Goal: Task Accomplishment & Management: Manage account settings

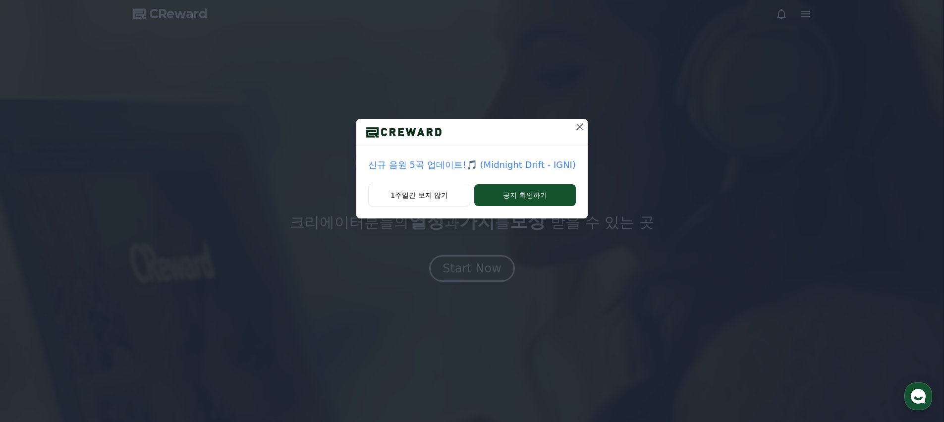
click at [574, 128] on icon at bounding box center [580, 127] width 12 height 12
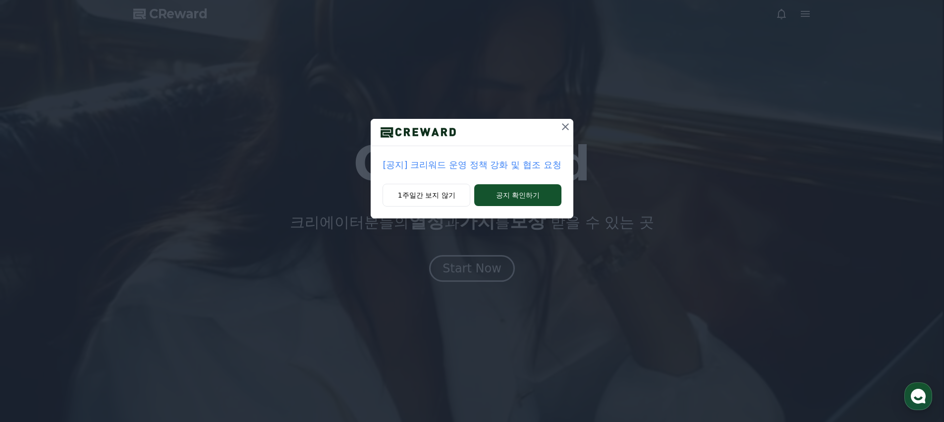
click at [564, 128] on icon at bounding box center [565, 127] width 12 height 12
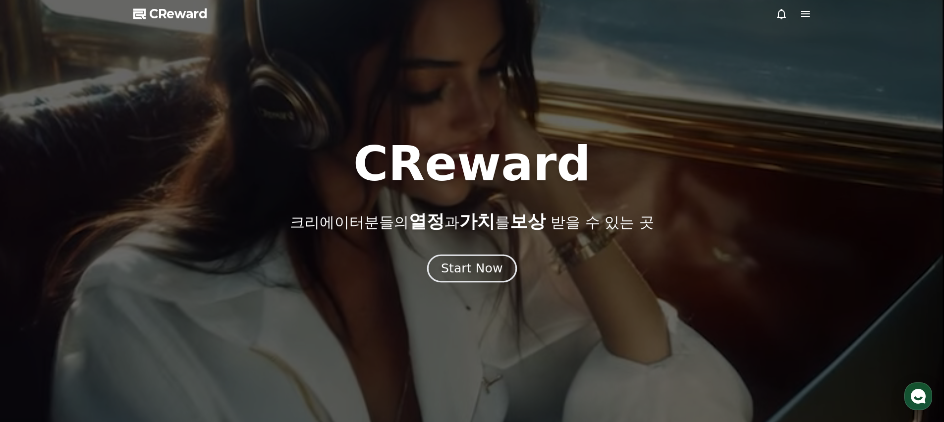
click at [496, 259] on button "Start Now" at bounding box center [472, 269] width 90 height 28
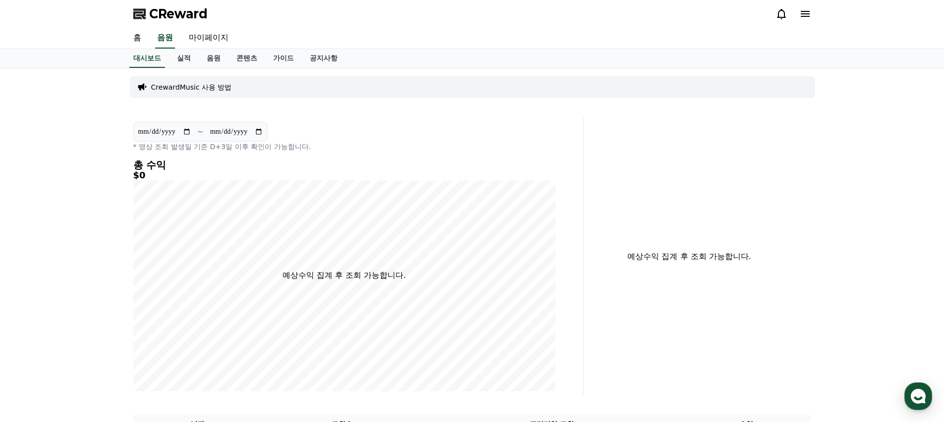
click at [804, 12] on icon at bounding box center [805, 14] width 12 height 12
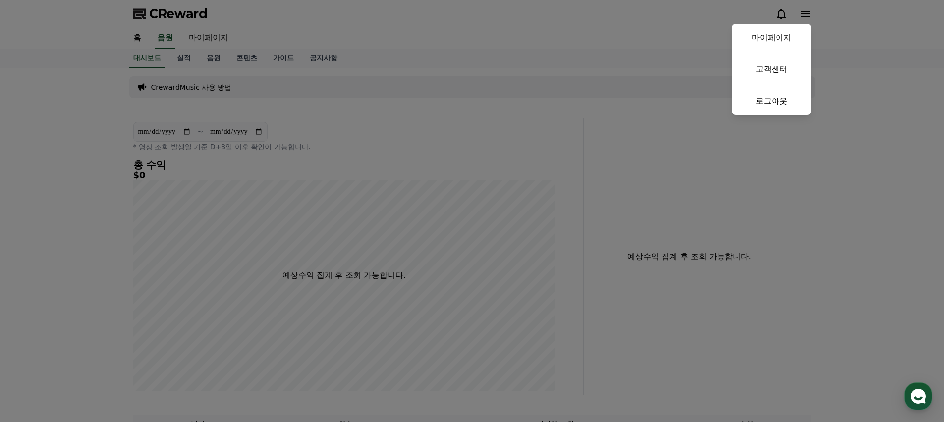
click at [804, 12] on button "close" at bounding box center [472, 211] width 944 height 422
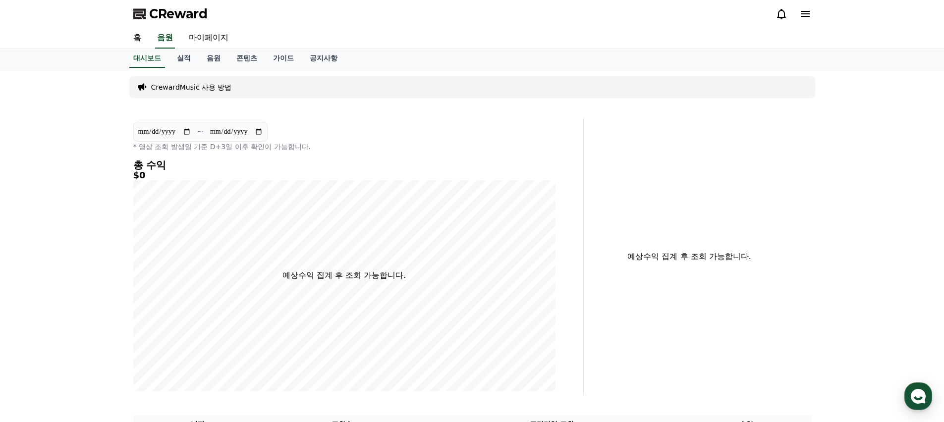
click at [801, 13] on icon at bounding box center [805, 14] width 9 height 6
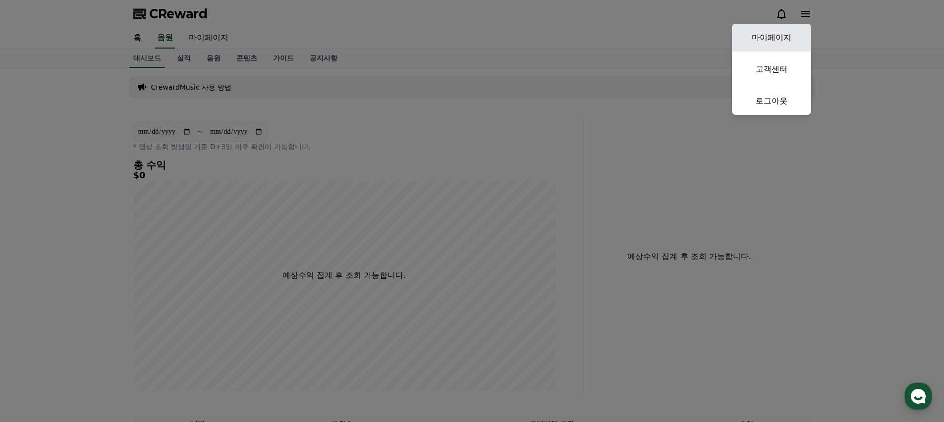
click at [772, 45] on link "마이페이지" at bounding box center [771, 38] width 79 height 28
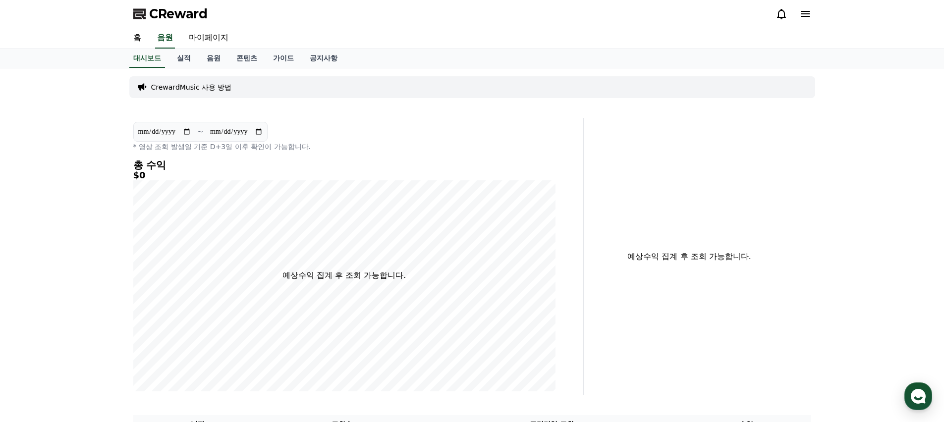
select select "**********"
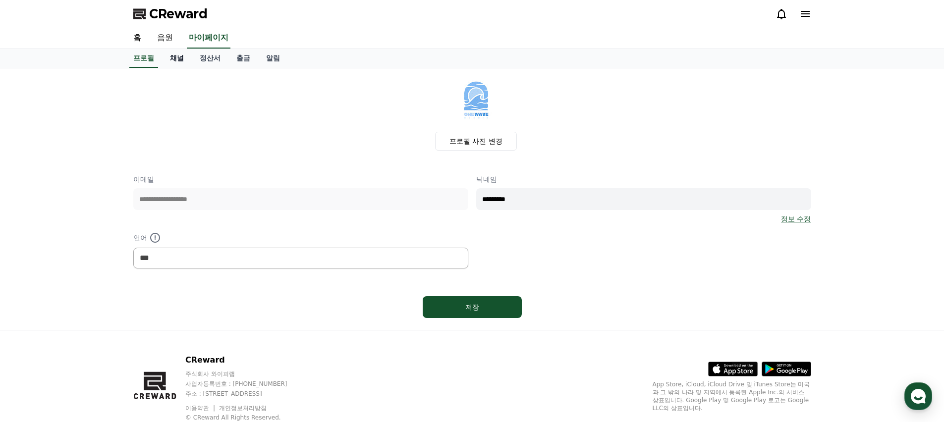
click at [168, 57] on link "채널" at bounding box center [177, 58] width 30 height 19
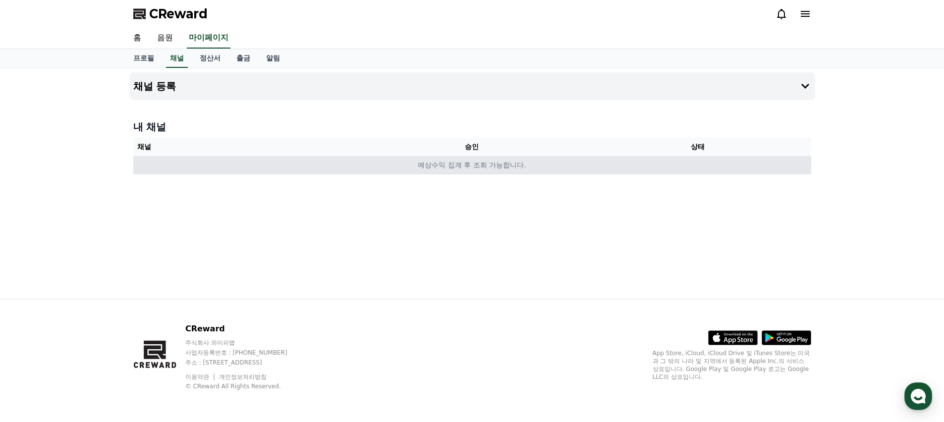
click at [367, 163] on td "예상수익 집계 후 조회 가능합니다." at bounding box center [472, 165] width 678 height 18
drag, startPoint x: 494, startPoint y: 160, endPoint x: 561, endPoint y: 159, distance: 67.4
click at [497, 161] on td "예상수익 집계 후 조회 가능합니다." at bounding box center [472, 165] width 678 height 18
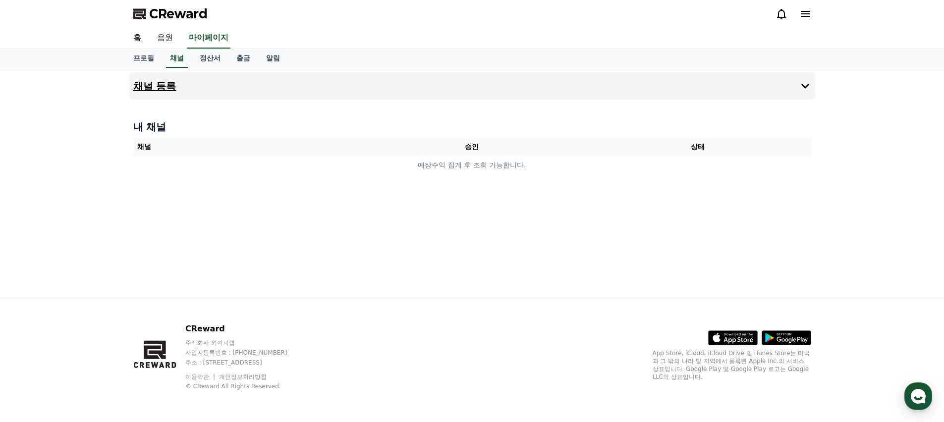
click at [759, 89] on button "채널 등록" at bounding box center [472, 86] width 686 height 28
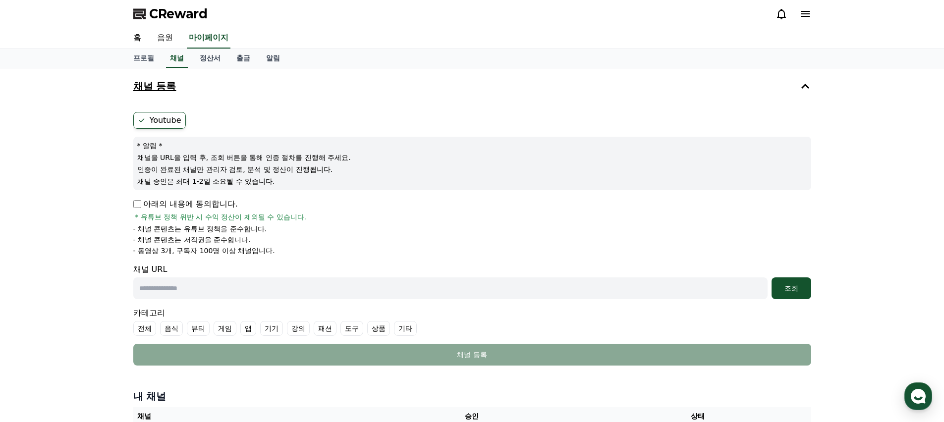
click at [757, 88] on button "채널 등록" at bounding box center [472, 86] width 686 height 28
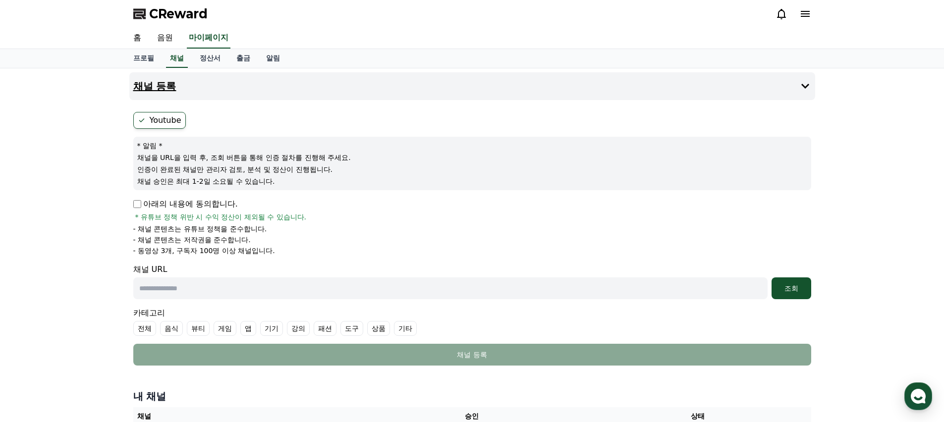
click at [757, 88] on button "채널 등록" at bounding box center [472, 86] width 686 height 28
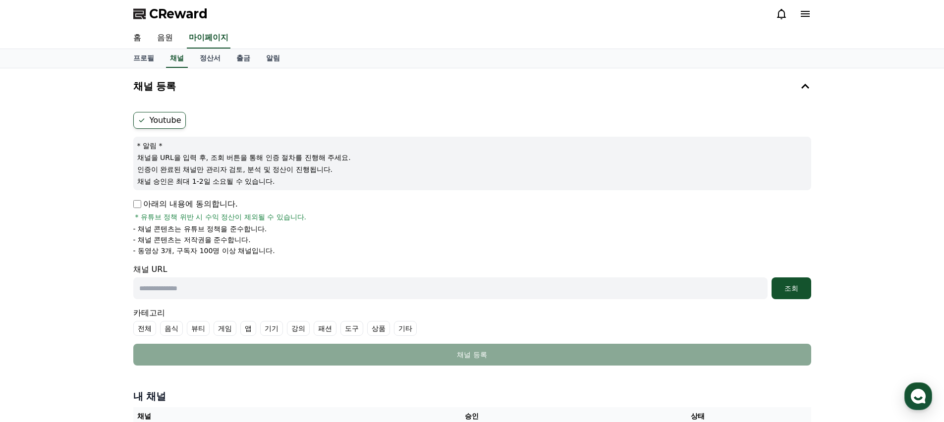
click at [223, 202] on p "아래의 내용에 동의합니다." at bounding box center [185, 204] width 105 height 12
click at [212, 203] on p "아래의 내용에 동의합니다." at bounding box center [185, 204] width 105 height 12
click at [132, 204] on div "Youtube * 알림 * 채널을 URL을 입력 후, 조회 버튼을 통해 인증 절차를 진행해 주세요. 인증이 완료된 채널만 관리자 검토, 분석 …" at bounding box center [472, 239] width 686 height 262
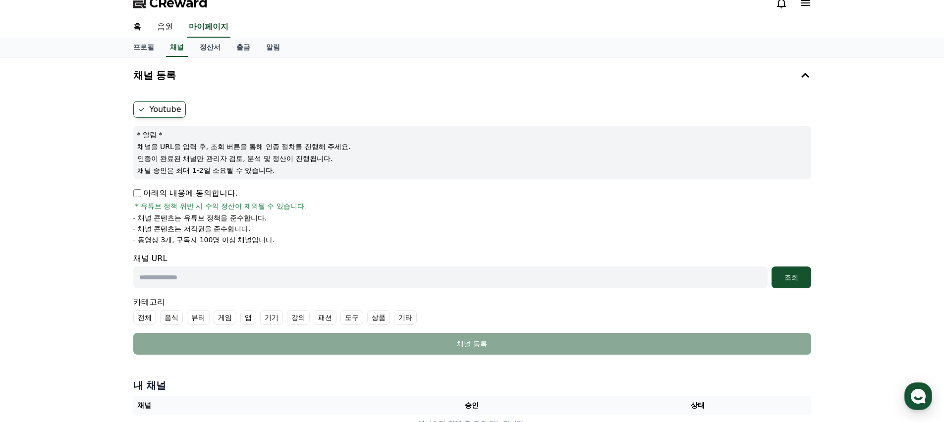
scroll to position [51, 0]
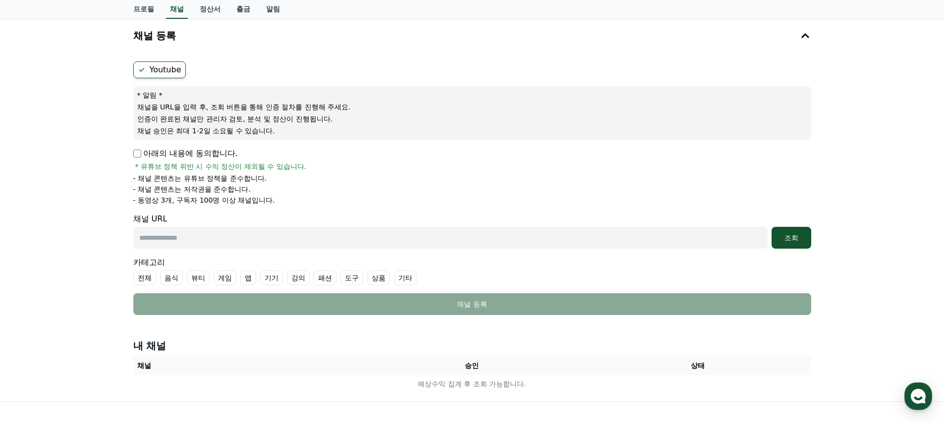
click at [306, 233] on input "text" at bounding box center [450, 238] width 634 height 22
paste input "**********"
type input "**********"
click at [304, 211] on form "**********" at bounding box center [472, 188] width 678 height 254
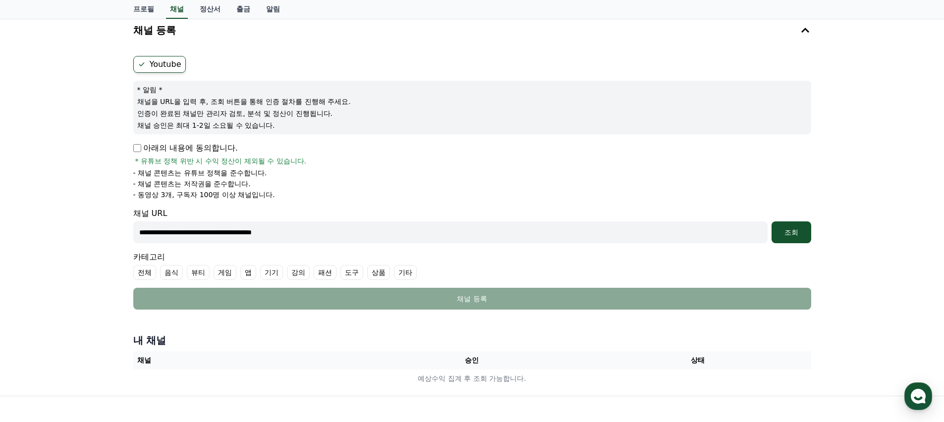
scroll to position [108, 0]
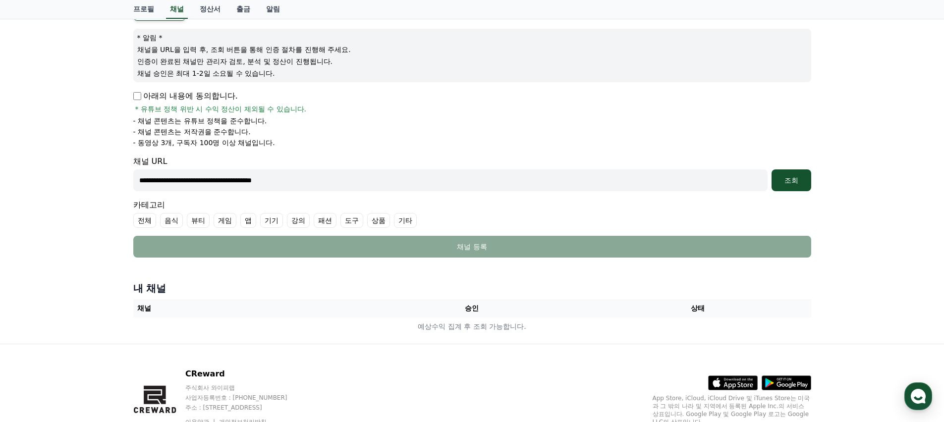
click at [396, 224] on label "기타" at bounding box center [405, 220] width 23 height 15
click at [799, 179] on div "조회" at bounding box center [791, 180] width 32 height 10
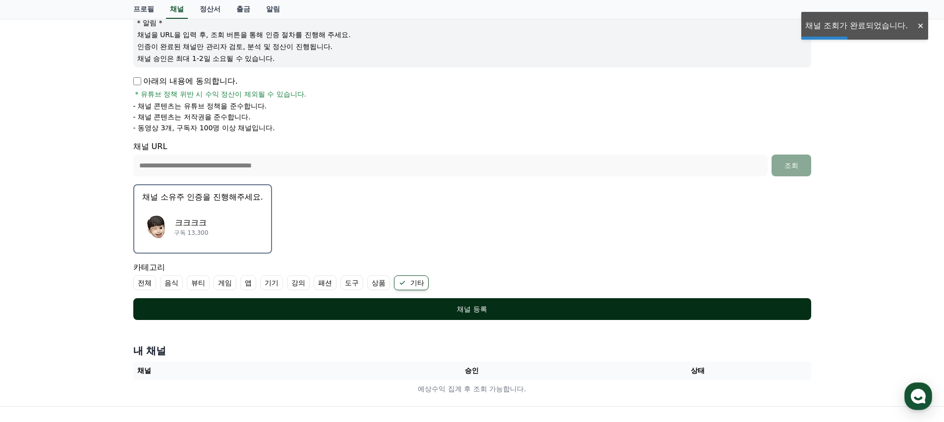
scroll to position [127, 0]
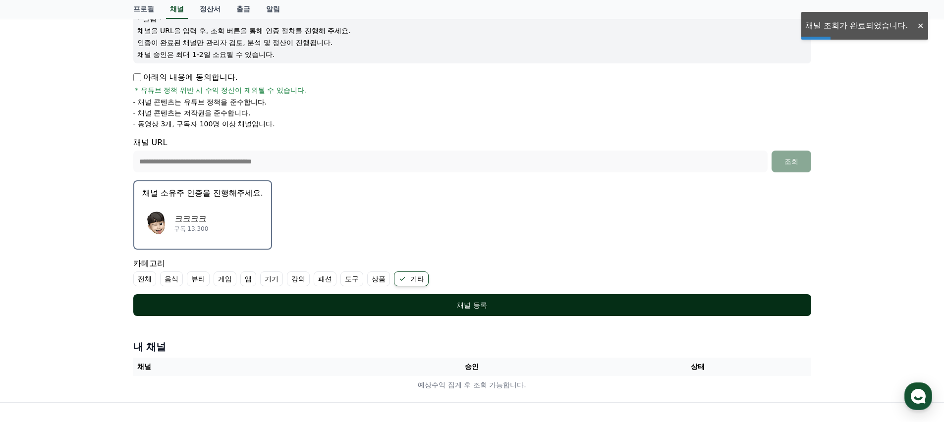
click at [479, 299] on button "채널 등록" at bounding box center [472, 305] width 678 height 22
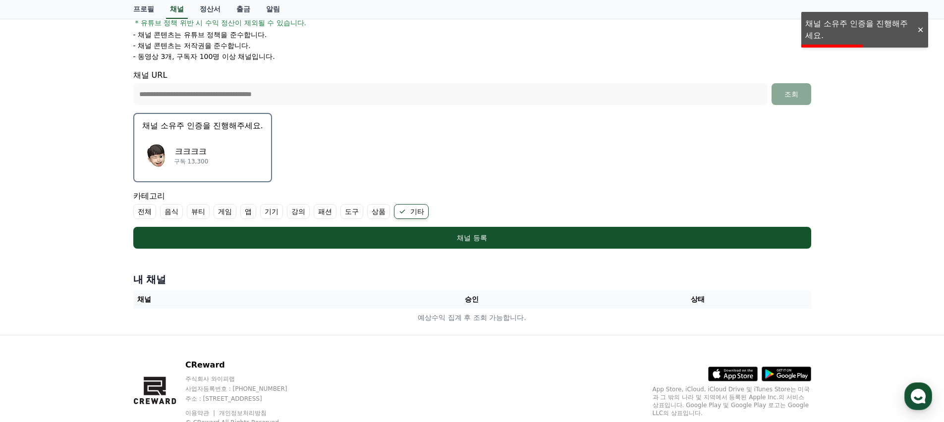
scroll to position [230, 0]
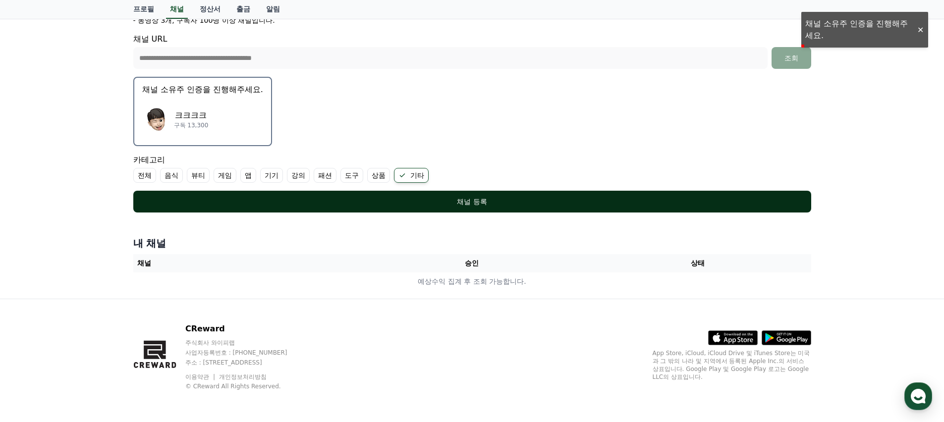
click at [465, 203] on div "채널 등록" at bounding box center [472, 202] width 638 height 10
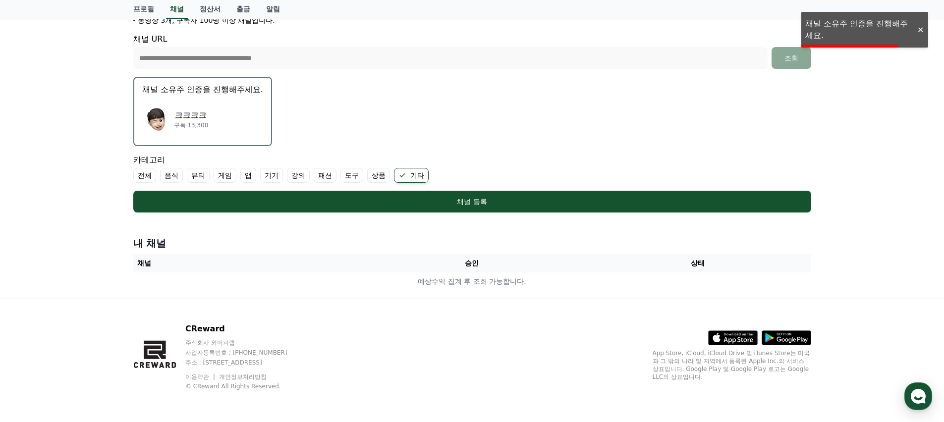
click at [874, 30] on div "**********" at bounding box center [472, 68] width 944 height 461
click at [869, 23] on div "**********" at bounding box center [472, 68] width 944 height 461
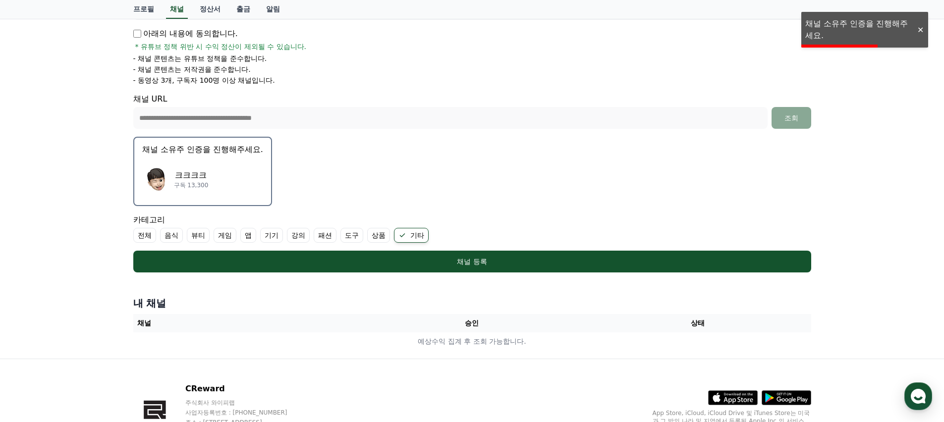
scroll to position [155, 0]
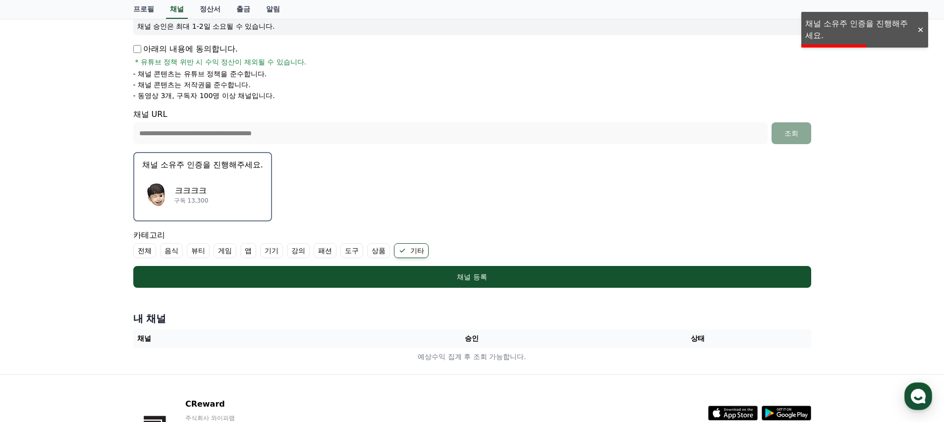
click at [231, 199] on div "크크크크 구독 13,300" at bounding box center [202, 195] width 121 height 40
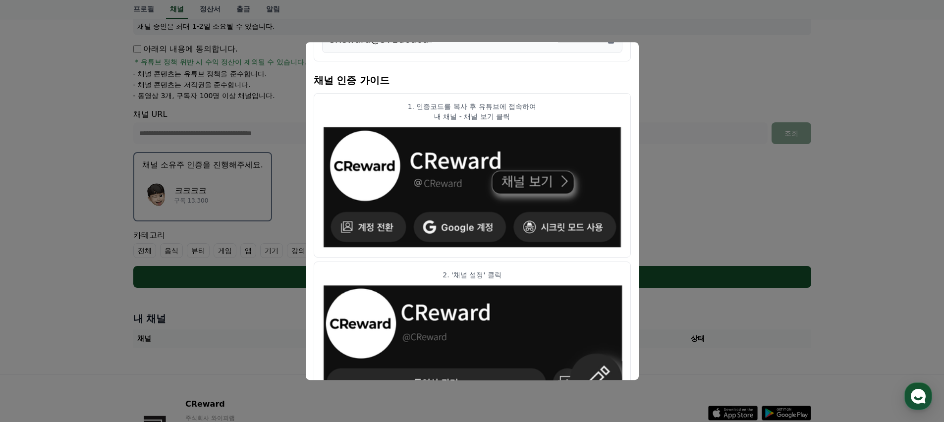
scroll to position [0, 0]
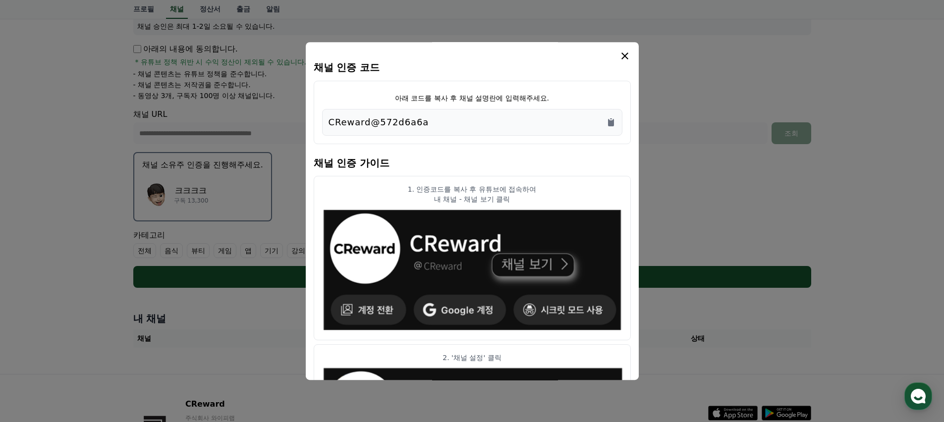
click at [428, 124] on div "CReward@572d6a6a" at bounding box center [472, 122] width 287 height 14
click at [608, 122] on icon "Copy to clipboard" at bounding box center [611, 122] width 6 height 7
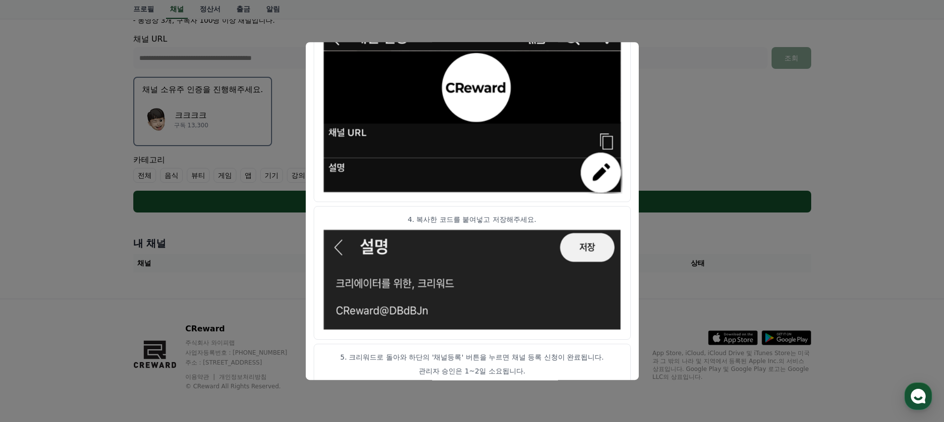
scroll to position [518, 0]
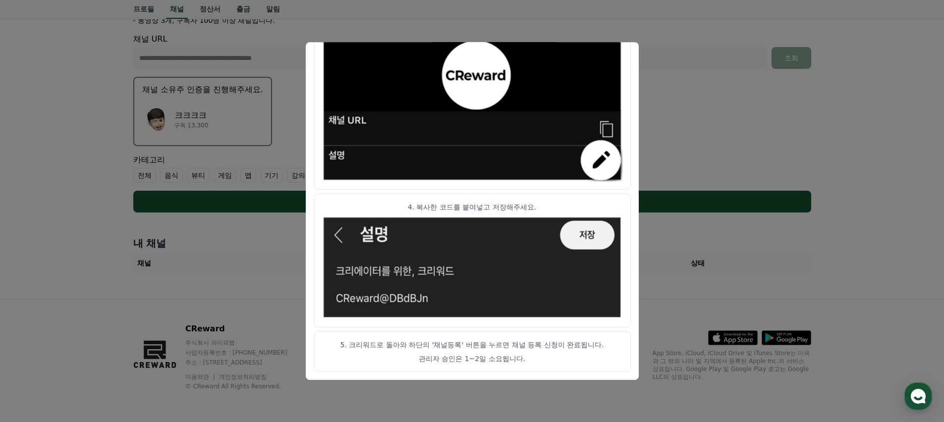
click at [690, 229] on button "close modal" at bounding box center [472, 211] width 944 height 422
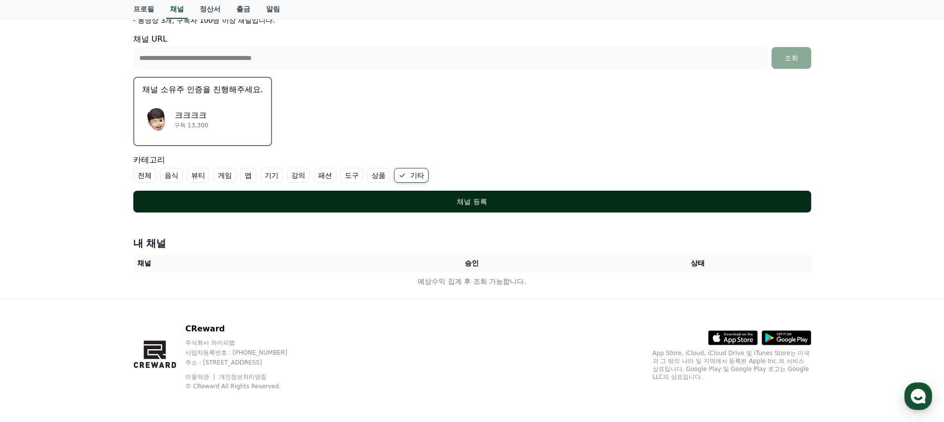
click at [503, 206] on div "채널 등록" at bounding box center [472, 202] width 638 height 10
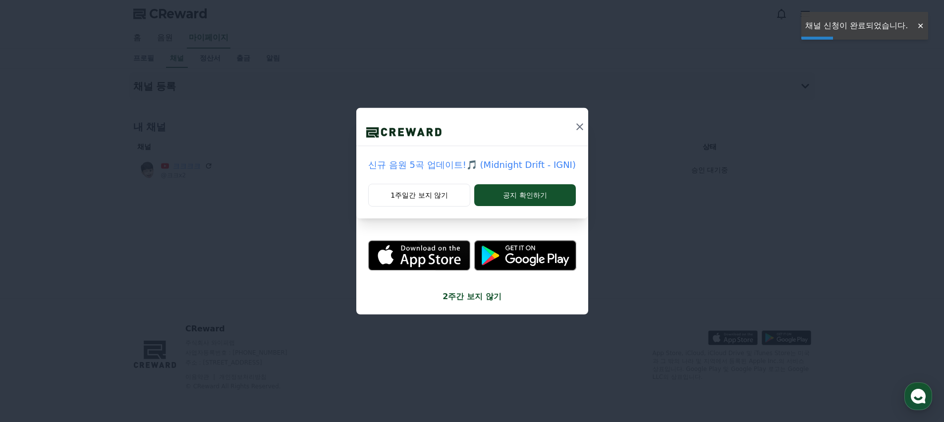
click at [574, 127] on icon at bounding box center [580, 127] width 12 height 12
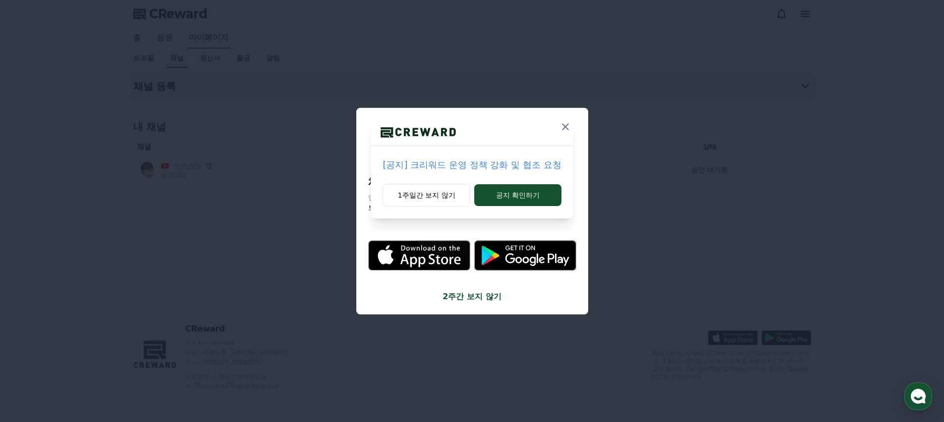
click at [567, 129] on icon at bounding box center [565, 127] width 12 height 12
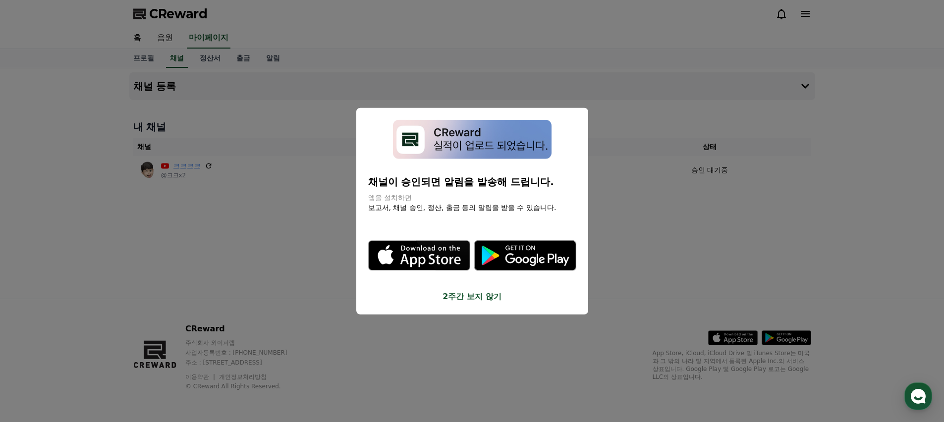
click at [489, 298] on button "2주간 보지 않기" at bounding box center [472, 296] width 208 height 12
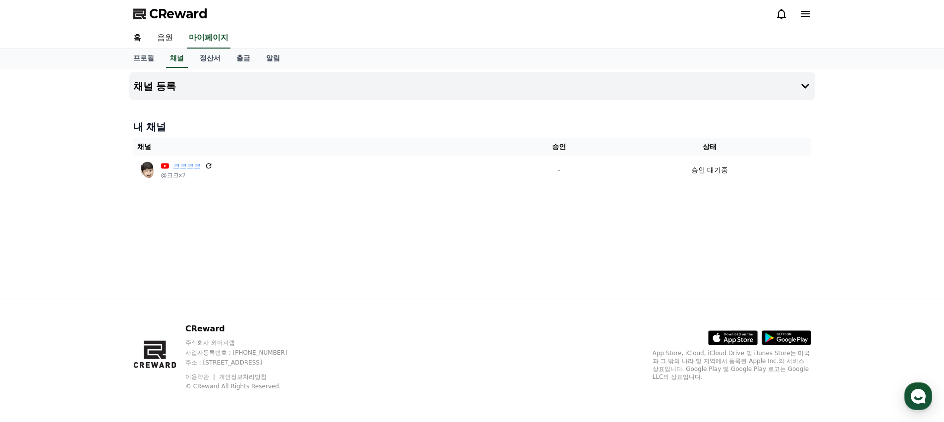
click at [256, 231] on div "채널 등록 내 채널 채널 승인 상태 크크크크 @크크x2 - 승인 대기중" at bounding box center [472, 183] width 694 height 230
click at [190, 86] on button "채널 등록" at bounding box center [472, 86] width 686 height 28
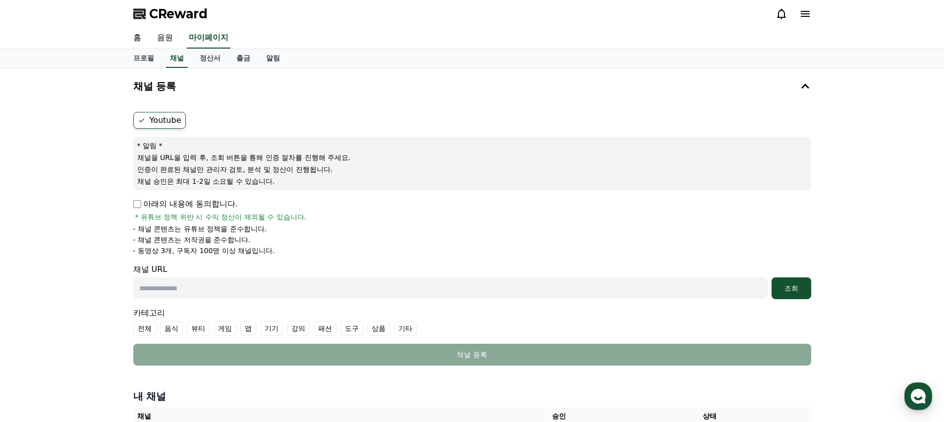
click at [191, 209] on p "아래의 내용에 동의합니다." at bounding box center [185, 204] width 105 height 12
click at [189, 202] on p "아래의 내용에 동의합니다." at bounding box center [185, 204] width 105 height 12
click at [144, 205] on p "아래의 내용에 동의합니다." at bounding box center [185, 204] width 105 height 12
click at [190, 289] on input "text" at bounding box center [450, 288] width 634 height 22
paste input "**********"
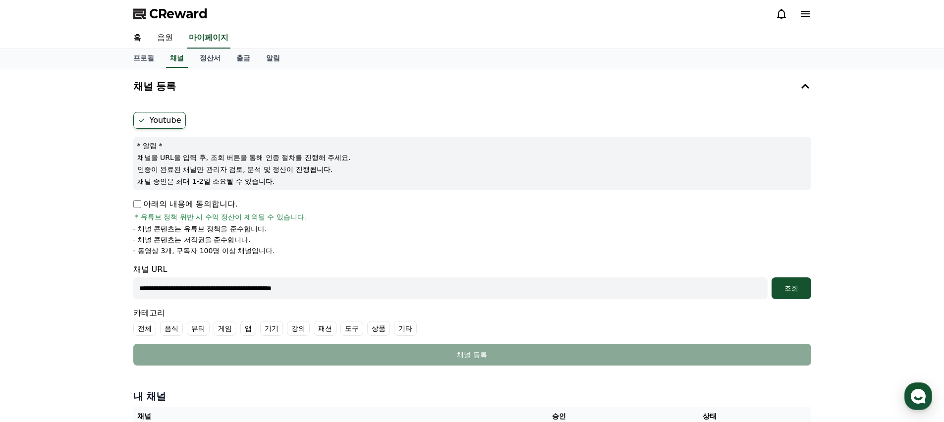
type input "**********"
click at [400, 246] on li "- 동영상 3개, 구독자 100명 이상 채널입니다." at bounding box center [472, 251] width 678 height 10
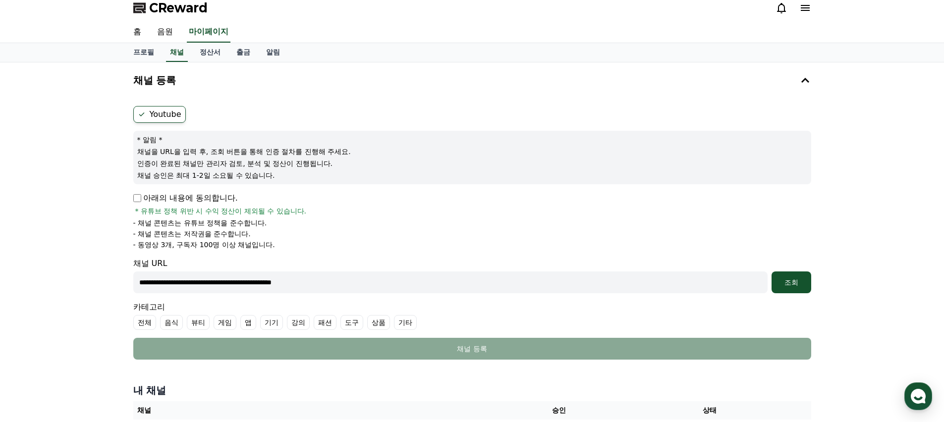
scroll to position [62, 0]
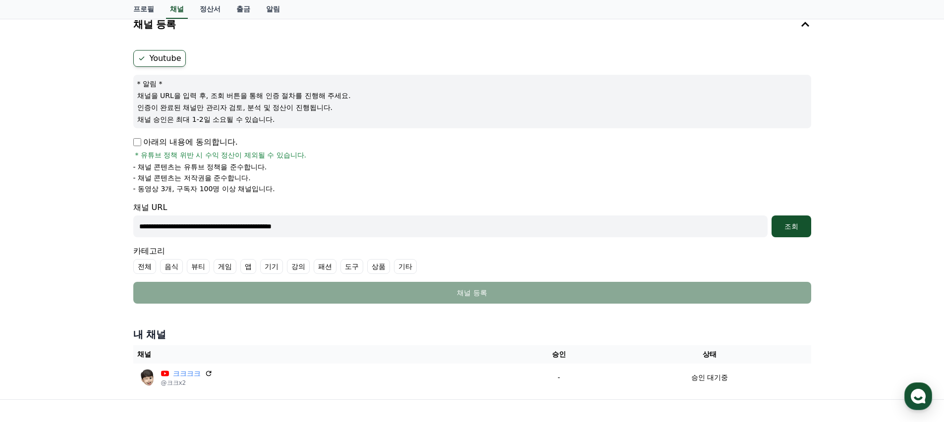
click at [394, 259] on label "기타" at bounding box center [405, 266] width 23 height 15
click at [800, 222] on div "조회" at bounding box center [791, 226] width 32 height 10
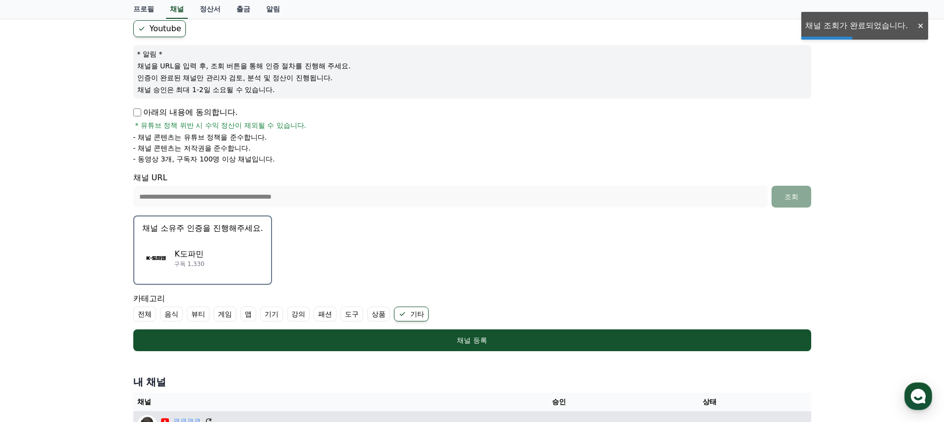
scroll to position [222, 0]
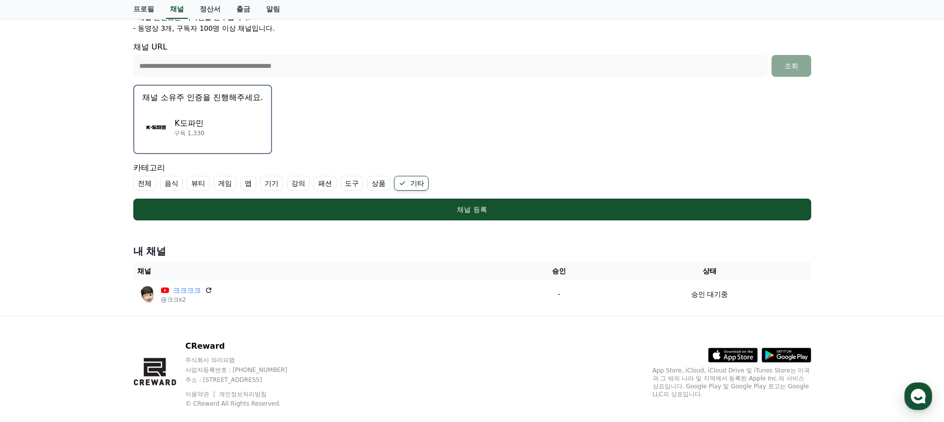
click at [186, 111] on div "K도파민 구독 1,330" at bounding box center [202, 128] width 121 height 40
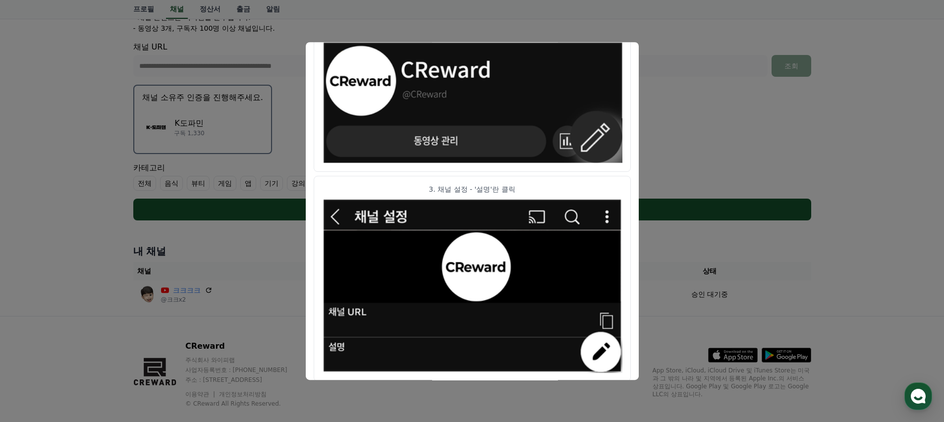
scroll to position [0, 0]
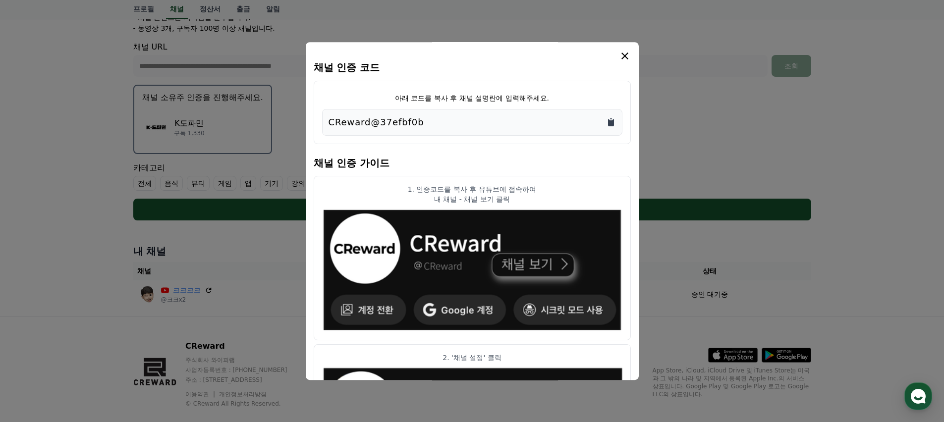
click at [612, 124] on icon "Copy to clipboard" at bounding box center [611, 122] width 6 height 7
click at [625, 56] on icon "modal" at bounding box center [625, 56] width 12 height 12
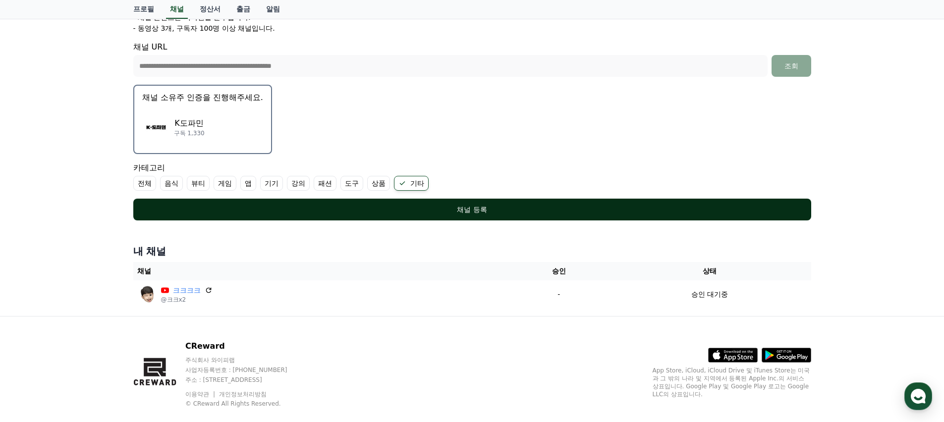
click at [448, 211] on div "채널 등록" at bounding box center [472, 210] width 638 height 10
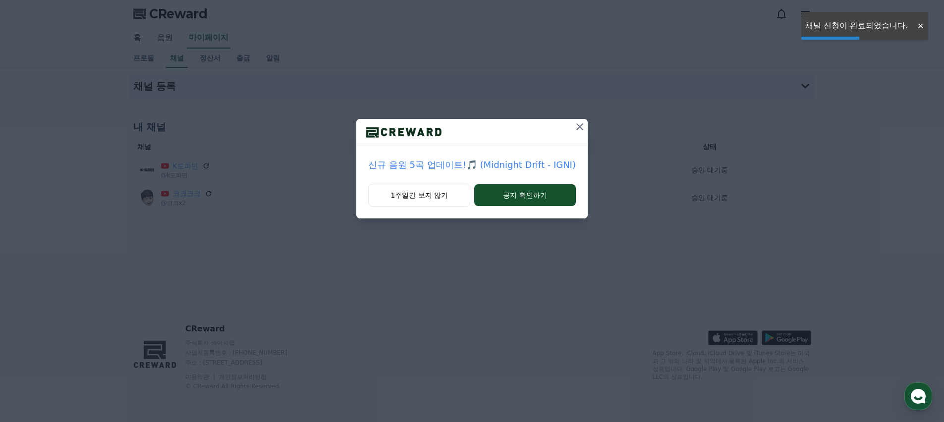
click at [574, 130] on icon at bounding box center [580, 127] width 12 height 12
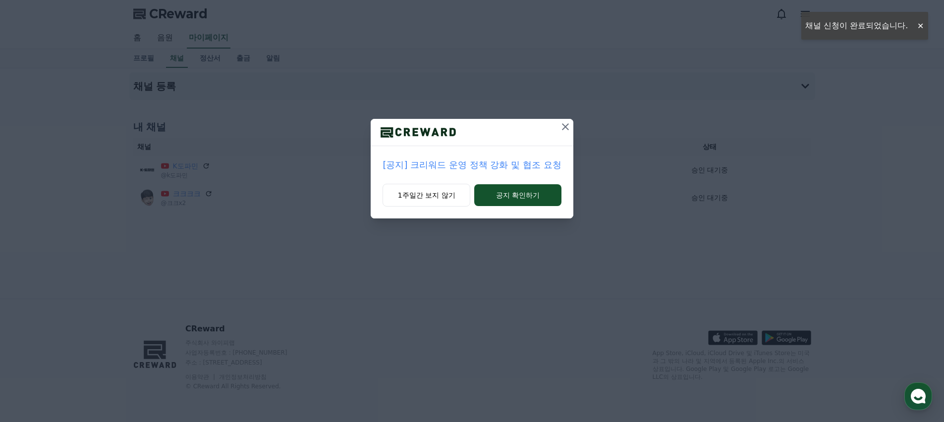
click at [565, 128] on icon at bounding box center [565, 127] width 12 height 12
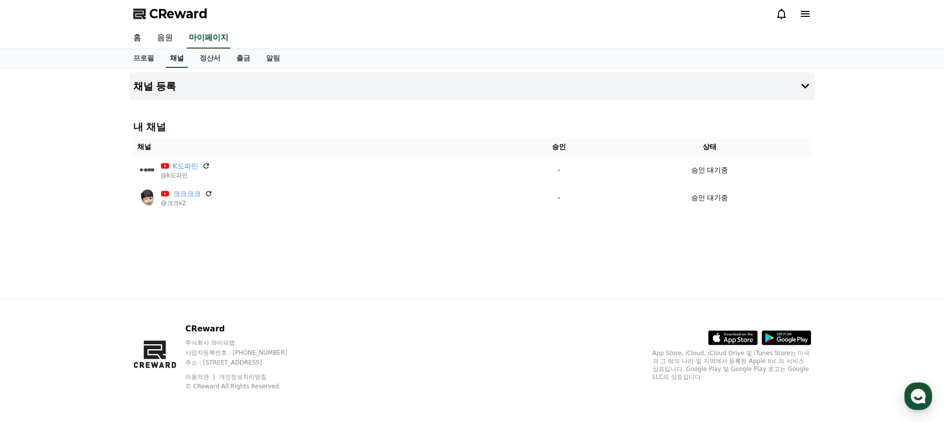
click at [176, 61] on link "채널" at bounding box center [177, 58] width 22 height 19
click at [536, 76] on button "채널 등록" at bounding box center [472, 86] width 686 height 28
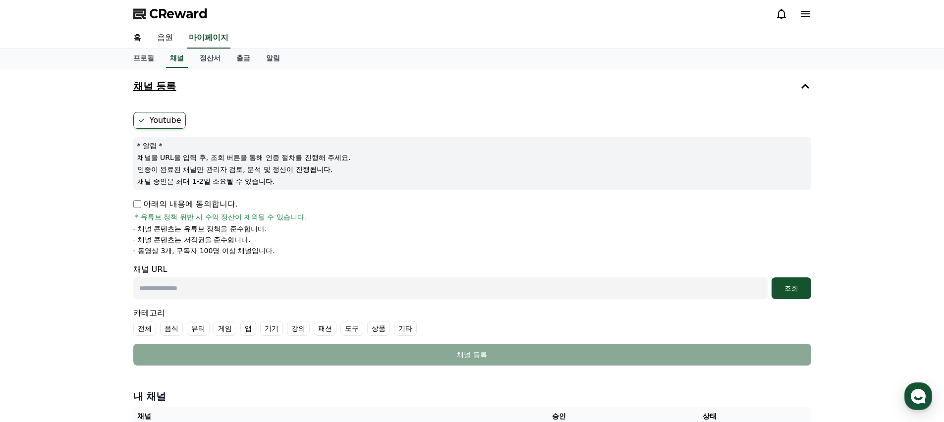
click at [538, 85] on button "채널 등록" at bounding box center [472, 86] width 686 height 28
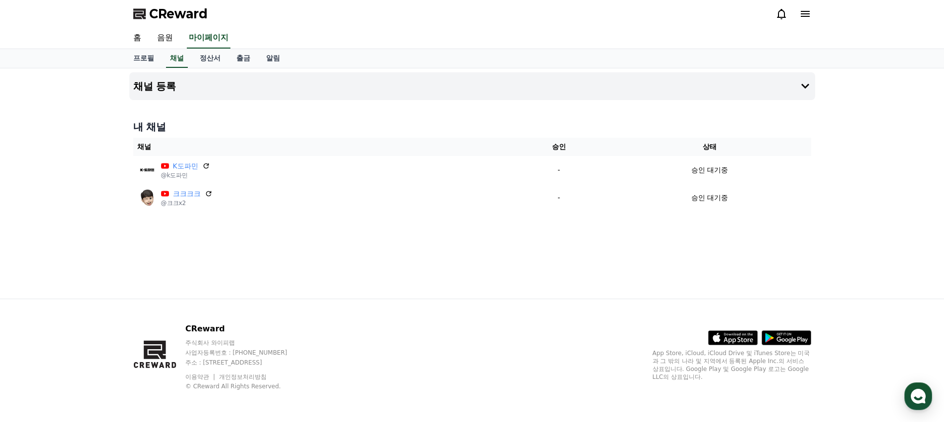
click at [544, 67] on div "프로필 채널 정산서 출금 알림" at bounding box center [472, 58] width 694 height 19
click at [541, 81] on button "채널 등록" at bounding box center [472, 86] width 686 height 28
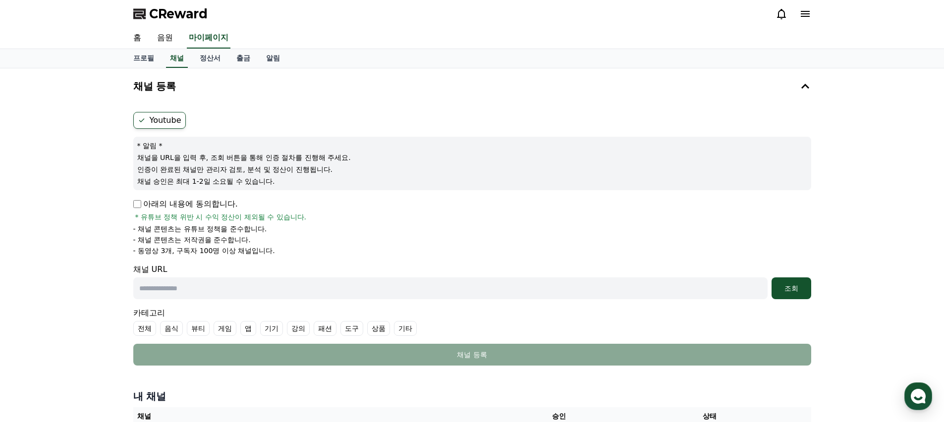
click at [206, 207] on p "아래의 내용에 동의합니다." at bounding box center [185, 204] width 105 height 12
click at [178, 202] on p "아래의 내용에 동의합니다." at bounding box center [185, 204] width 105 height 12
click at [322, 275] on div "채널 URL 조회" at bounding box center [472, 282] width 678 height 36
click at [322, 280] on input "text" at bounding box center [450, 288] width 634 height 22
paste input "**********"
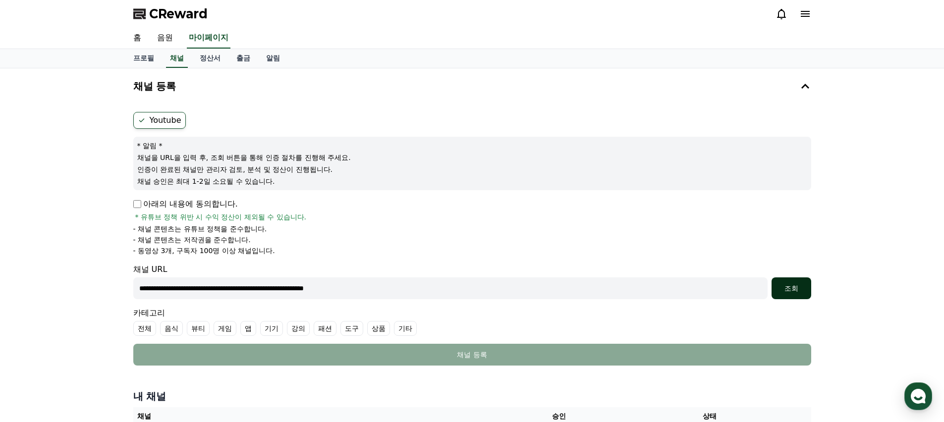
type input "**********"
click at [786, 285] on div "조회" at bounding box center [791, 288] width 32 height 10
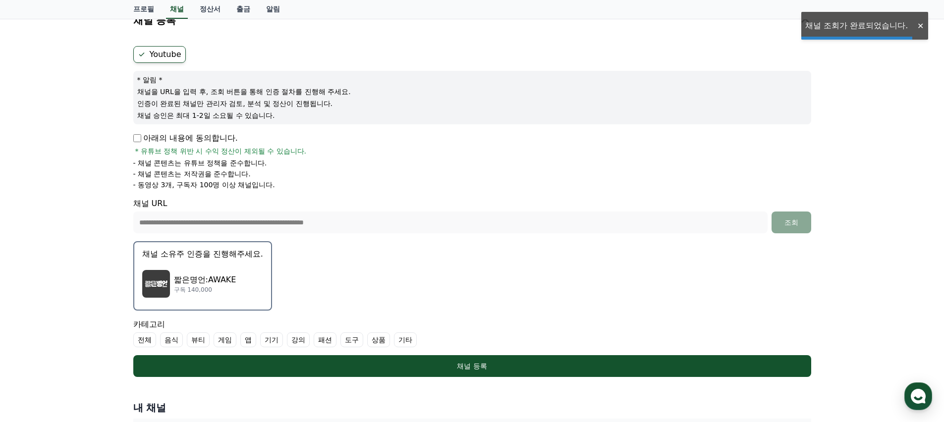
scroll to position [110, 0]
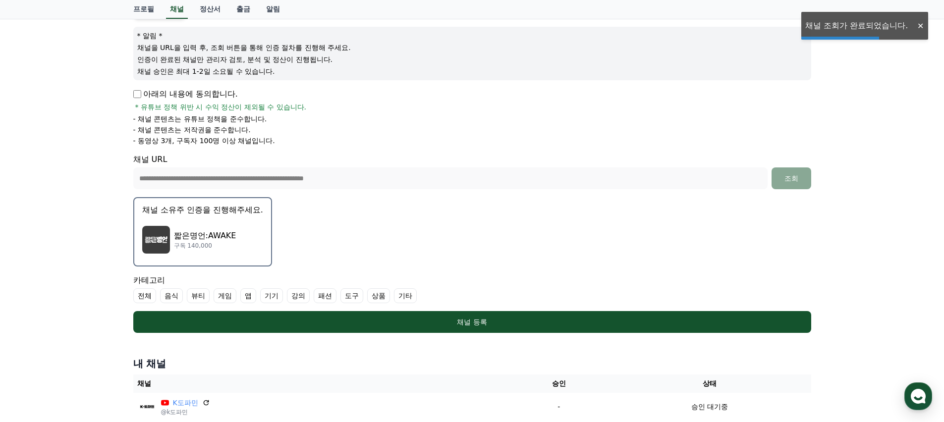
click at [239, 253] on div "짧은명언:AWAKE 구독 140,000" at bounding box center [202, 240] width 121 height 40
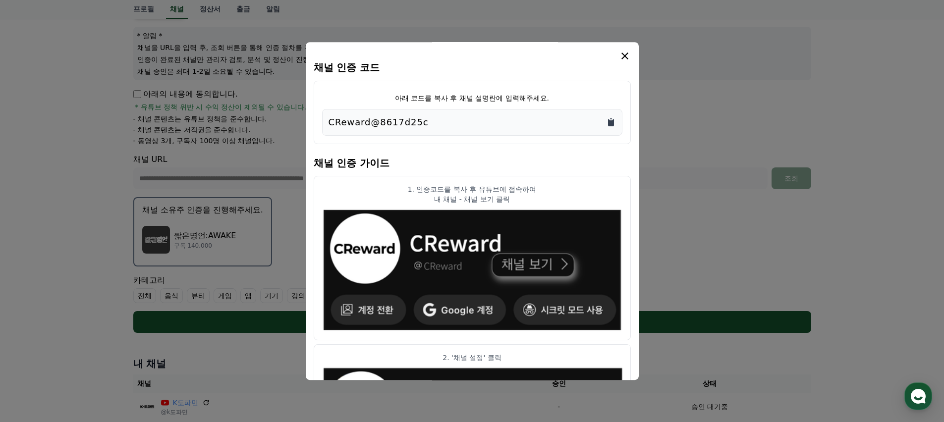
click at [614, 121] on icon "Copy to clipboard" at bounding box center [611, 122] width 10 height 10
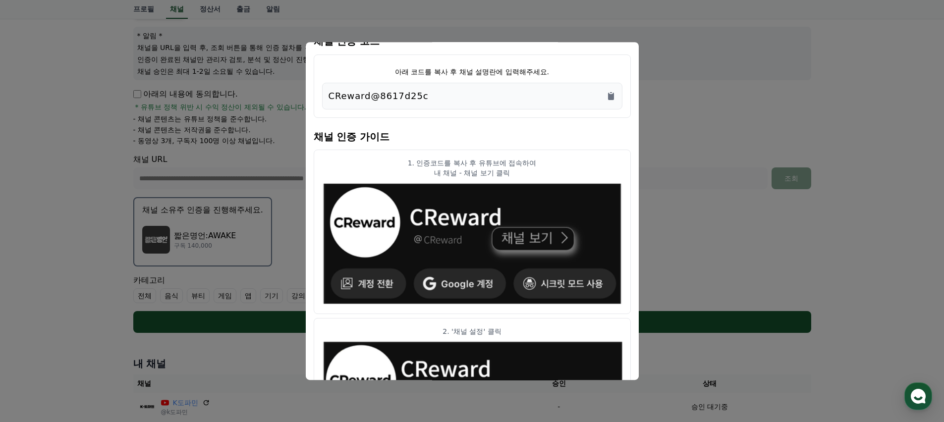
scroll to position [0, 0]
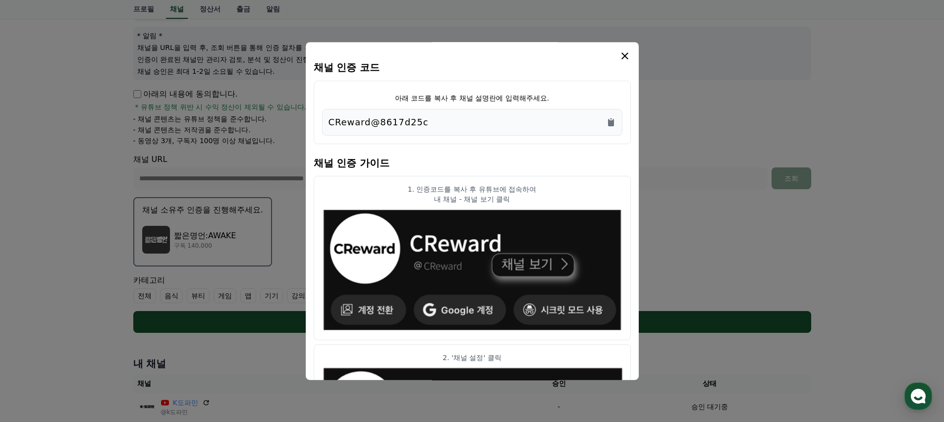
click at [625, 56] on icon "modal" at bounding box center [624, 56] width 7 height 7
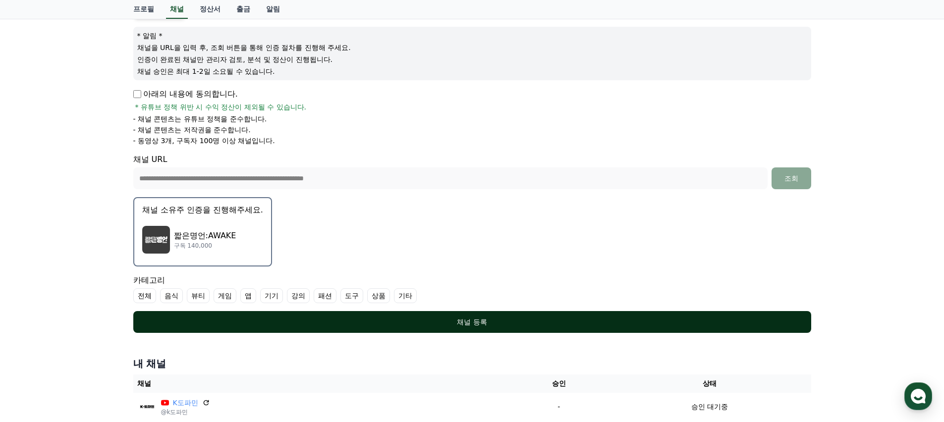
click at [466, 322] on div "채널 등록" at bounding box center [472, 322] width 638 height 10
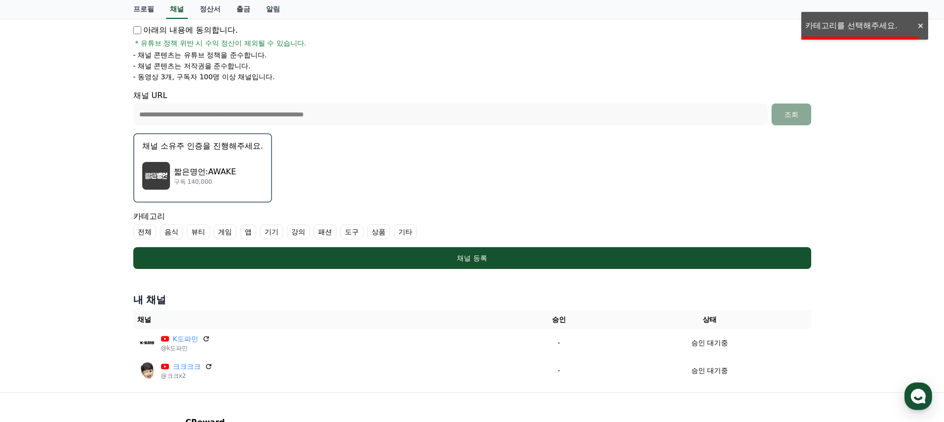
scroll to position [268, 0]
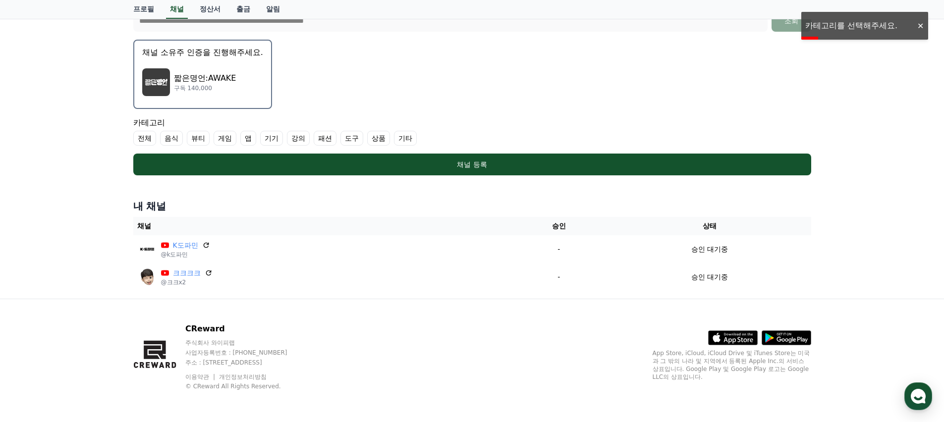
click at [394, 136] on label "기타" at bounding box center [405, 138] width 23 height 15
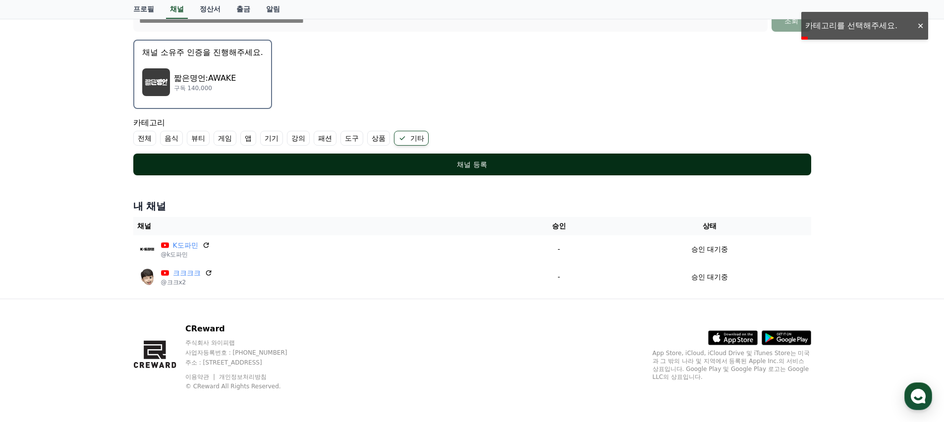
click at [425, 159] on button "채널 등록" at bounding box center [472, 165] width 678 height 22
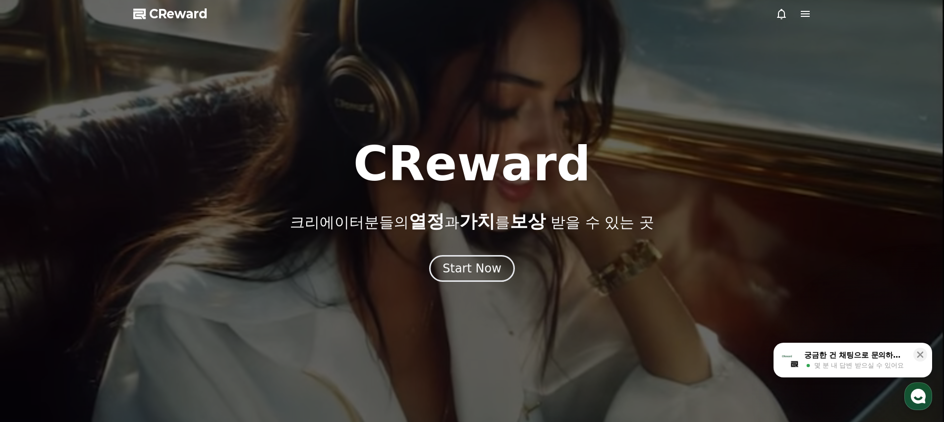
click at [799, 13] on icon at bounding box center [805, 14] width 12 height 12
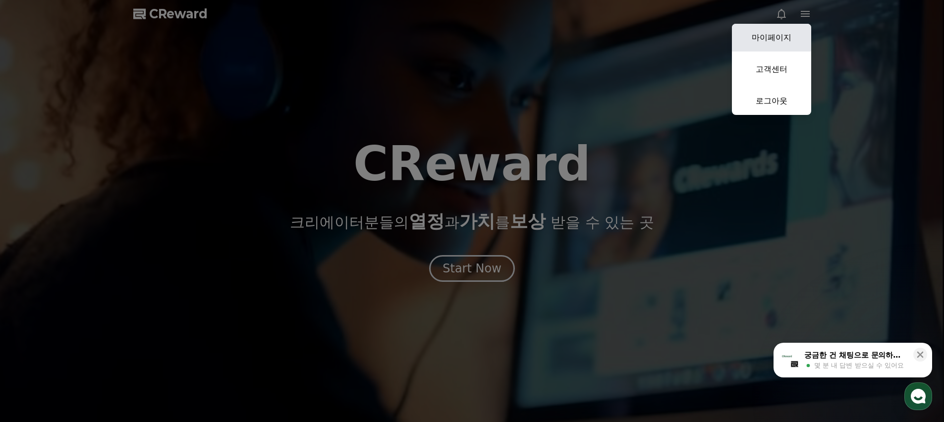
click at [788, 31] on link "마이페이지" at bounding box center [771, 38] width 79 height 28
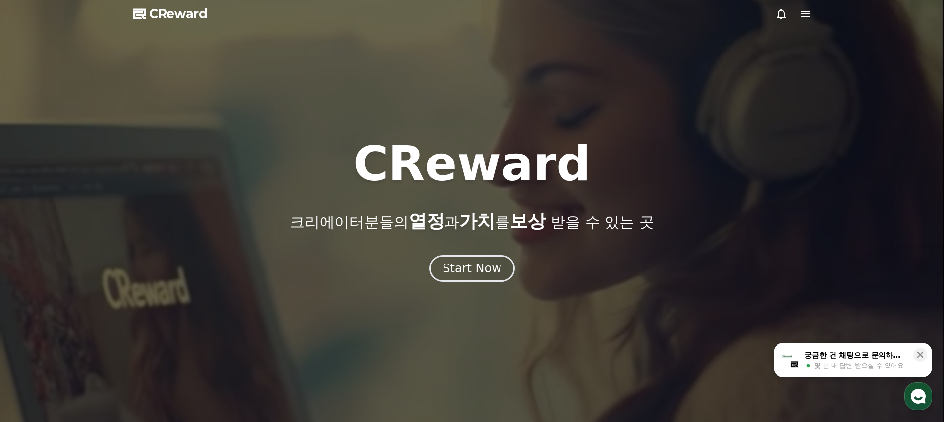
select select "**********"
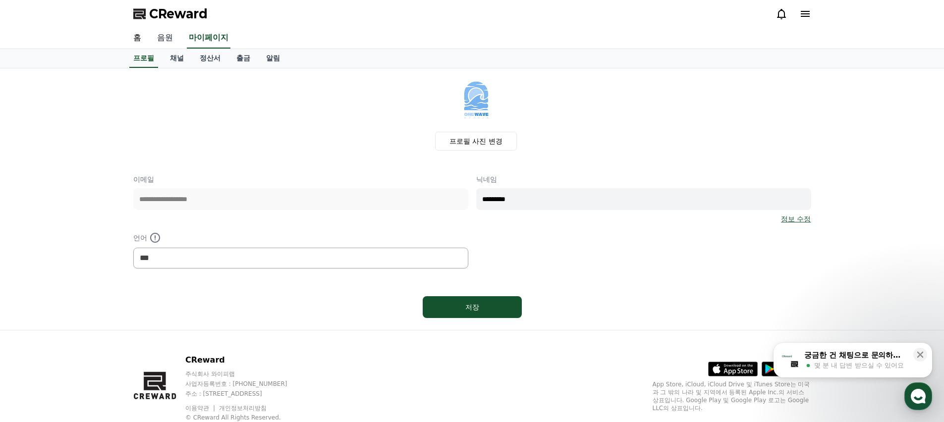
click at [165, 39] on link "음원" at bounding box center [165, 38] width 32 height 21
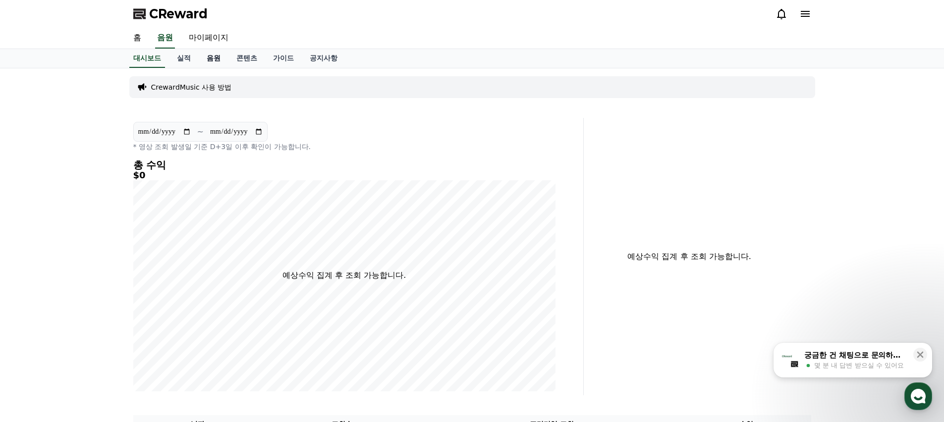
click at [206, 61] on link "음원" at bounding box center [214, 58] width 30 height 19
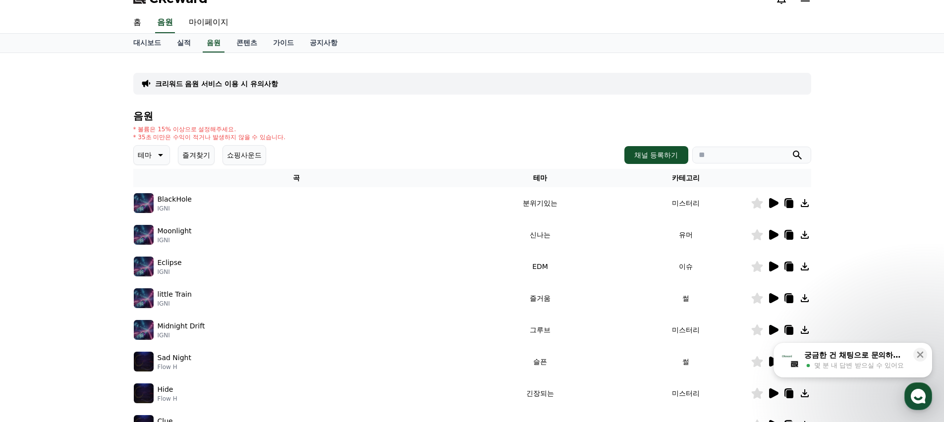
click at [177, 202] on p "BlackHole" at bounding box center [175, 199] width 34 height 10
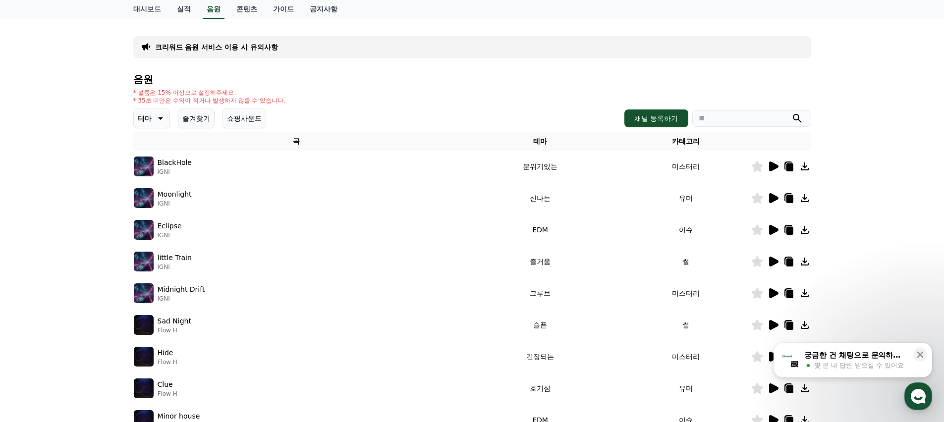
scroll to position [93, 0]
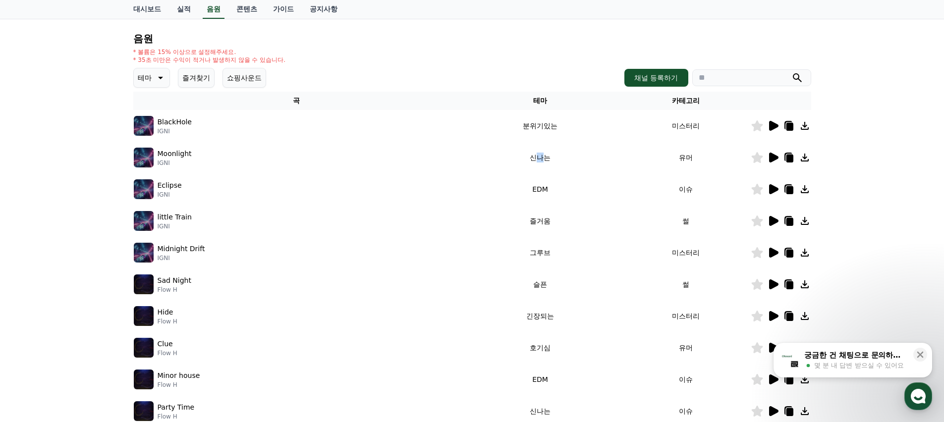
click at [571, 156] on td "신나는" at bounding box center [539, 158] width 161 height 32
click at [776, 156] on icon at bounding box center [773, 158] width 9 height 10
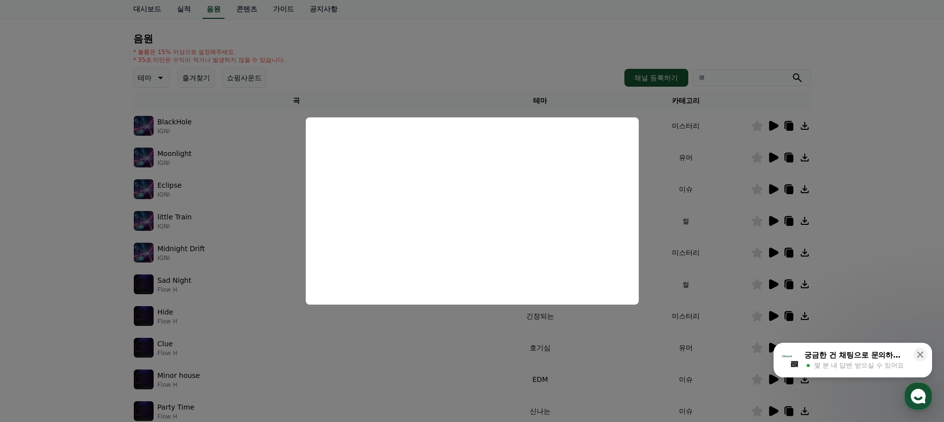
click at [680, 248] on button "close modal" at bounding box center [472, 211] width 944 height 422
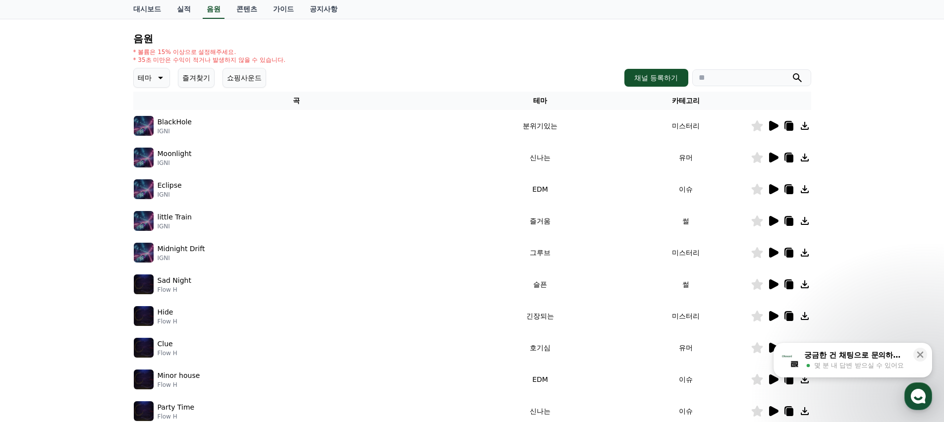
click at [735, 224] on td "썰" at bounding box center [686, 221] width 130 height 32
click at [772, 220] on icon at bounding box center [773, 221] width 9 height 10
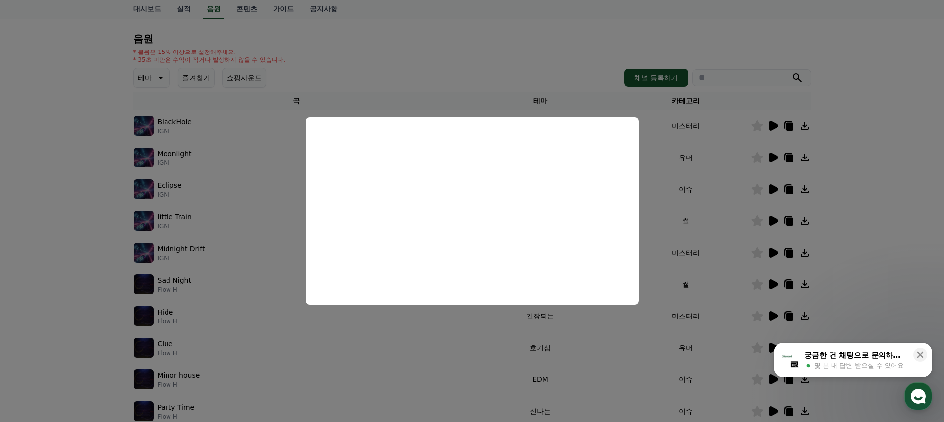
click at [695, 221] on button "close modal" at bounding box center [472, 211] width 944 height 422
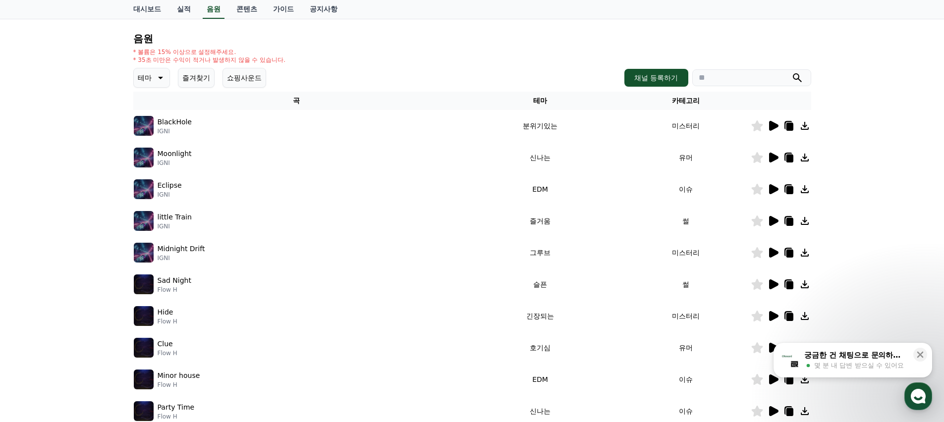
click at [692, 222] on td "썰" at bounding box center [686, 221] width 130 height 32
drag, startPoint x: 697, startPoint y: 224, endPoint x: 650, endPoint y: 217, distance: 47.2
click at [650, 217] on td "썰" at bounding box center [686, 221] width 130 height 32
drag, startPoint x: 654, startPoint y: 217, endPoint x: 707, endPoint y: 219, distance: 53.5
click at [702, 218] on td "썰" at bounding box center [686, 221] width 130 height 32
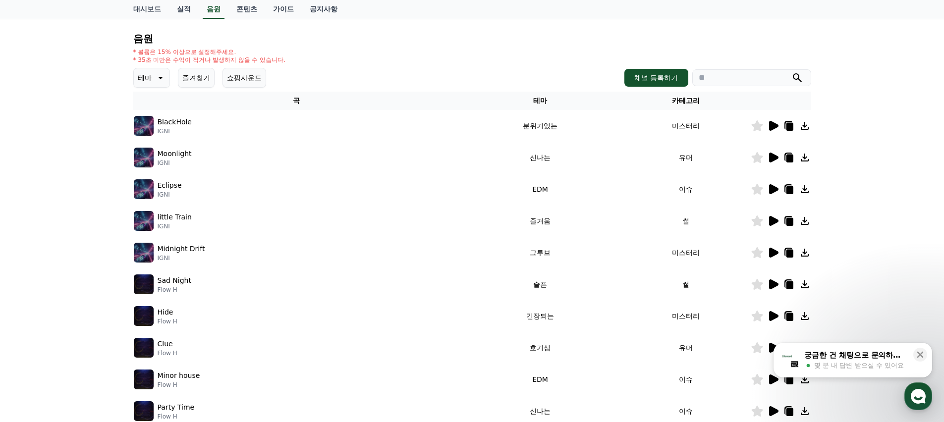
click at [707, 219] on td "썰" at bounding box center [686, 221] width 130 height 32
drag, startPoint x: 667, startPoint y: 219, endPoint x: 661, endPoint y: 219, distance: 6.0
click at [661, 219] on td "썰" at bounding box center [686, 221] width 130 height 32
drag, startPoint x: 669, startPoint y: 220, endPoint x: 714, endPoint y: 221, distance: 45.1
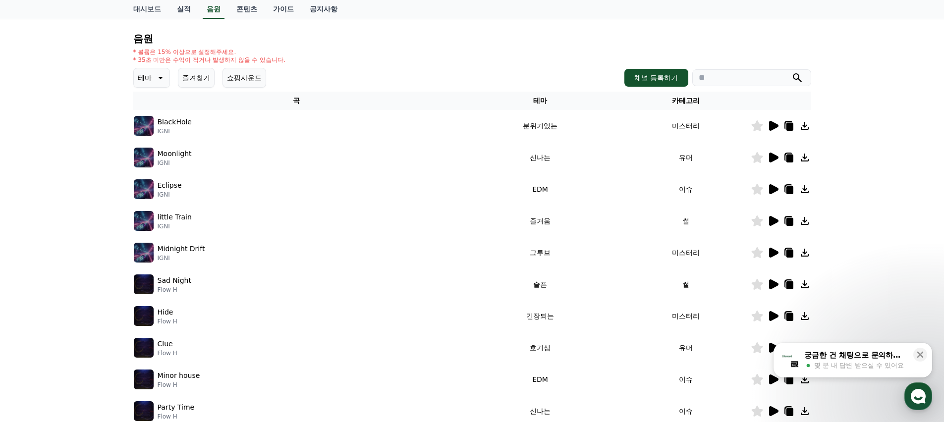
click at [714, 221] on td "썰" at bounding box center [686, 221] width 130 height 32
drag, startPoint x: 702, startPoint y: 228, endPoint x: 714, endPoint y: 228, distance: 11.9
click at [713, 228] on td "썰" at bounding box center [686, 221] width 130 height 32
click at [714, 228] on td "썰" at bounding box center [686, 221] width 130 height 32
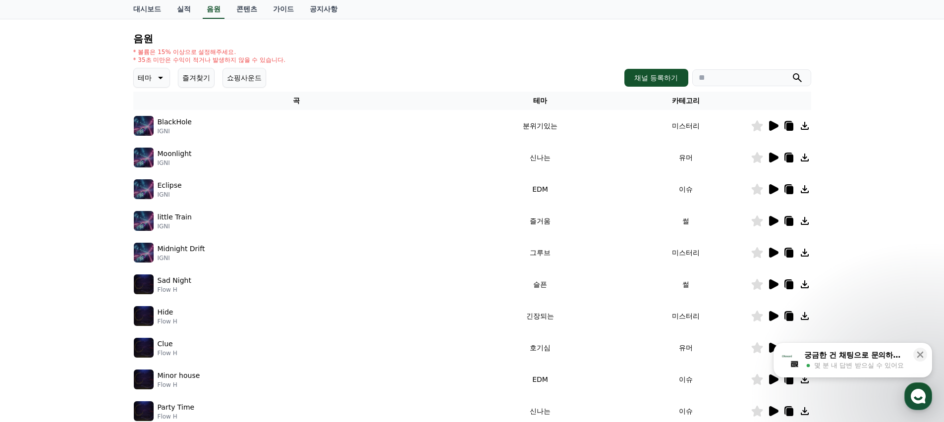
drag, startPoint x: 707, startPoint y: 221, endPoint x: 656, endPoint y: 223, distance: 50.6
click at [660, 222] on td "썰" at bounding box center [686, 221] width 130 height 32
click at [656, 223] on td "썰" at bounding box center [686, 221] width 130 height 32
drag, startPoint x: 656, startPoint y: 223, endPoint x: 718, endPoint y: 222, distance: 61.9
click at [718, 222] on td "썰" at bounding box center [686, 221] width 130 height 32
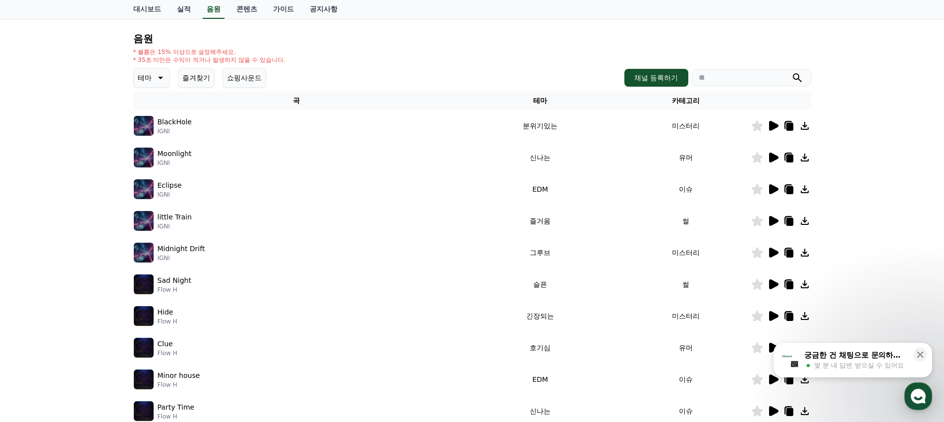
click at [718, 222] on td "썰" at bounding box center [686, 221] width 130 height 32
click at [775, 284] on icon at bounding box center [773, 284] width 9 height 10
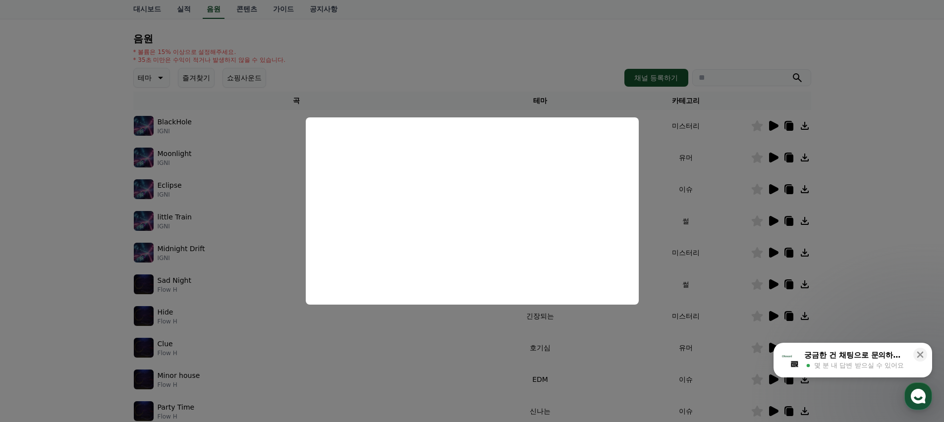
click at [661, 244] on button "close modal" at bounding box center [472, 211] width 944 height 422
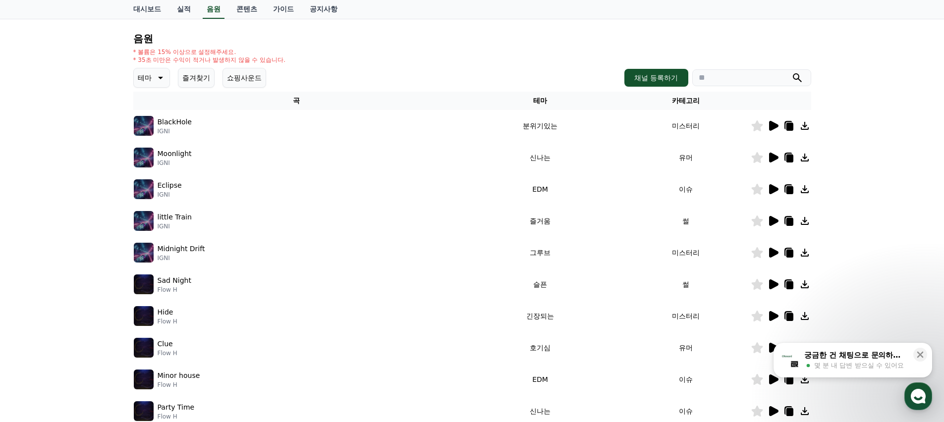
click at [666, 233] on td "썰" at bounding box center [686, 221] width 130 height 32
drag, startPoint x: 518, startPoint y: 220, endPoint x: 726, endPoint y: 219, distance: 207.6
click at [726, 219] on tr "little Train IGNI 즐거움 썰" at bounding box center [472, 221] width 678 height 32
click at [726, 219] on td "썰" at bounding box center [686, 221] width 130 height 32
click at [774, 219] on icon at bounding box center [773, 221] width 9 height 10
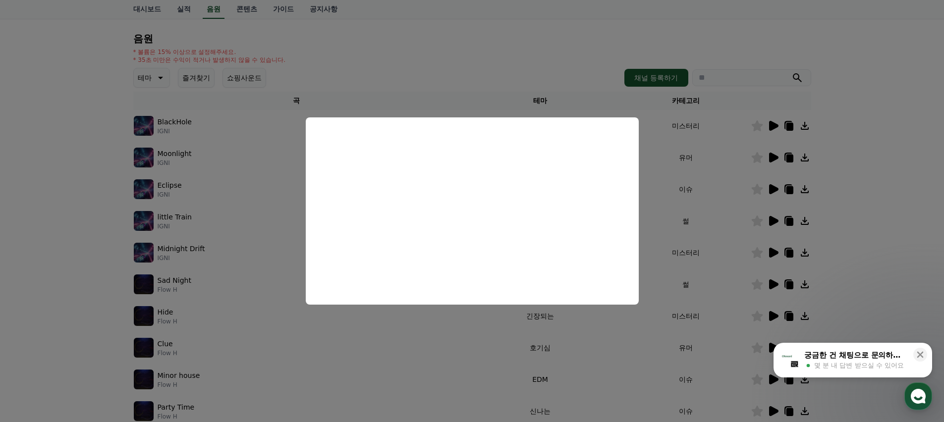
click at [665, 220] on button "close modal" at bounding box center [472, 211] width 944 height 422
click at [670, 218] on td "썰" at bounding box center [686, 221] width 130 height 32
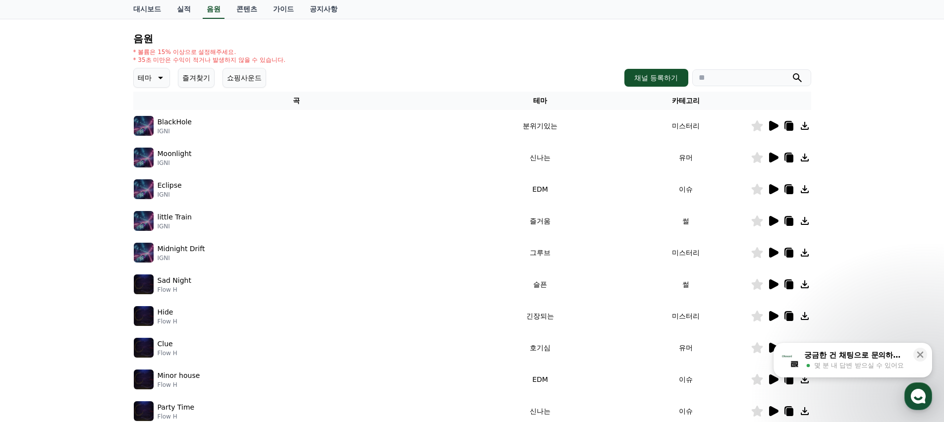
drag, startPoint x: 197, startPoint y: 217, endPoint x: 130, endPoint y: 219, distance: 67.4
click at [130, 219] on div "크리워드 음원 서비스 이용 시 유의사항 음원 * 볼륨은 15% 이상으로 설정해주세요. * 35초 미만은 수익이 적거나 발생하지 않을 수 있습니…" at bounding box center [472, 215] width 686 height 471
click at [325, 221] on div "little Train IGNI" at bounding box center [297, 221] width 326 height 20
click at [758, 221] on icon at bounding box center [756, 221] width 11 height 11
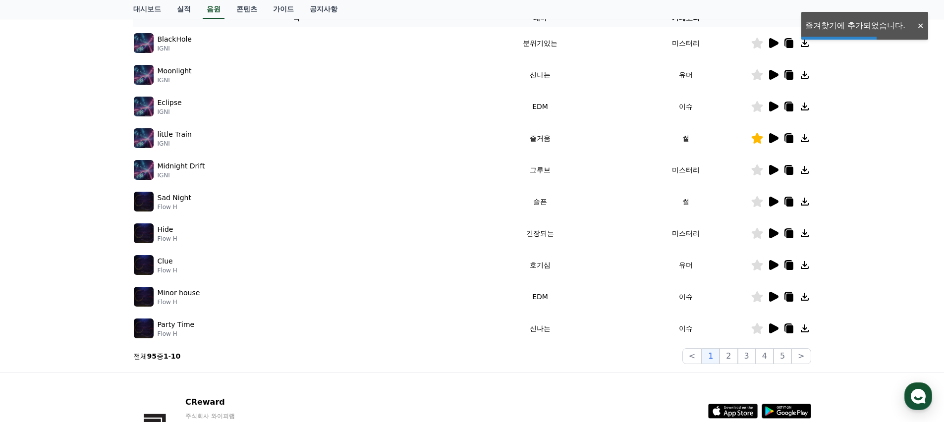
scroll to position [200, 0]
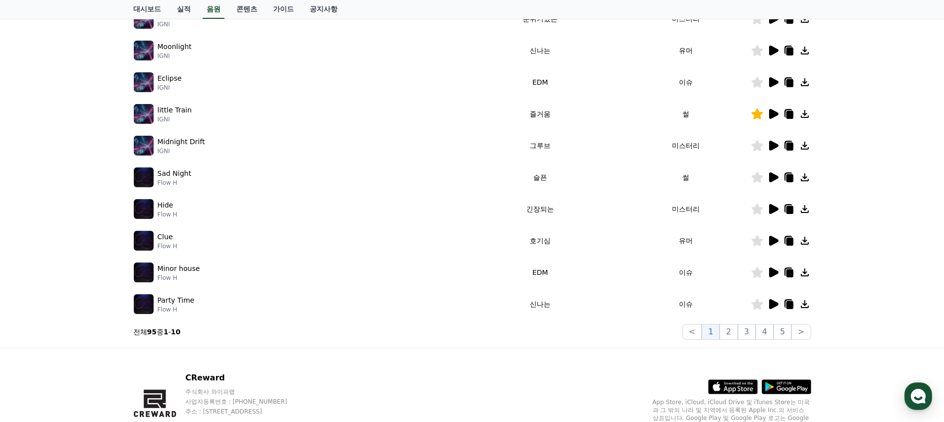
click at [774, 239] on icon at bounding box center [773, 241] width 9 height 10
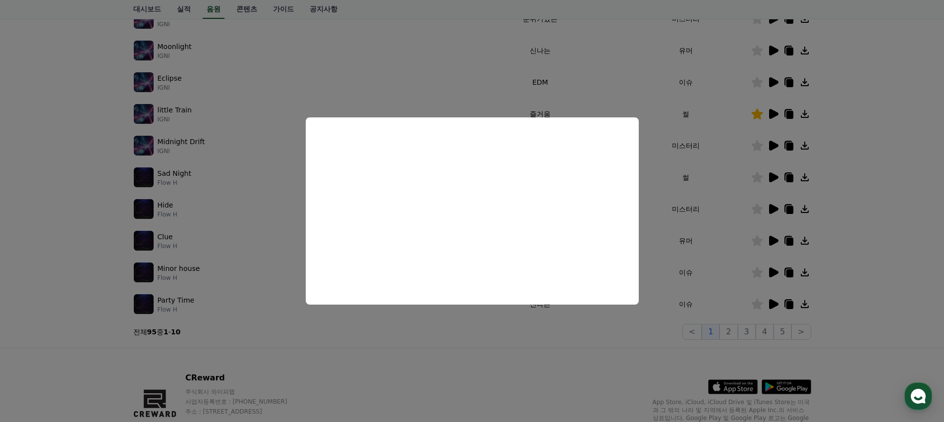
click at [683, 242] on button "close modal" at bounding box center [472, 211] width 944 height 422
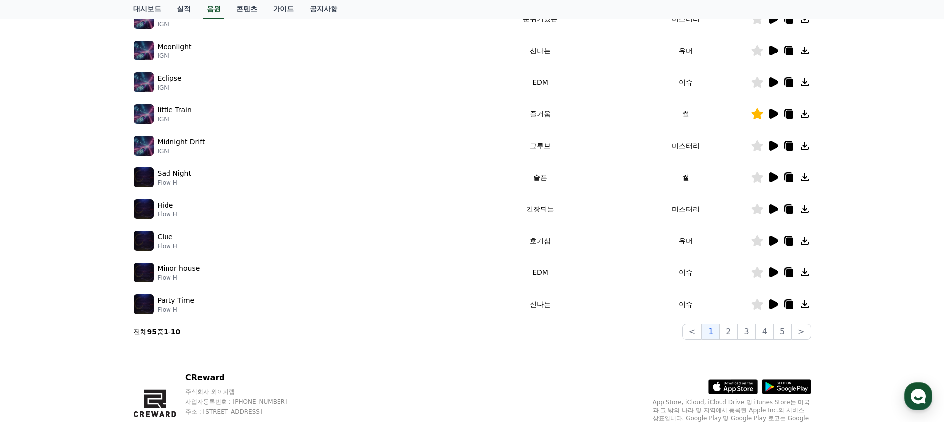
click at [771, 175] on icon at bounding box center [773, 177] width 9 height 10
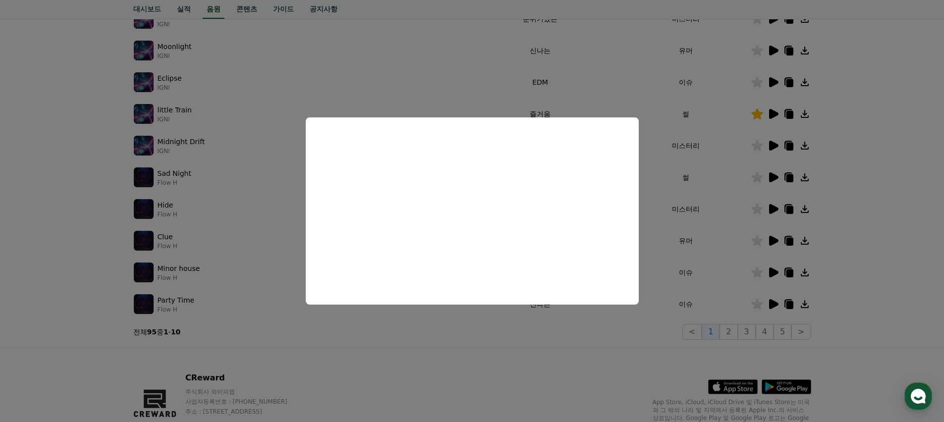
click at [690, 248] on button "close modal" at bounding box center [472, 211] width 944 height 422
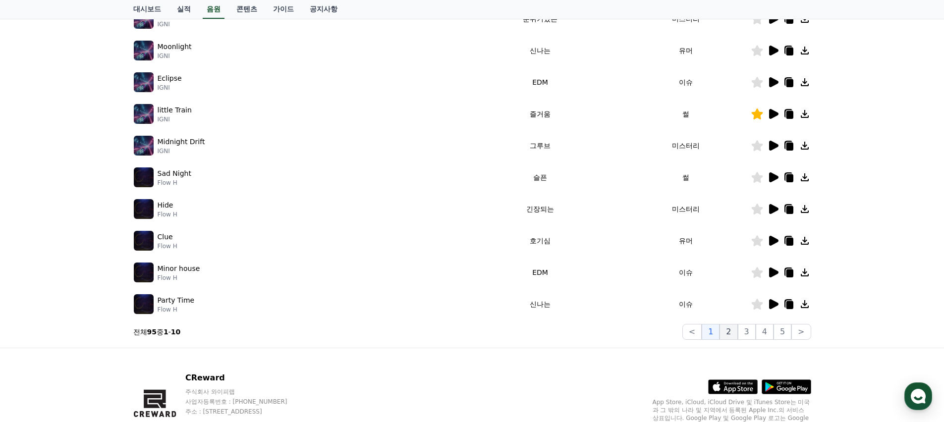
click at [731, 332] on button "2" at bounding box center [728, 332] width 18 height 16
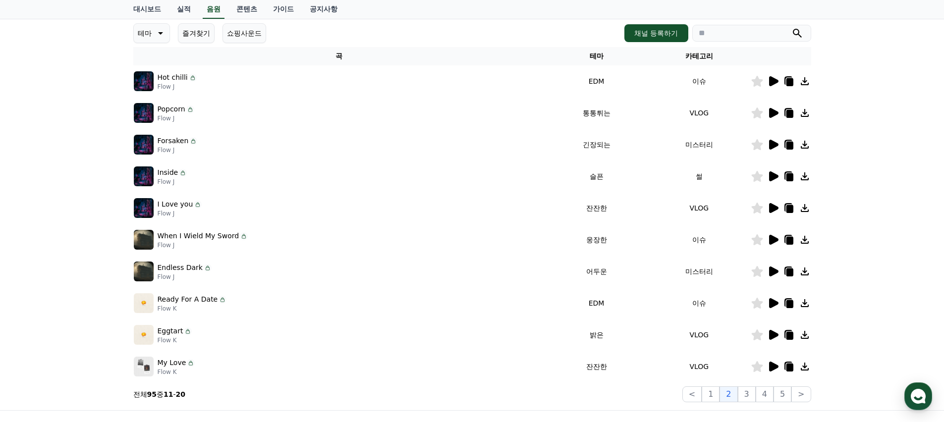
scroll to position [142, 0]
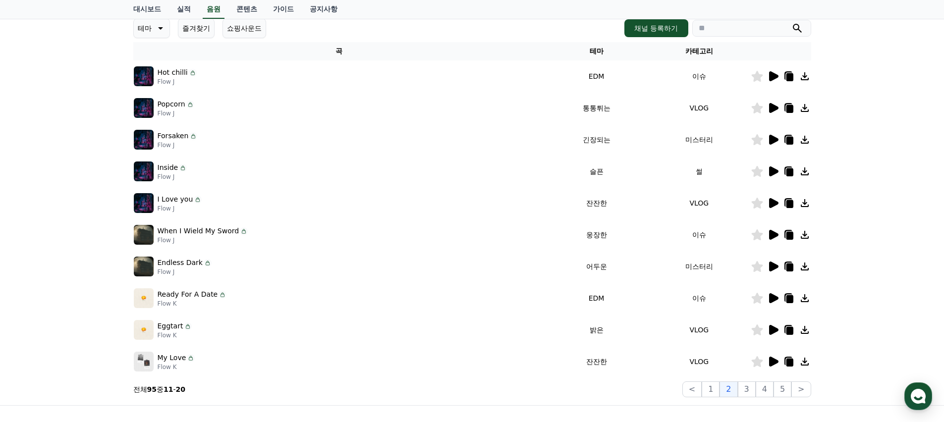
click at [774, 110] on icon at bounding box center [773, 108] width 9 height 10
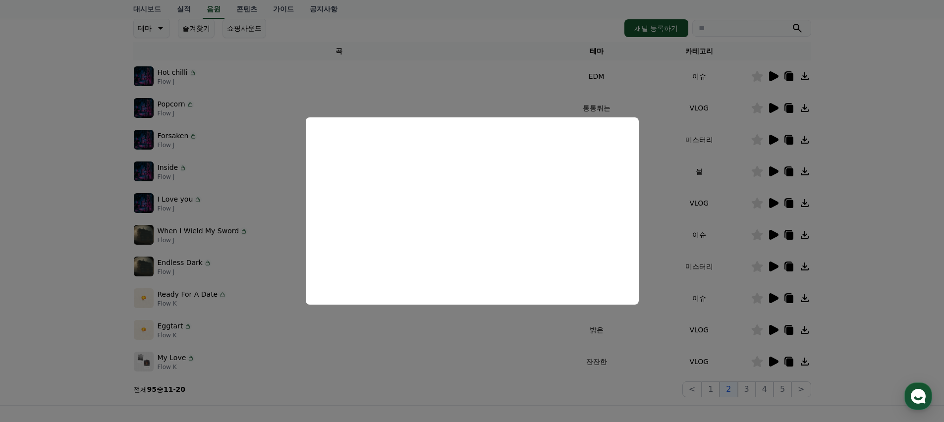
click at [681, 240] on button "close modal" at bounding box center [472, 211] width 944 height 422
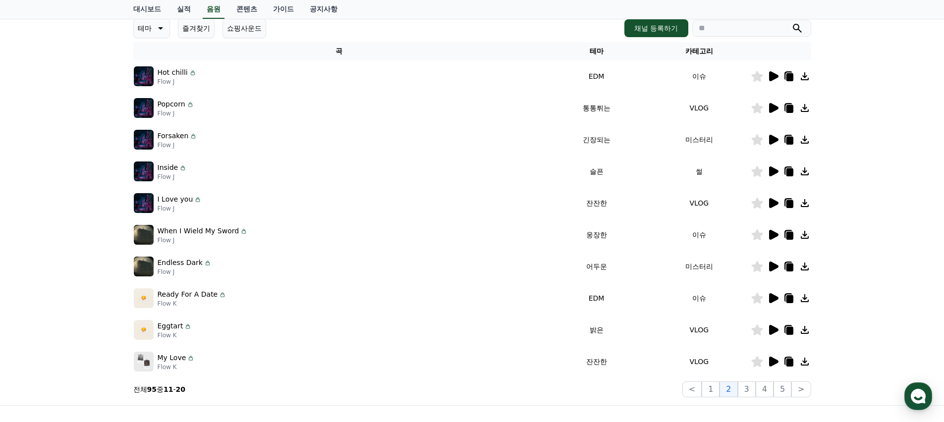
click at [773, 172] on icon at bounding box center [773, 171] width 9 height 10
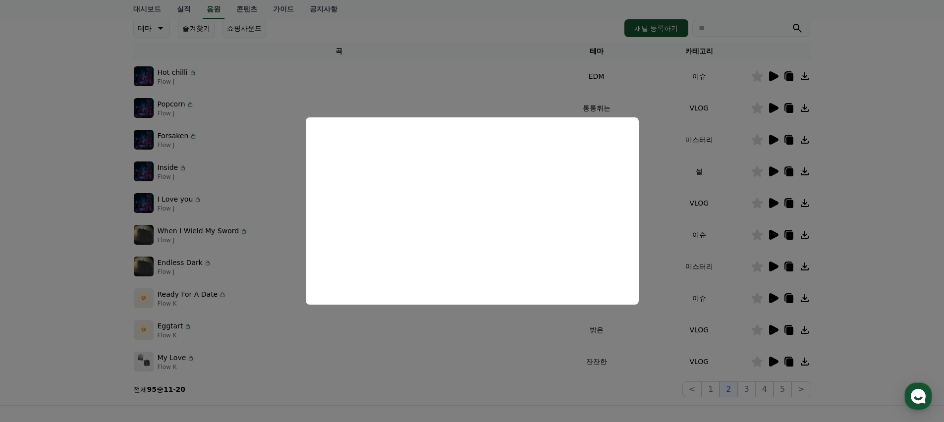
click at [661, 275] on button "close modal" at bounding box center [472, 211] width 944 height 422
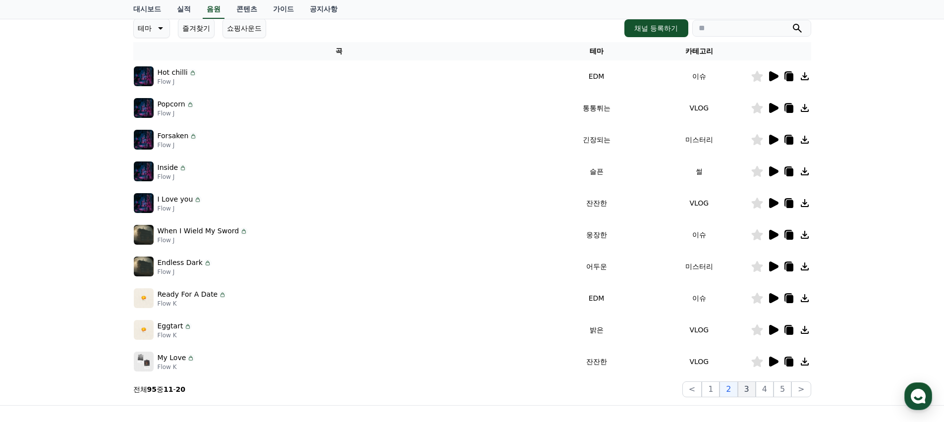
click at [745, 388] on button "3" at bounding box center [747, 390] width 18 height 16
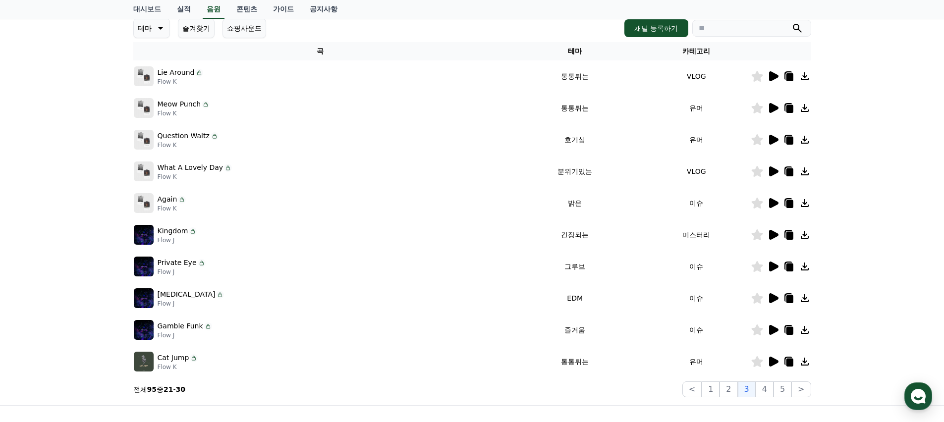
click at [769, 107] on icon at bounding box center [773, 108] width 9 height 10
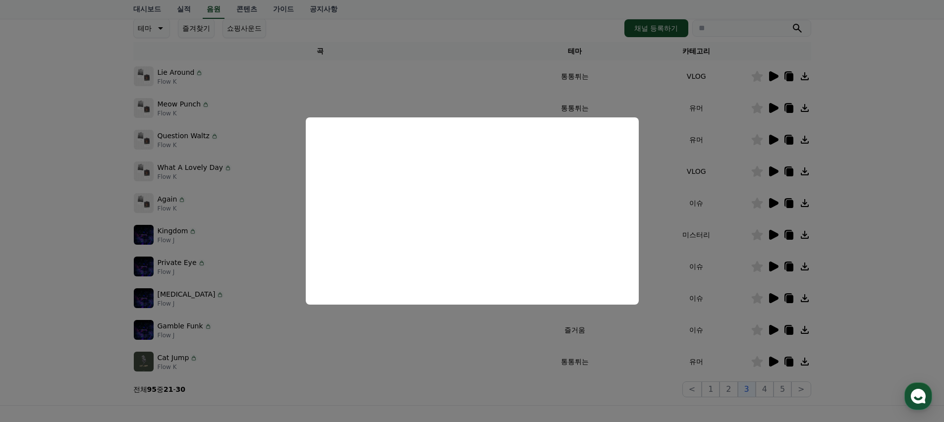
click at [782, 150] on button "close modal" at bounding box center [472, 211] width 944 height 422
click at [771, 140] on icon at bounding box center [773, 140] width 9 height 10
click at [725, 175] on button "close modal" at bounding box center [472, 211] width 944 height 422
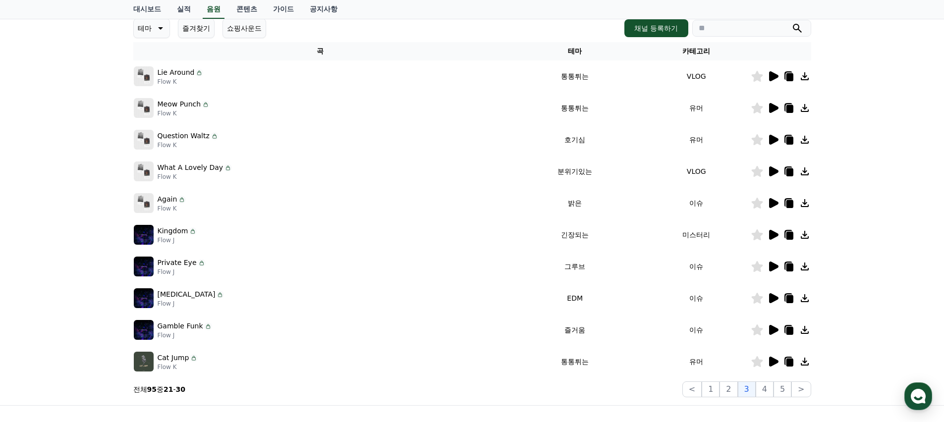
click at [769, 172] on icon at bounding box center [773, 171] width 9 height 10
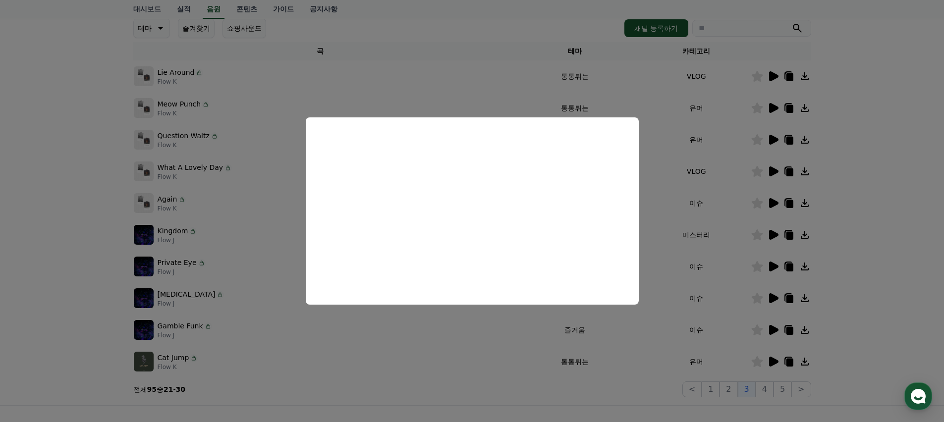
click at [742, 159] on button "close modal" at bounding box center [472, 211] width 944 height 422
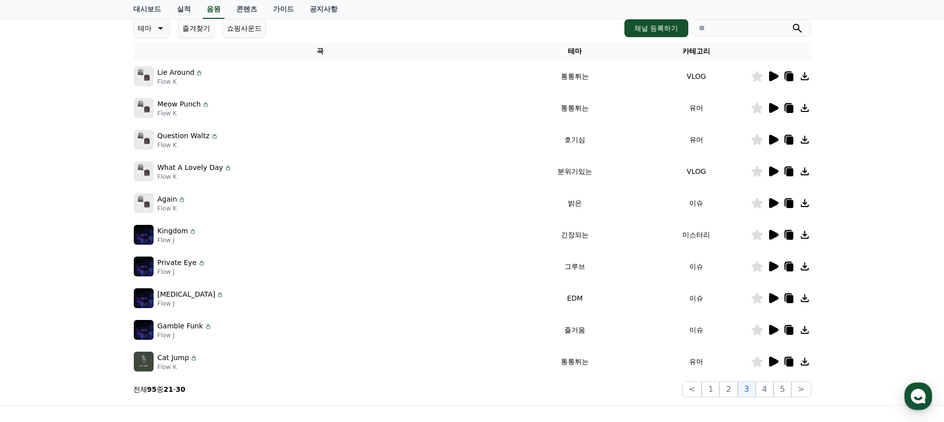
click at [776, 144] on icon at bounding box center [773, 140] width 12 height 12
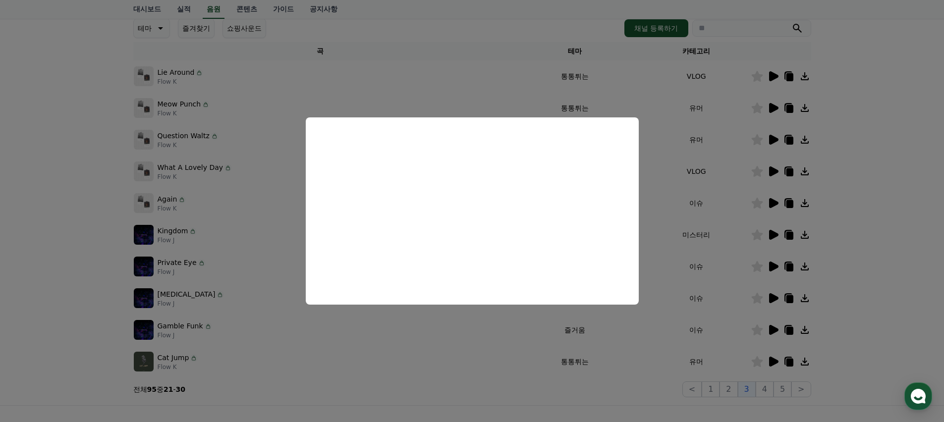
click at [733, 164] on button "close modal" at bounding box center [472, 211] width 944 height 422
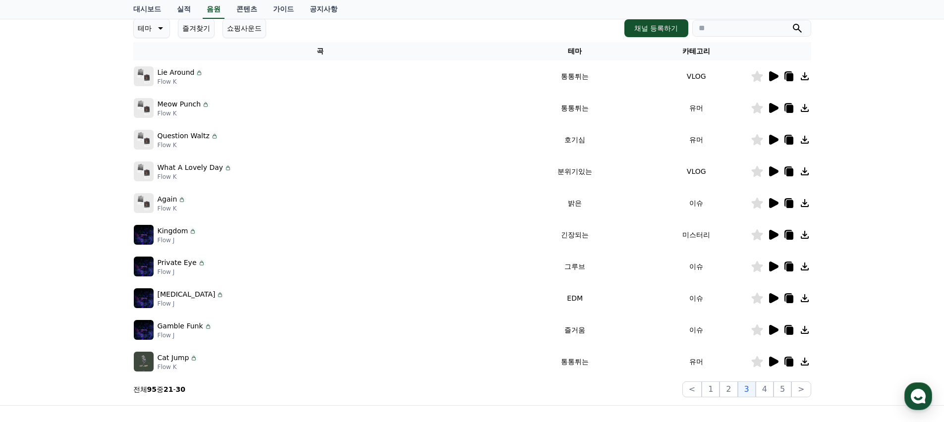
click at [758, 140] on icon at bounding box center [756, 139] width 11 height 11
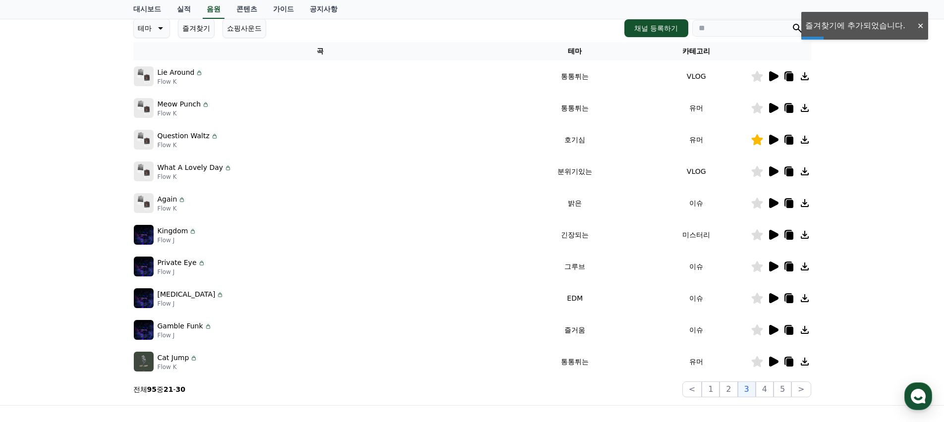
click at [772, 205] on icon at bounding box center [773, 203] width 9 height 10
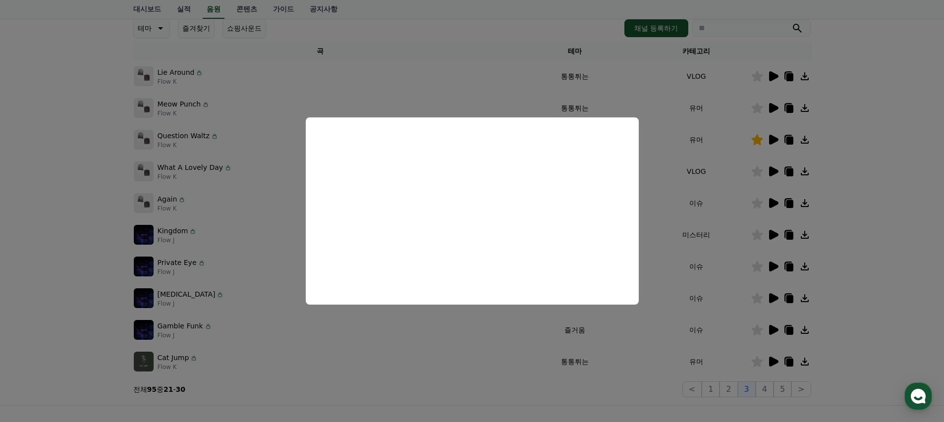
click at [717, 275] on button "close modal" at bounding box center [472, 211] width 944 height 422
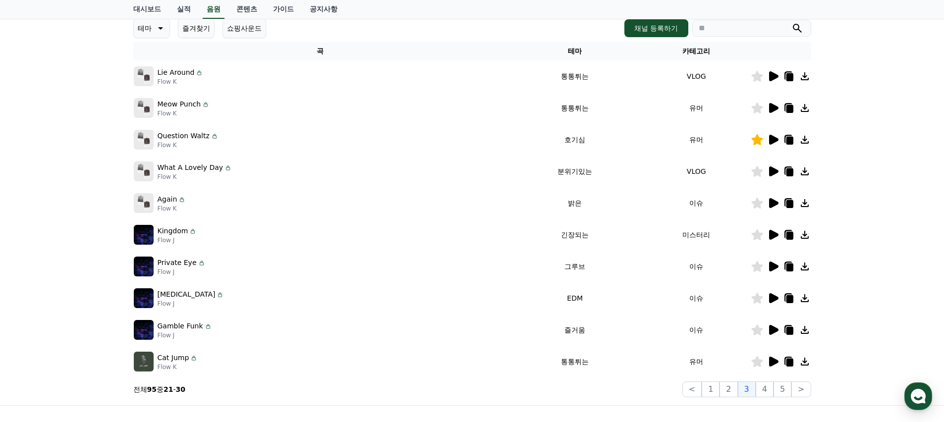
click at [773, 363] on icon at bounding box center [773, 362] width 9 height 10
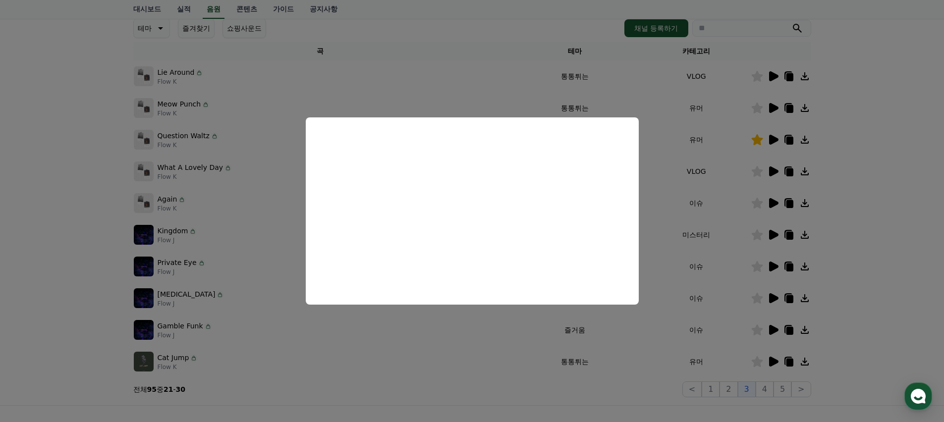
click at [666, 356] on button "close modal" at bounding box center [472, 211] width 944 height 422
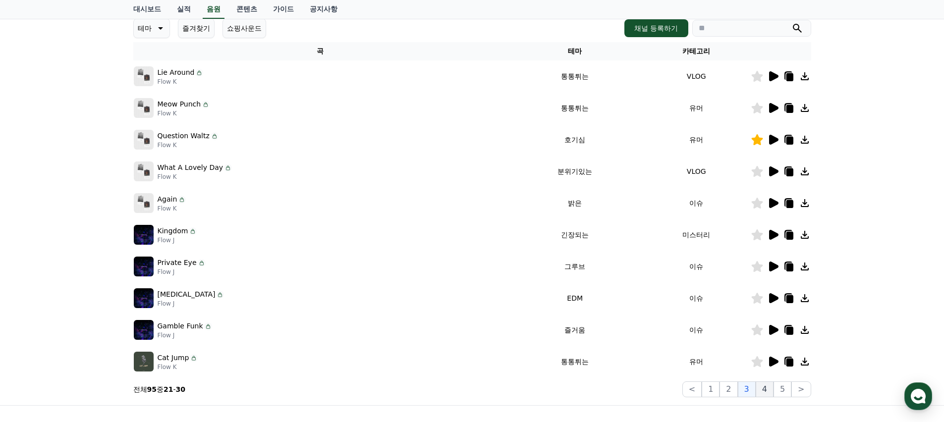
click at [767, 390] on button "4" at bounding box center [765, 390] width 18 height 16
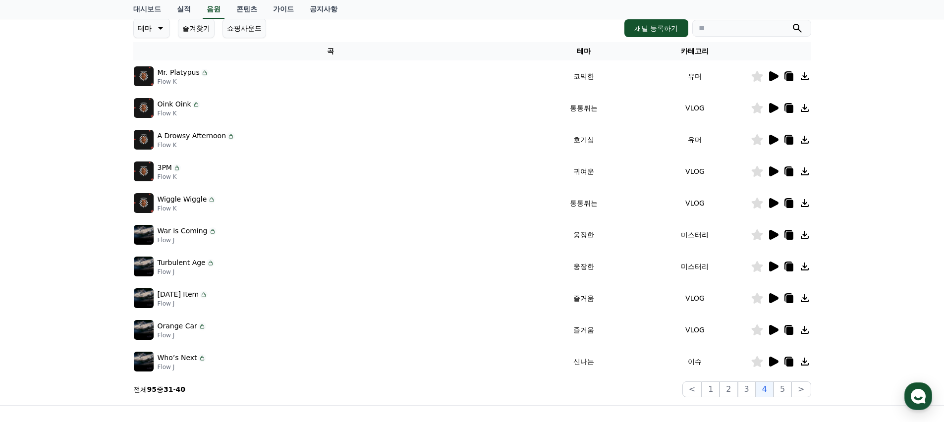
click at [781, 77] on div at bounding box center [780, 76] width 59 height 12
click at [776, 77] on icon at bounding box center [773, 76] width 9 height 10
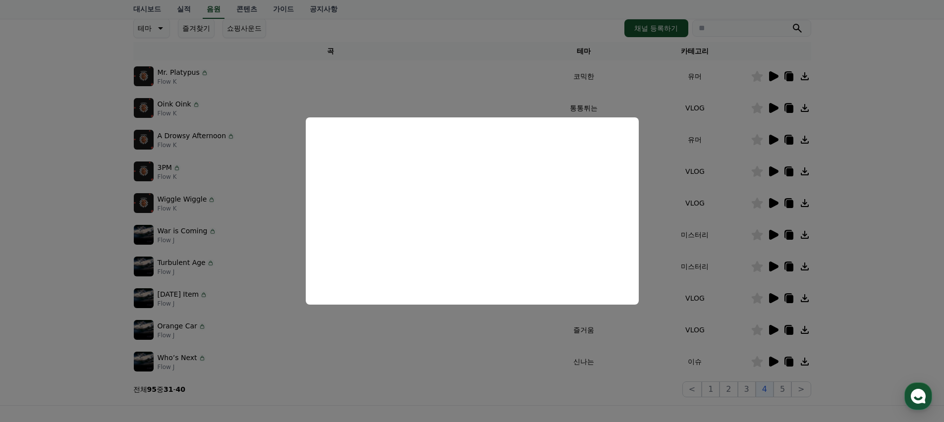
click at [772, 140] on button "close modal" at bounding box center [472, 211] width 944 height 422
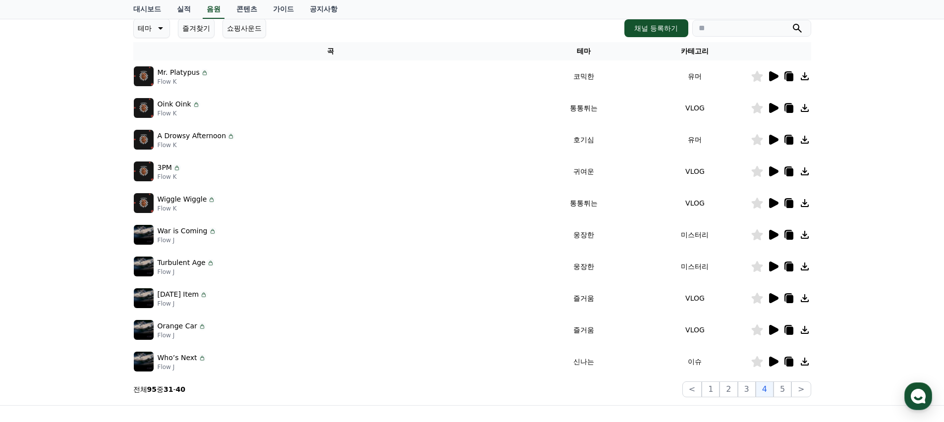
click at [774, 110] on icon at bounding box center [773, 108] width 9 height 10
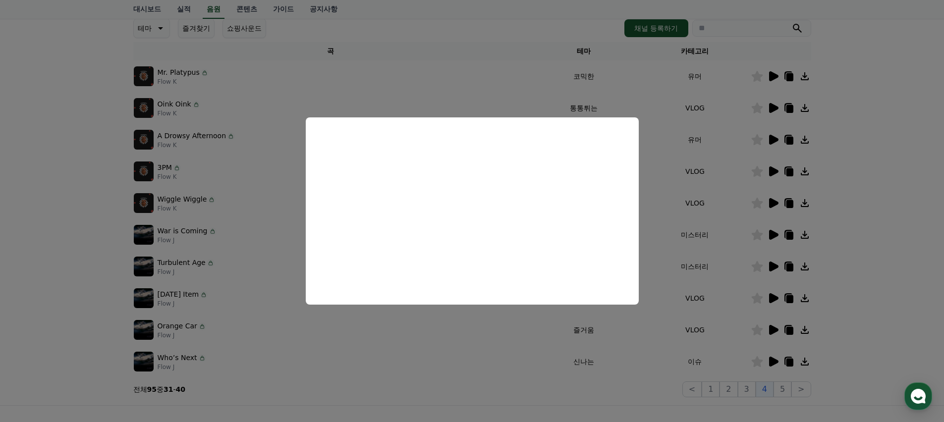
click at [720, 183] on button "close modal" at bounding box center [472, 211] width 944 height 422
click at [774, 137] on icon at bounding box center [773, 140] width 9 height 10
click at [718, 173] on button "close modal" at bounding box center [472, 211] width 944 height 422
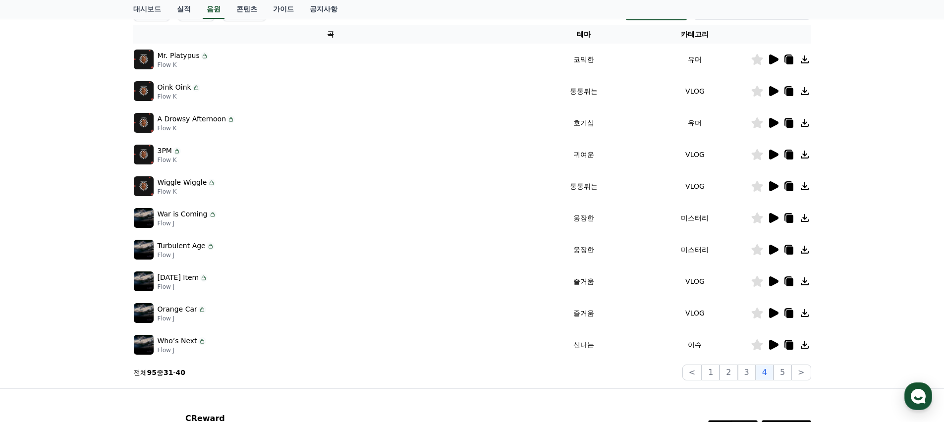
scroll to position [190, 0]
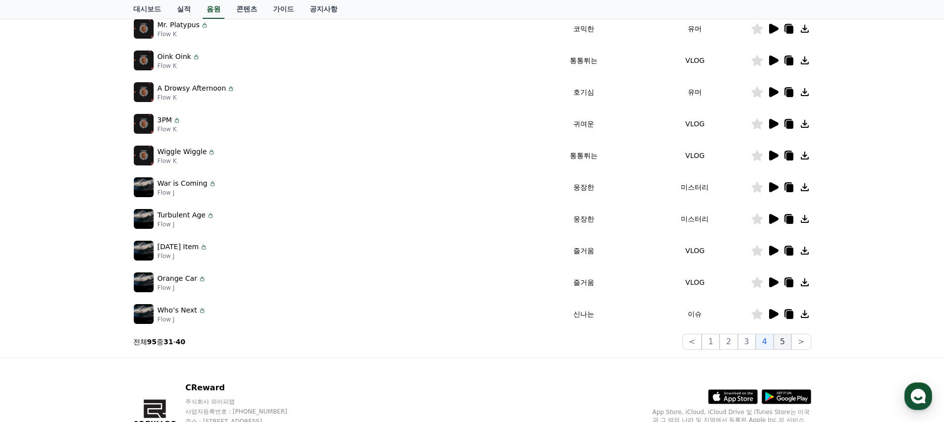
click at [784, 340] on button "5" at bounding box center [782, 342] width 18 height 16
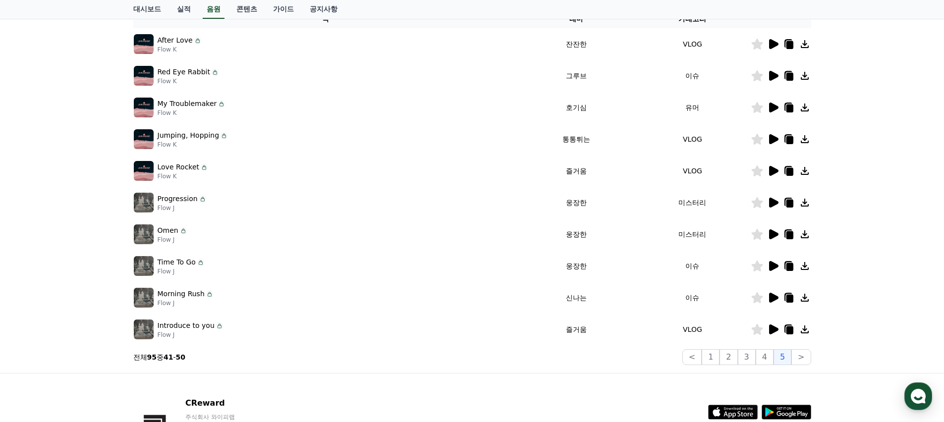
scroll to position [172, 0]
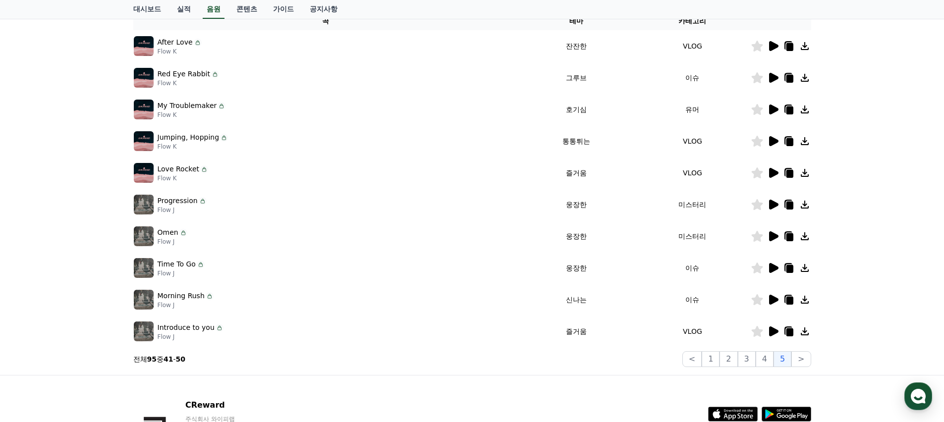
click at [771, 110] on icon at bounding box center [773, 110] width 9 height 10
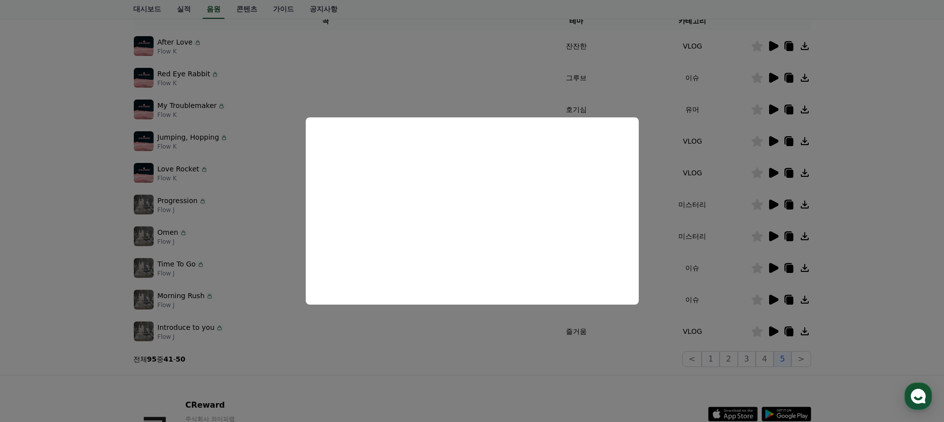
click at [687, 192] on button "close modal" at bounding box center [472, 211] width 944 height 422
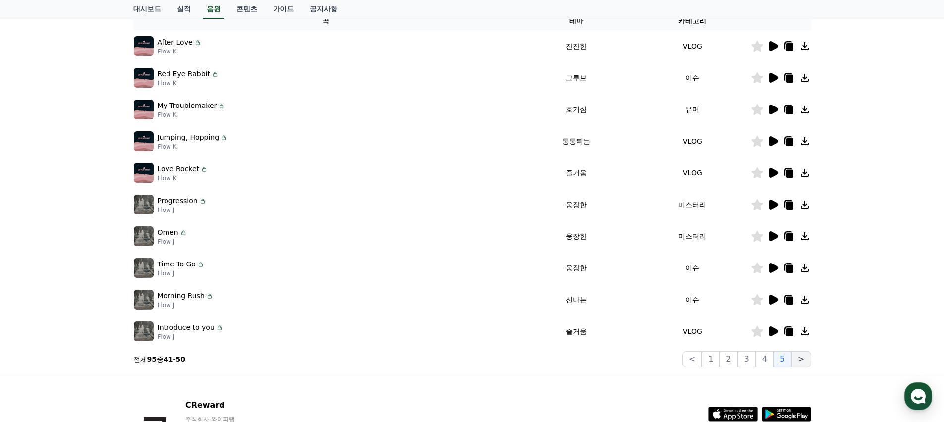
click at [794, 361] on button ">" at bounding box center [800, 359] width 19 height 16
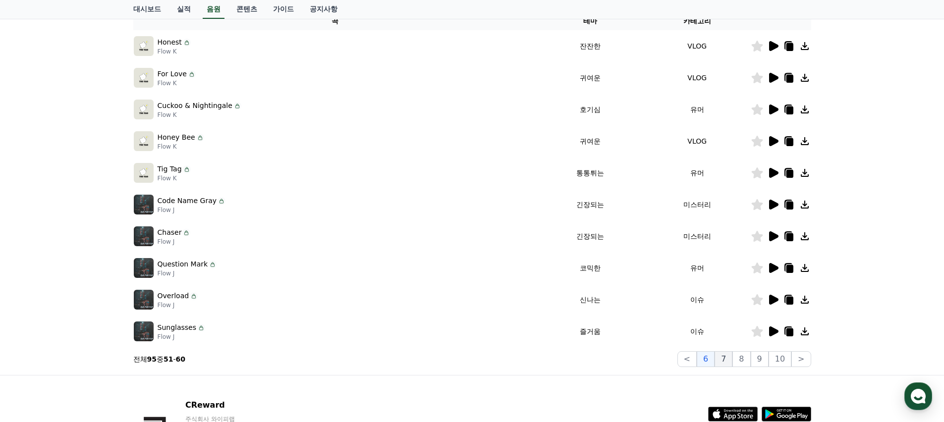
drag, startPoint x: 717, startPoint y: 358, endPoint x: 724, endPoint y: 357, distance: 7.0
click at [724, 357] on div "< 6 7 8 9 10 >" at bounding box center [744, 359] width 134 height 16
click at [724, 357] on button "7" at bounding box center [724, 359] width 18 height 16
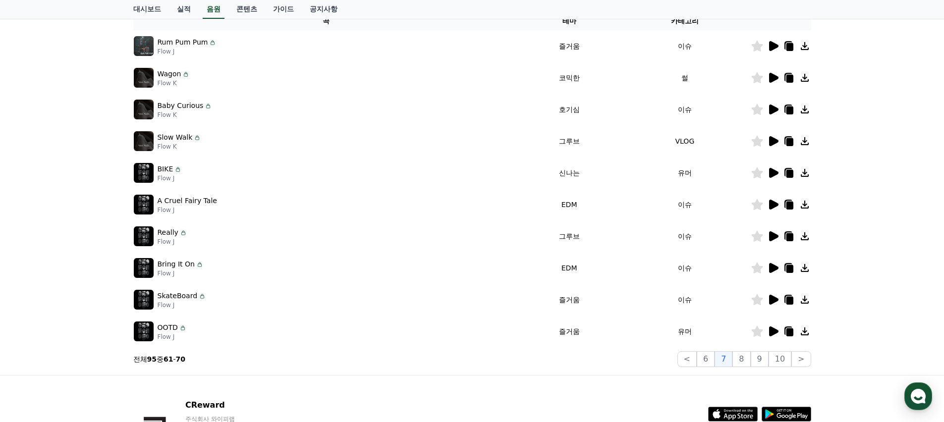
click at [776, 172] on icon at bounding box center [773, 173] width 9 height 10
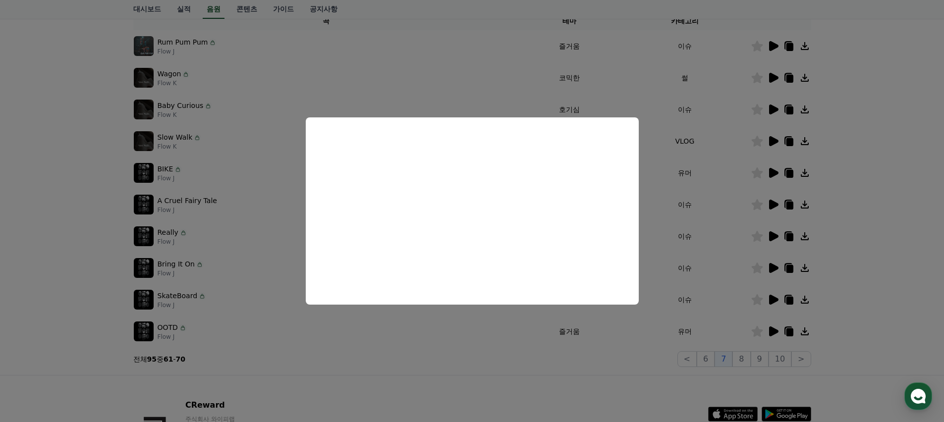
click at [733, 186] on button "close modal" at bounding box center [472, 211] width 944 height 422
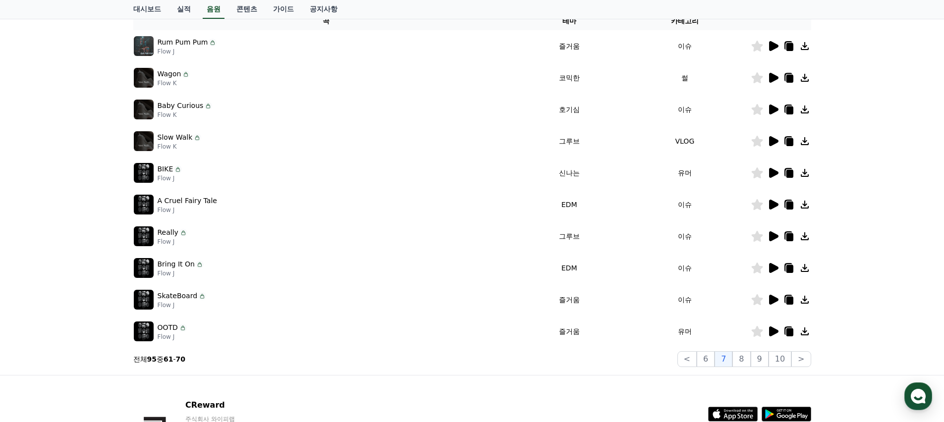
click at [770, 330] on icon at bounding box center [773, 332] width 9 height 10
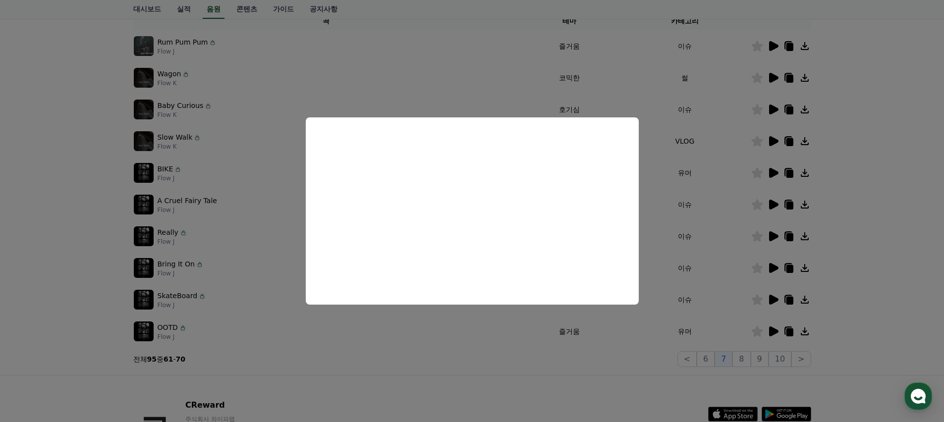
click at [700, 331] on button "close modal" at bounding box center [472, 211] width 944 height 422
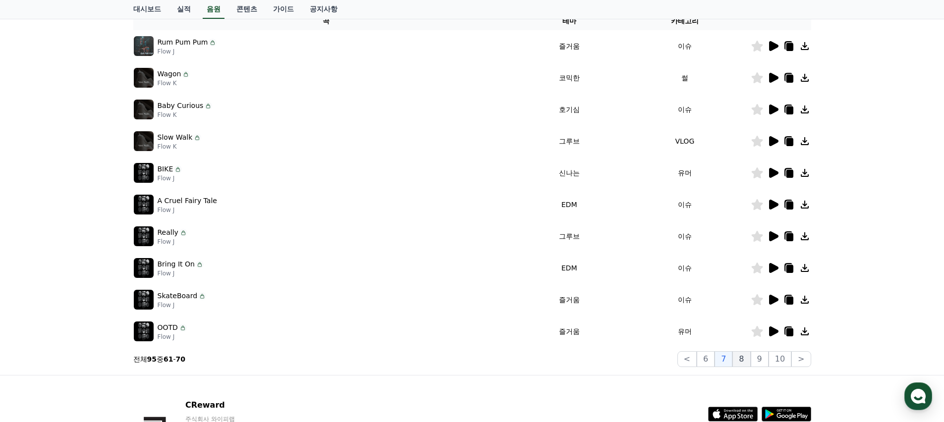
click at [750, 363] on button "8" at bounding box center [741, 359] width 18 height 16
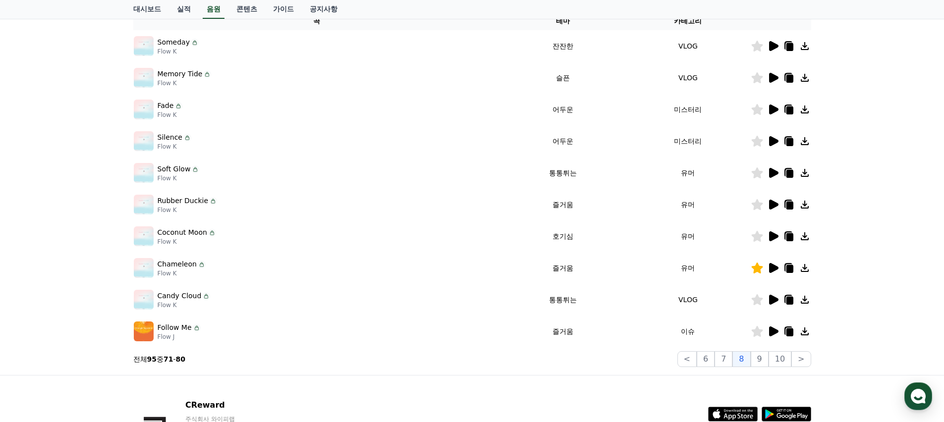
click at [768, 266] on icon at bounding box center [773, 268] width 12 height 12
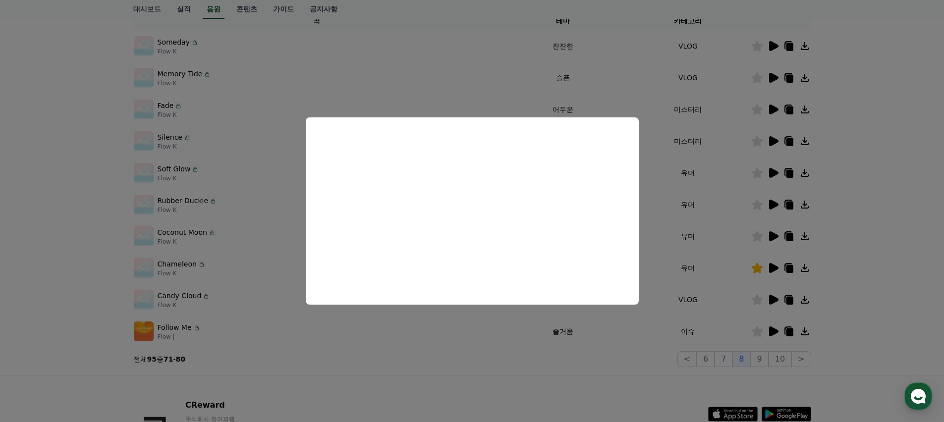
click at [710, 282] on button "close modal" at bounding box center [472, 211] width 944 height 422
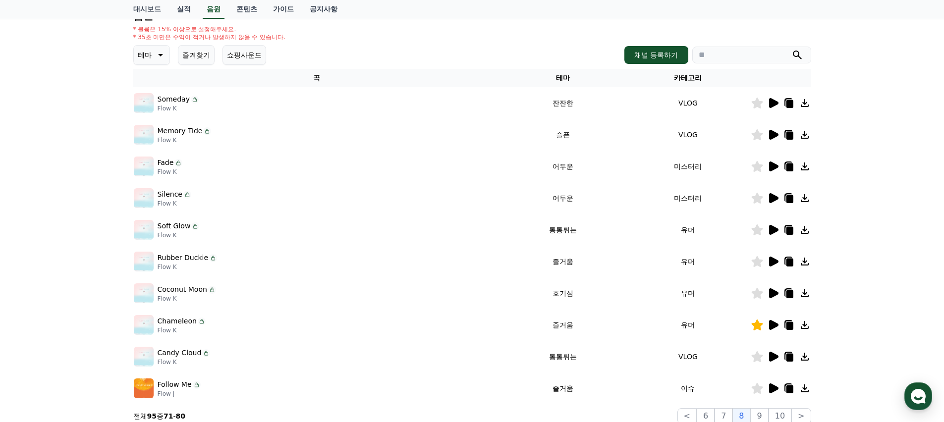
scroll to position [100, 0]
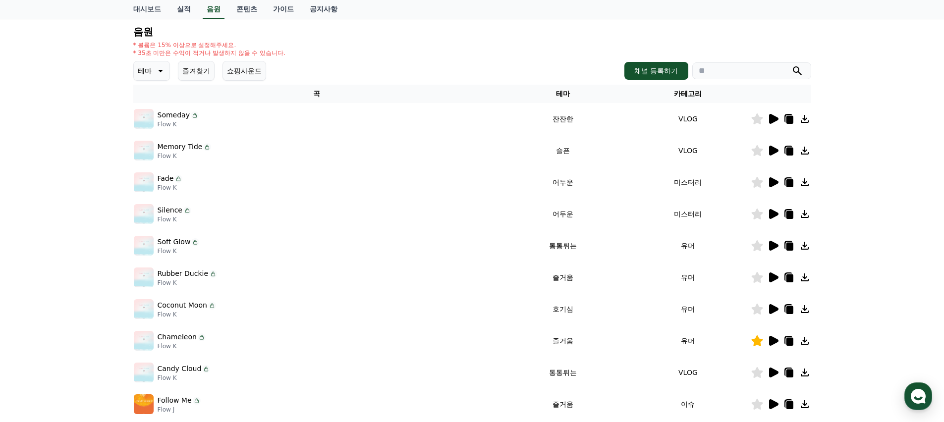
drag, startPoint x: 147, startPoint y: 42, endPoint x: 225, endPoint y: 43, distance: 78.3
click at [225, 43] on p "* 볼륨은 15% 이상으로 설정해주세요." at bounding box center [209, 45] width 153 height 8
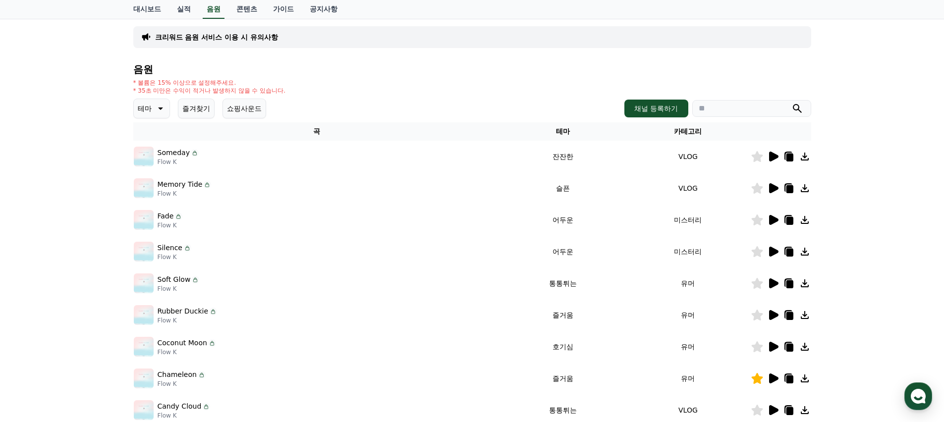
scroll to position [44, 0]
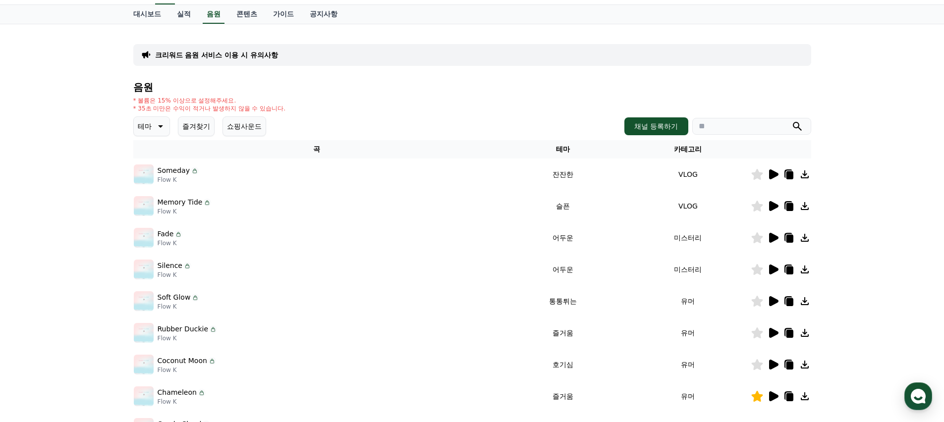
drag, startPoint x: 244, startPoint y: 98, endPoint x: 284, endPoint y: 104, distance: 40.6
click at [284, 104] on div "음원 * 볼륨은 15% 이상으로 설정해주세요. * 35초 미만은 수익이 적거나 발생하지 않을 수 있습니다. 테마 즐겨찾기 쇼핑사운드 채널 등록…" at bounding box center [472, 289] width 678 height 414
click at [284, 104] on div "* 볼륨은 15% 이상으로 설정해주세요. * 35초 미만은 수익이 적거나 발생하지 않을 수 있습니다." at bounding box center [472, 105] width 678 height 16
drag, startPoint x: 284, startPoint y: 104, endPoint x: 263, endPoint y: 86, distance: 28.2
click at [264, 88] on div "음원 * 볼륨은 15% 이상으로 설정해주세요. * 35초 미만은 수익이 적거나 발생하지 않을 수 있습니다. 테마 즐겨찾기 쇼핑사운드 채널 등록…" at bounding box center [472, 289] width 678 height 414
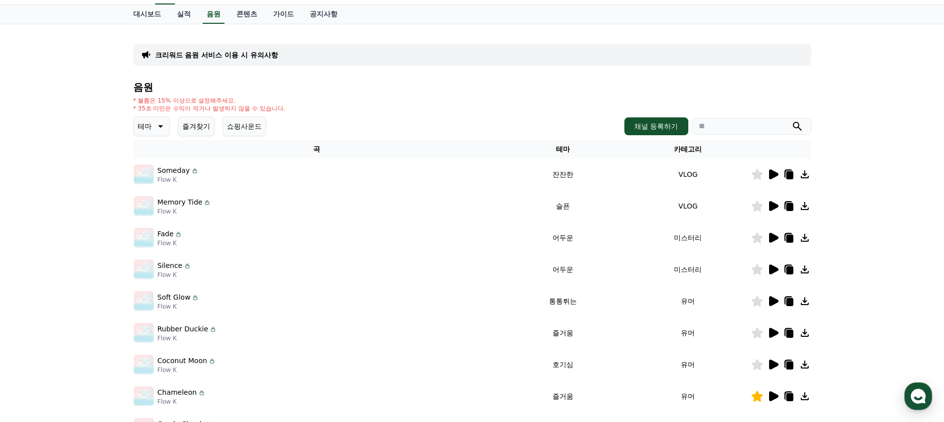
click at [263, 86] on h4 "음원" at bounding box center [472, 87] width 678 height 11
drag, startPoint x: 265, startPoint y: 91, endPoint x: 292, endPoint y: 107, distance: 32.0
click at [292, 107] on div "음원 * 볼륨은 15% 이상으로 설정해주세요. * 35초 미만은 수익이 적거나 발생하지 않을 수 있습니다. 테마 즐겨찾기 쇼핑사운드 채널 등록…" at bounding box center [472, 289] width 678 height 414
click at [292, 107] on div "* 볼륨은 15% 이상으로 설정해주세요. * 35초 미만은 수익이 적거나 발생하지 않을 수 있습니다." at bounding box center [472, 105] width 678 height 16
drag, startPoint x: 296, startPoint y: 107, endPoint x: 278, endPoint y: 91, distance: 23.9
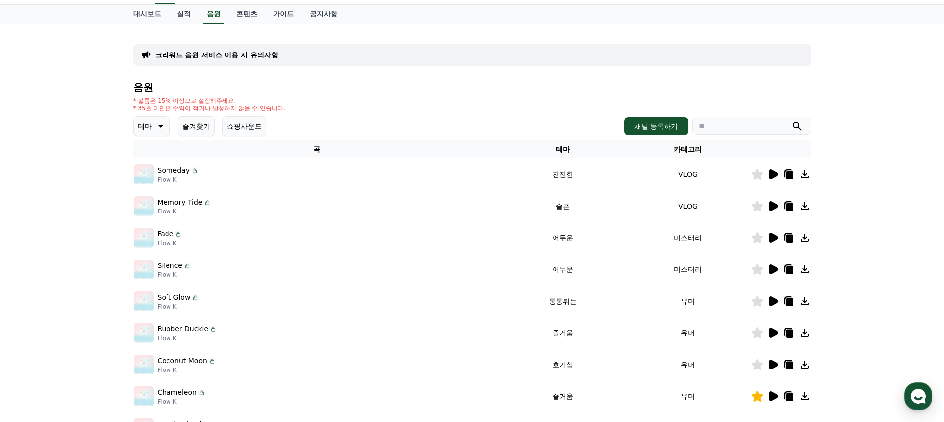
click at [278, 91] on div "음원 * 볼륨은 15% 이상으로 설정해주세요. * 35초 미만은 수익이 적거나 발생하지 않을 수 있습니다. 테마 즐겨찾기 쇼핑사운드 채널 등록…" at bounding box center [472, 289] width 678 height 414
click at [278, 91] on h4 "음원" at bounding box center [472, 87] width 678 height 11
drag, startPoint x: 275, startPoint y: 84, endPoint x: 292, endPoint y: 102, distance: 24.5
click at [291, 101] on div "음원 * 볼륨은 15% 이상으로 설정해주세요. * 35초 미만은 수익이 적거나 발생하지 않을 수 있습니다. 테마 즐겨찾기 쇼핑사운드 채널 등록…" at bounding box center [472, 289] width 678 height 414
click at [292, 102] on div "* 볼륨은 15% 이상으로 설정해주세요. * 35초 미만은 수익이 적거나 발생하지 않을 수 있습니다." at bounding box center [472, 105] width 678 height 16
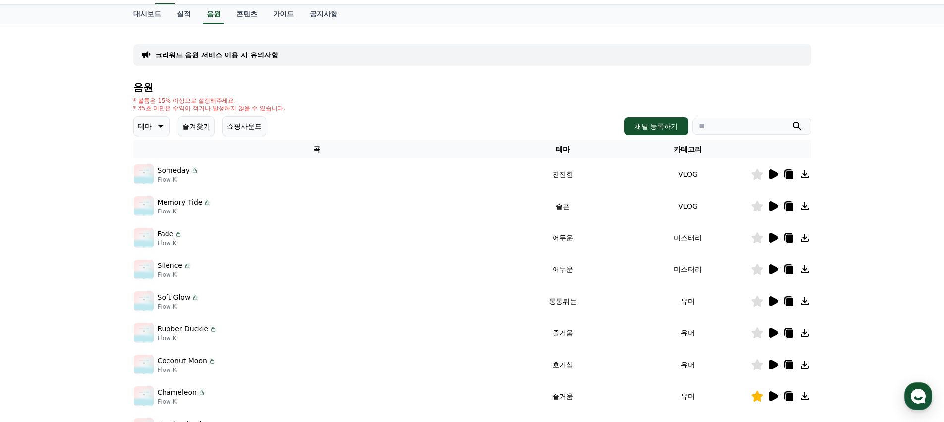
drag, startPoint x: 266, startPoint y: 85, endPoint x: 307, endPoint y: 109, distance: 47.3
click at [307, 109] on div "음원 * 볼륨은 15% 이상으로 설정해주세요. * 35초 미만은 수익이 적거나 발생하지 않을 수 있습니다. 테마 즐겨찾기 쇼핑사운드 채널 등록…" at bounding box center [472, 289] width 678 height 414
click at [307, 109] on div "* 볼륨은 15% 이상으로 설정해주세요. * 35초 미만은 수익이 적거나 발생하지 않을 수 있습니다." at bounding box center [472, 105] width 678 height 16
drag, startPoint x: 304, startPoint y: 101, endPoint x: 279, endPoint y: 77, distance: 34.7
click at [285, 83] on div "음원 * 볼륨은 15% 이상으로 설정해주세요. * 35초 미만은 수익이 적거나 발생하지 않을 수 있습니다. 테마 즐겨찾기 쇼핑사운드 채널 등록…" at bounding box center [472, 289] width 678 height 414
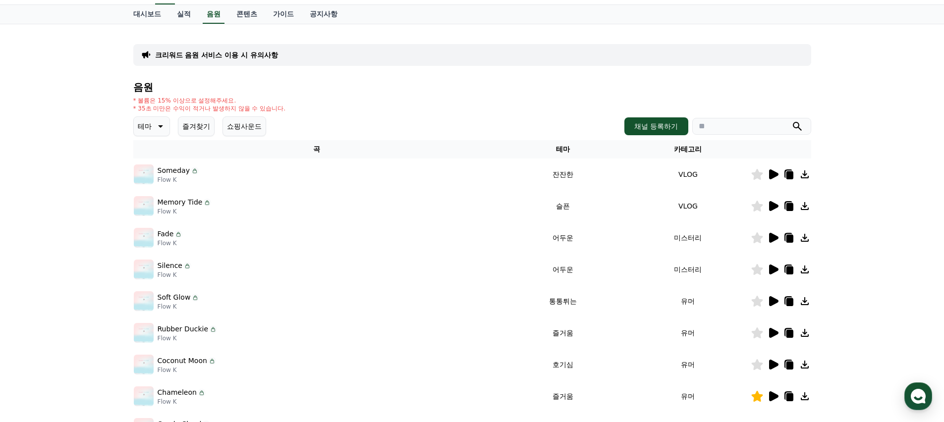
click at [279, 77] on div "크리워드 음원 서비스 이용 시 유의사항 음원 * 볼륨은 15% 이상으로 설정해주세요. * 35초 미만은 수익이 적거나 발생하지 않을 수 있습니…" at bounding box center [472, 263] width 678 height 463
drag, startPoint x: 278, startPoint y: 77, endPoint x: 299, endPoint y: 92, distance: 25.9
click at [295, 90] on div "크리워드 음원 서비스 이용 시 유의사항 음원 * 볼륨은 15% 이상으로 설정해주세요. * 35초 미만은 수익이 적거나 발생하지 않을 수 있습니…" at bounding box center [472, 263] width 678 height 463
click at [299, 92] on h4 "음원" at bounding box center [472, 87] width 678 height 11
click at [276, 102] on div "음원 * 볼륨은 15% 이상으로 설정해주세요. * 35초 미만은 수익이 적거나 발생하지 않을 수 있습니다. 테마 즐겨찾기 쇼핑사운드 채널 등록…" at bounding box center [472, 289] width 678 height 414
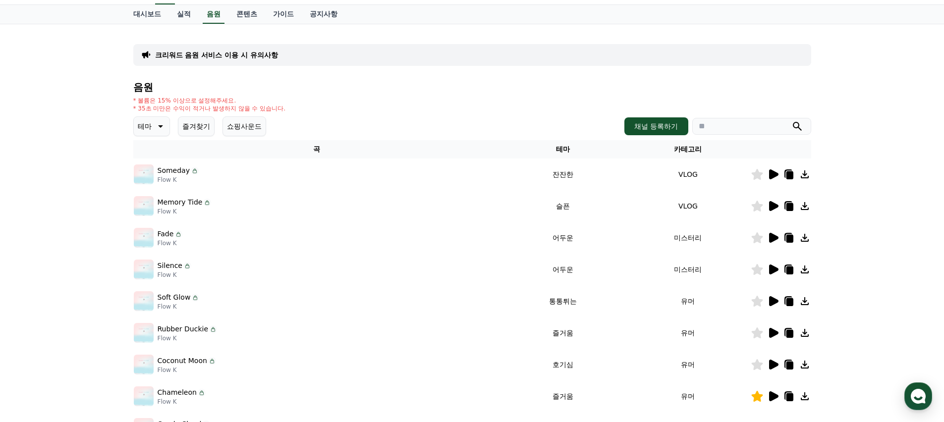
click at [298, 105] on div "* 볼륨은 15% 이상으로 설정해주세요. * 35초 미만은 수익이 적거나 발생하지 않을 수 있습니다." at bounding box center [472, 105] width 678 height 16
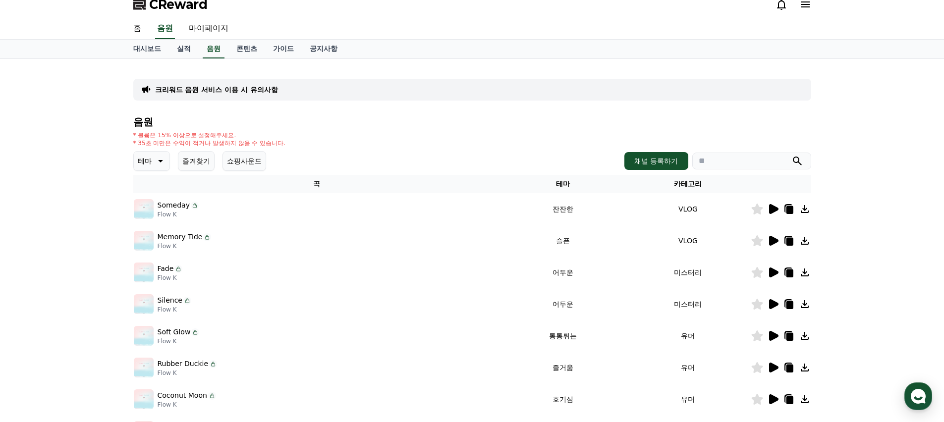
scroll to position [0, 0]
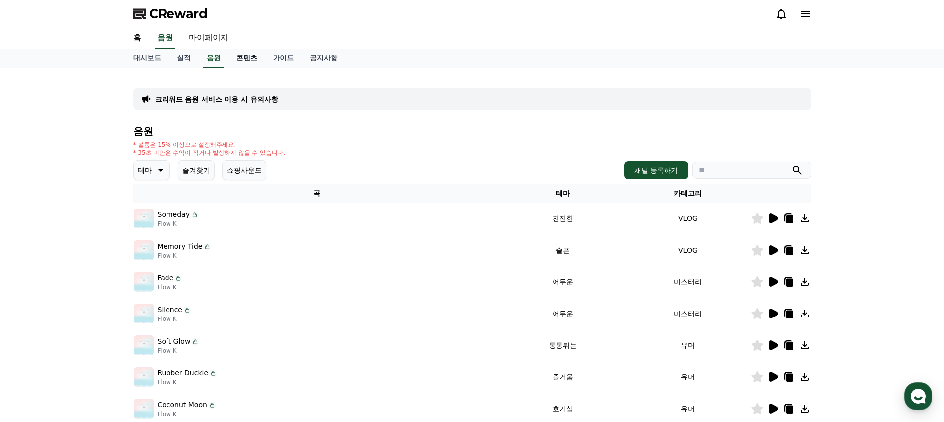
click at [235, 63] on link "콘텐츠" at bounding box center [246, 58] width 37 height 19
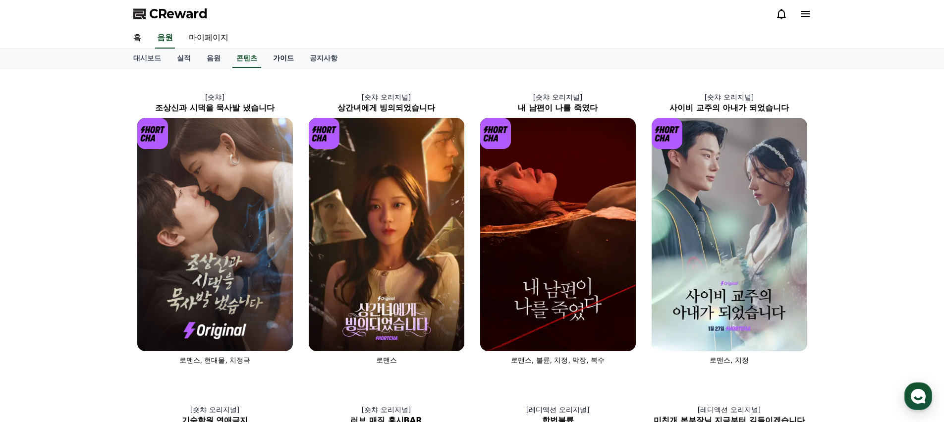
click at [278, 59] on link "가이드" at bounding box center [283, 58] width 37 height 19
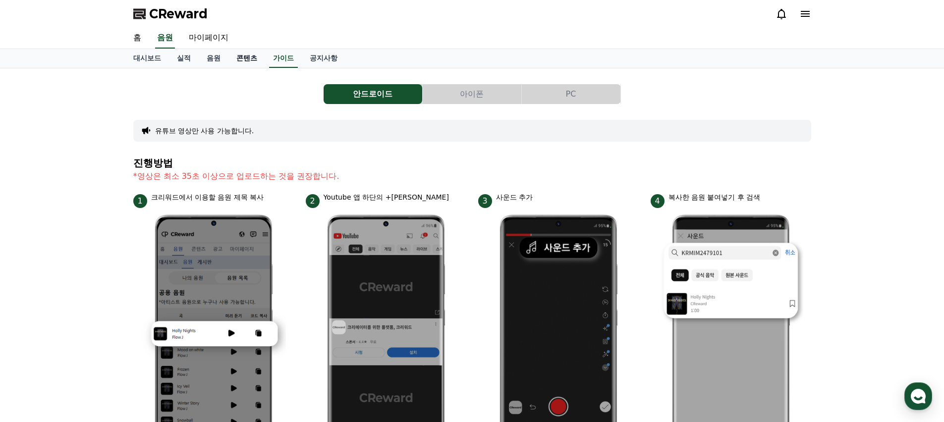
click at [254, 59] on link "콘텐츠" at bounding box center [246, 58] width 37 height 19
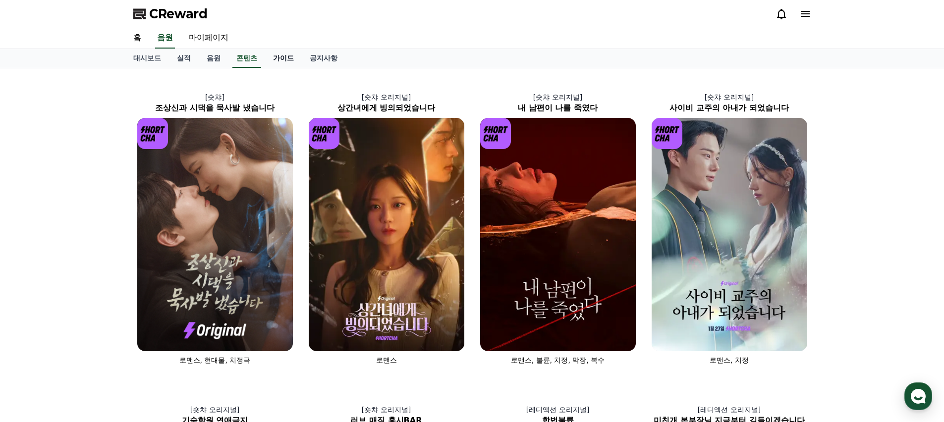
click at [271, 58] on link "가이드" at bounding box center [283, 58] width 37 height 19
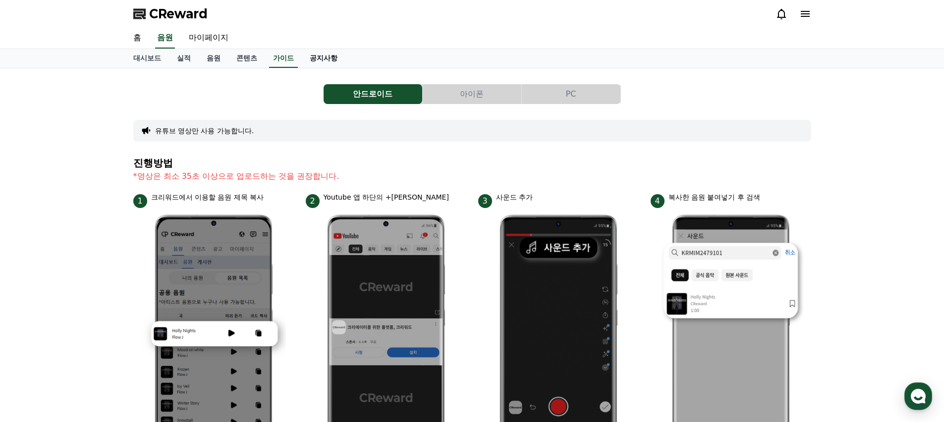
click at [305, 62] on link "공지사항" at bounding box center [324, 58] width 44 height 19
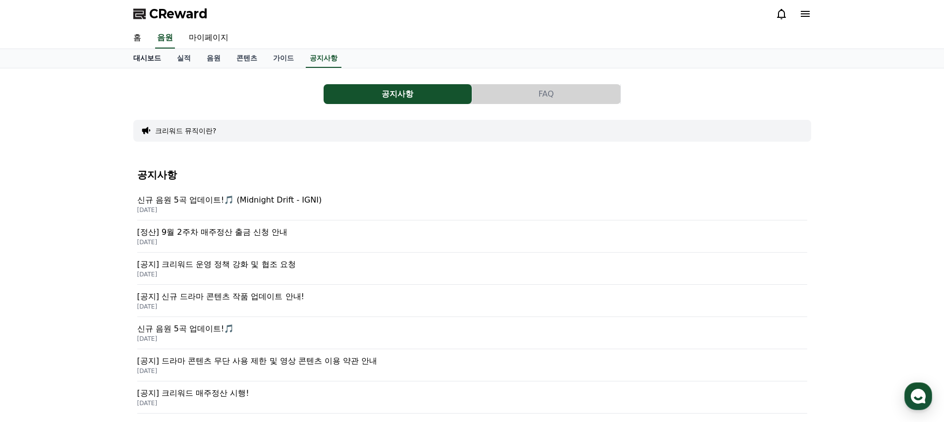
click at [162, 60] on link "대시보드" at bounding box center [147, 58] width 44 height 19
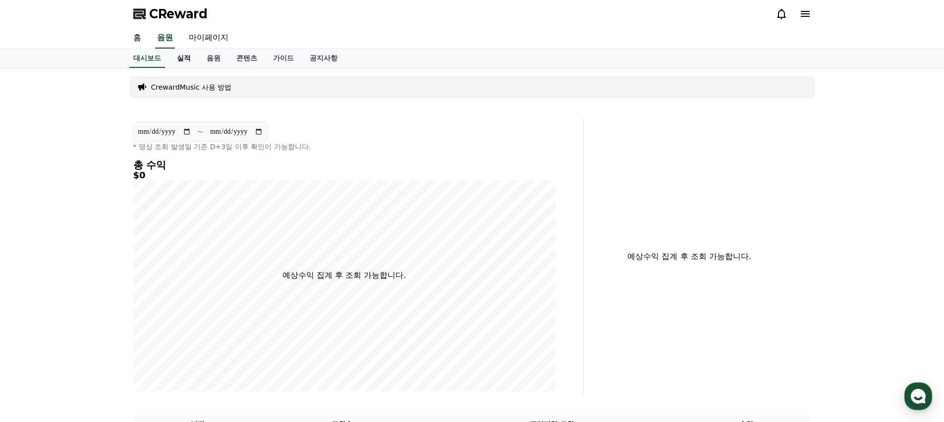
click at [182, 60] on link "실적" at bounding box center [184, 58] width 30 height 19
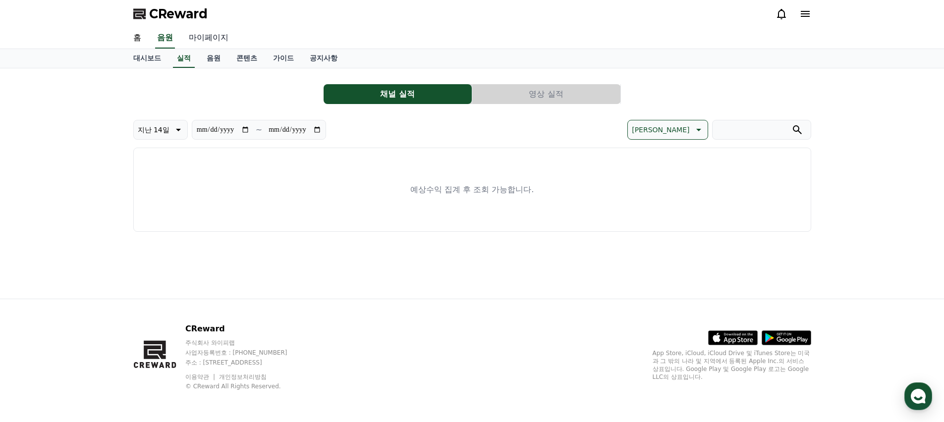
click at [194, 42] on link "마이페이지" at bounding box center [208, 38] width 55 height 21
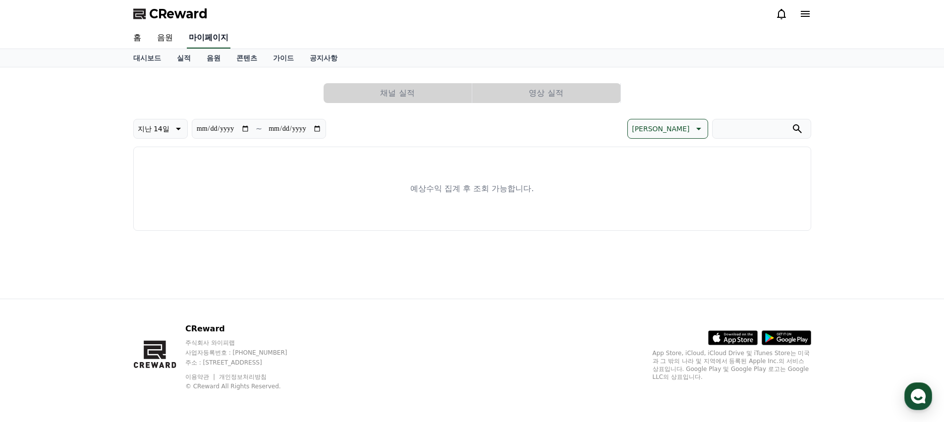
select select "**********"
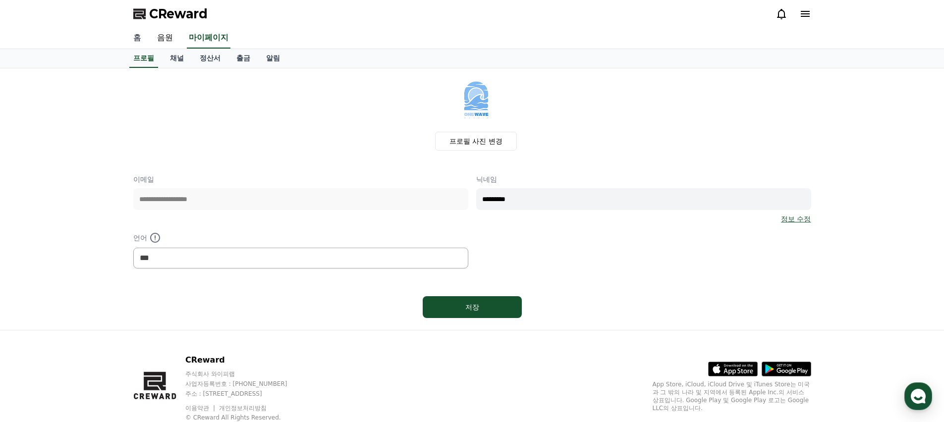
click at [136, 38] on link "홈" at bounding box center [137, 38] width 24 height 21
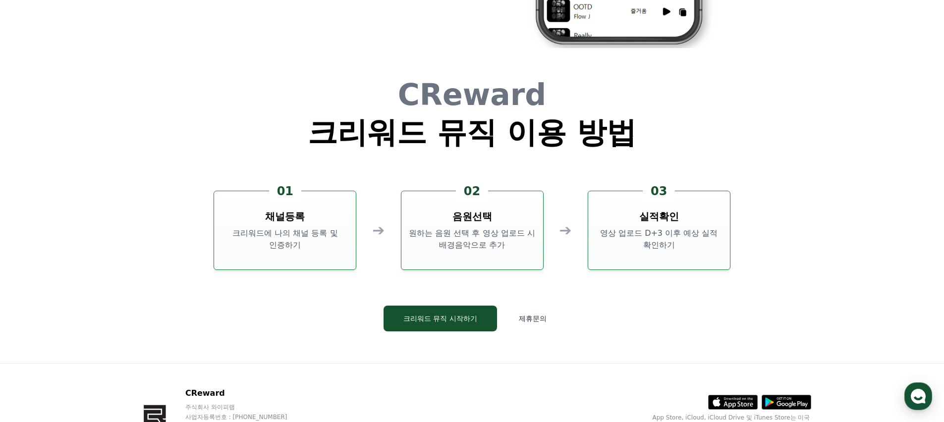
scroll to position [2676, 0]
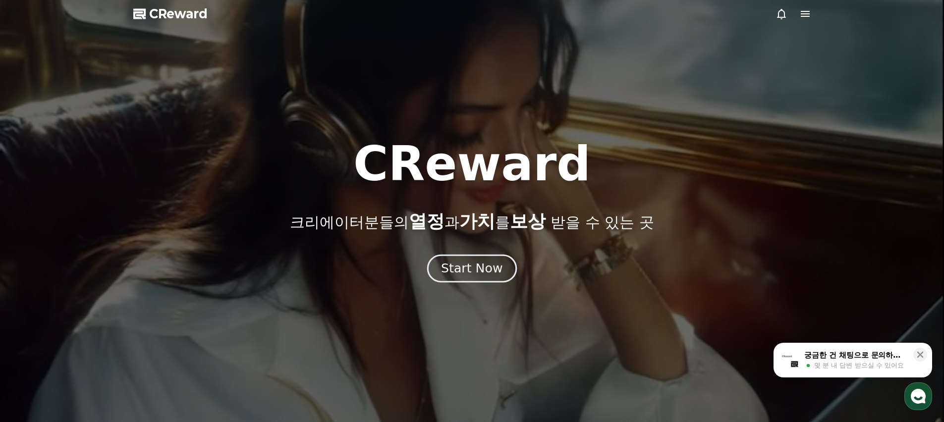
click at [473, 256] on button "Start Now" at bounding box center [472, 269] width 90 height 28
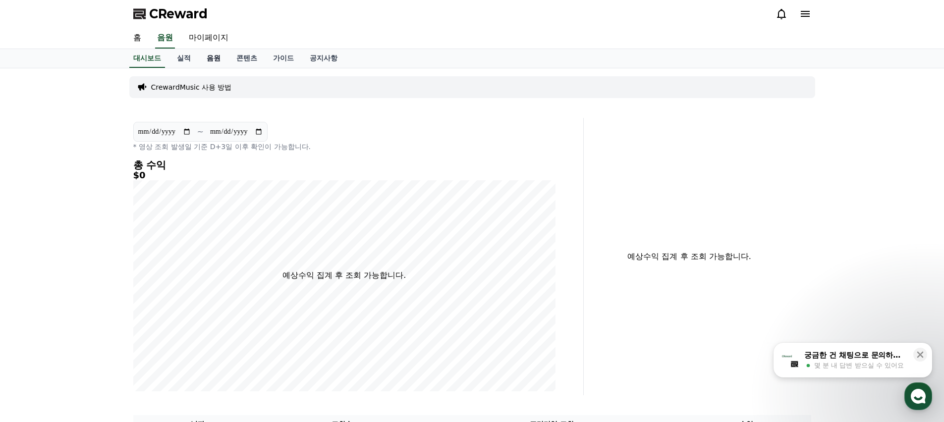
click at [205, 60] on link "음원" at bounding box center [214, 58] width 30 height 19
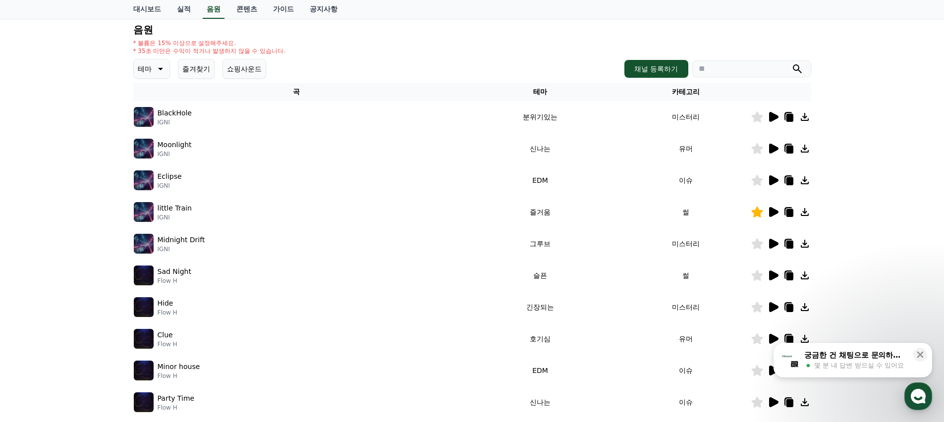
scroll to position [103, 0]
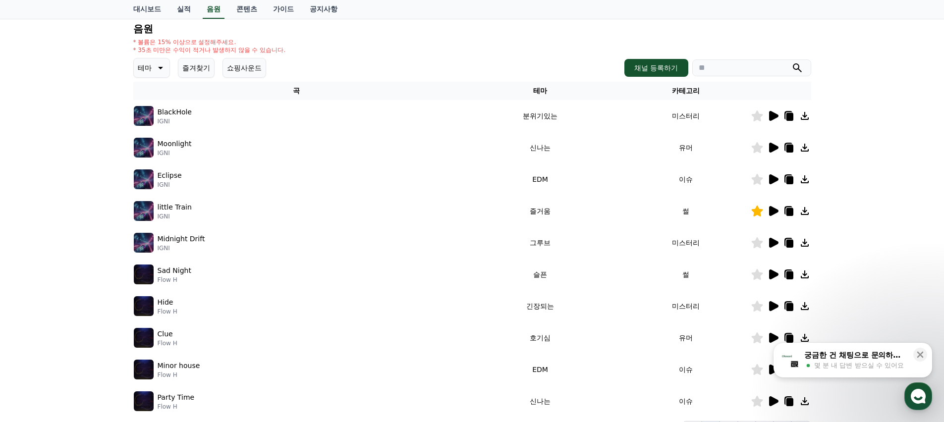
click at [770, 211] on icon at bounding box center [773, 211] width 9 height 10
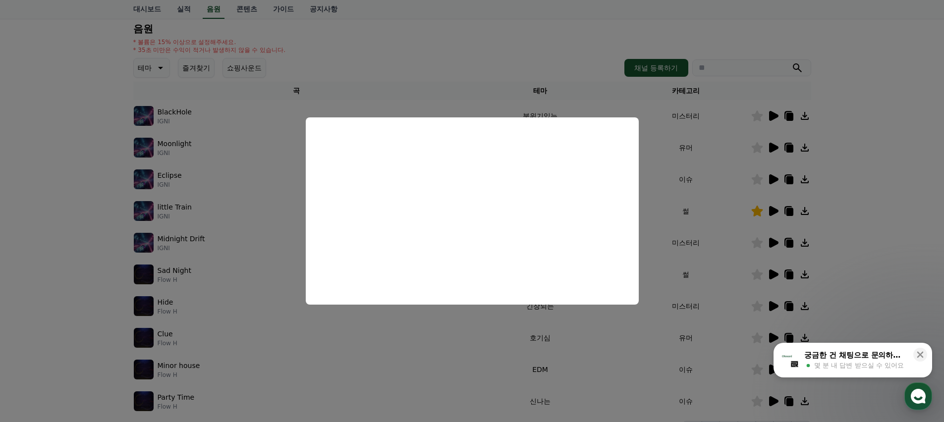
click at [545, 58] on button "close modal" at bounding box center [472, 211] width 944 height 422
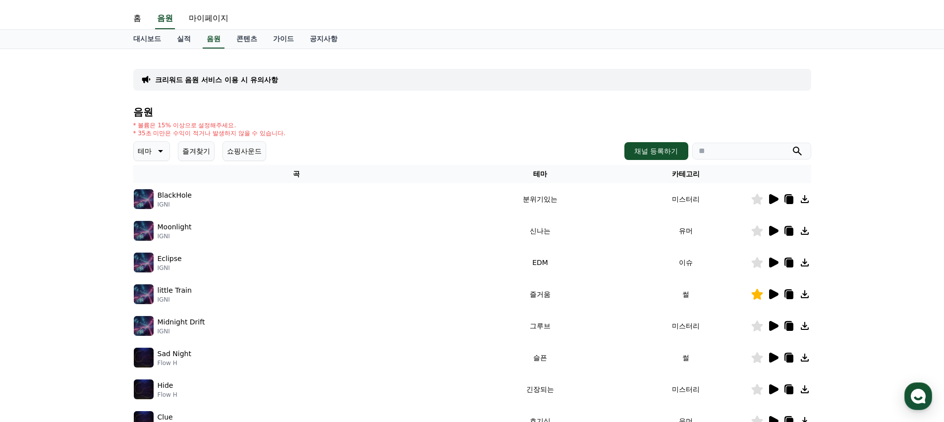
scroll to position [0, 0]
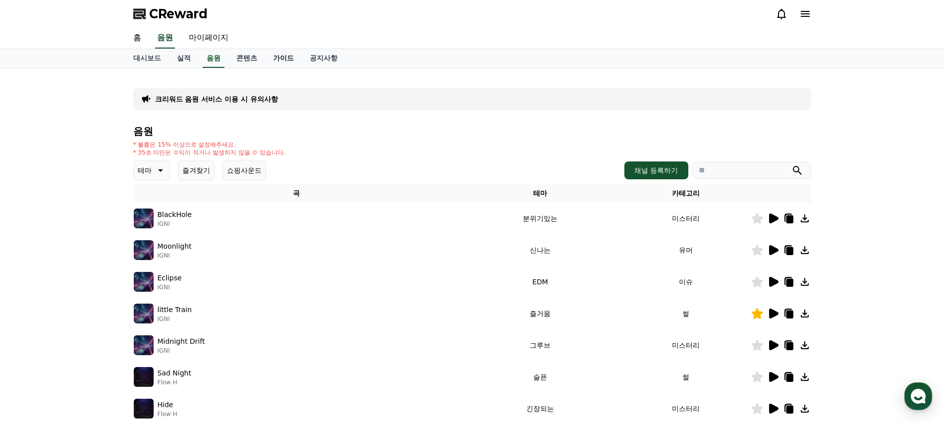
click at [265, 59] on link "가이드" at bounding box center [283, 58] width 37 height 19
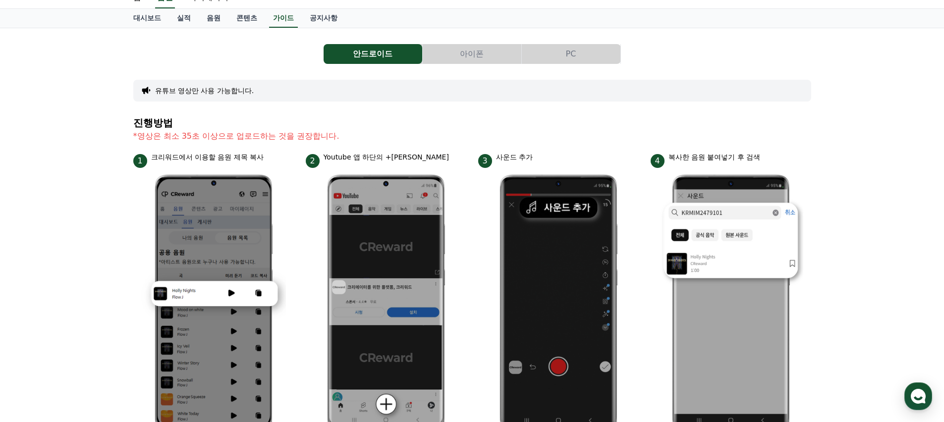
scroll to position [37, 0]
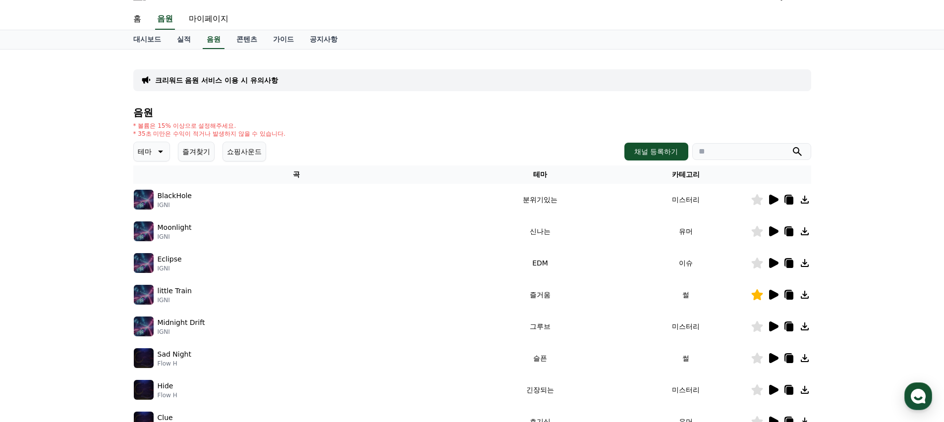
scroll to position [26, 0]
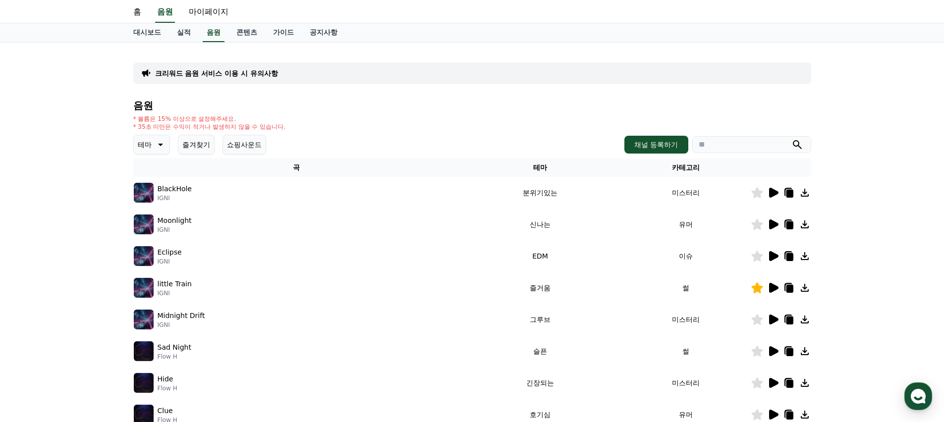
click at [183, 288] on p "little Train" at bounding box center [175, 284] width 34 height 10
click at [179, 284] on p "little Train" at bounding box center [175, 284] width 34 height 10
click at [146, 288] on img at bounding box center [144, 288] width 20 height 20
click at [785, 288] on icon at bounding box center [789, 288] width 12 height 12
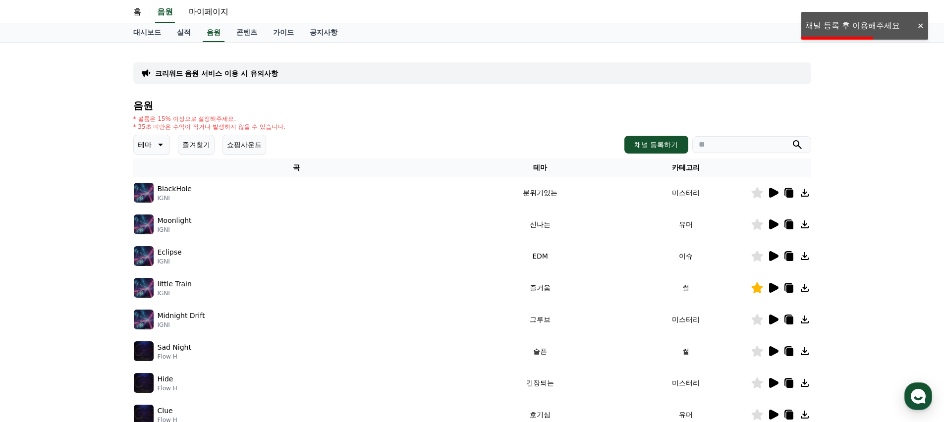
drag, startPoint x: 527, startPoint y: 291, endPoint x: 565, endPoint y: 290, distance: 38.7
click at [563, 290] on td "즐거움" at bounding box center [539, 288] width 161 height 32
click at [565, 290] on td "즐거움" at bounding box center [539, 288] width 161 height 32
